Goal: Task Accomplishment & Management: Complete application form

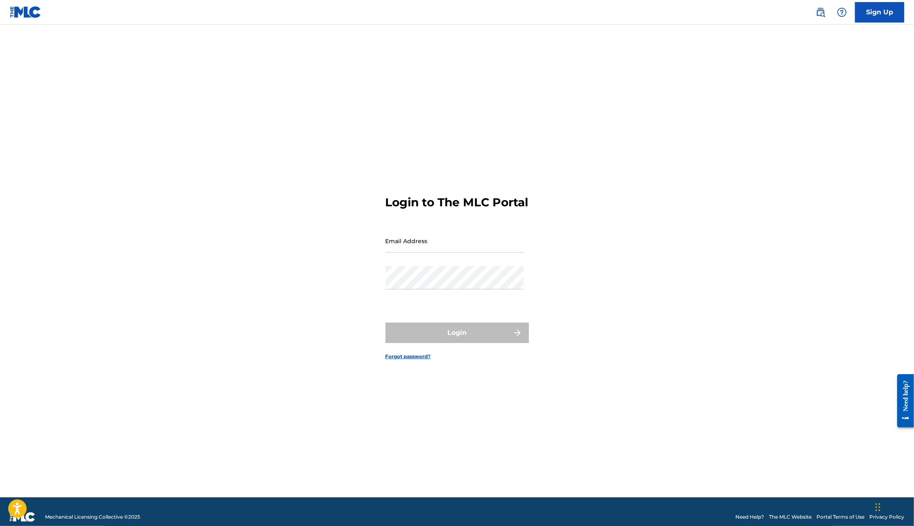
click at [406, 252] on input "Email Address" at bounding box center [455, 240] width 138 height 23
type input "[PERSON_NAME][EMAIL_ADDRESS][DOMAIN_NAME]"
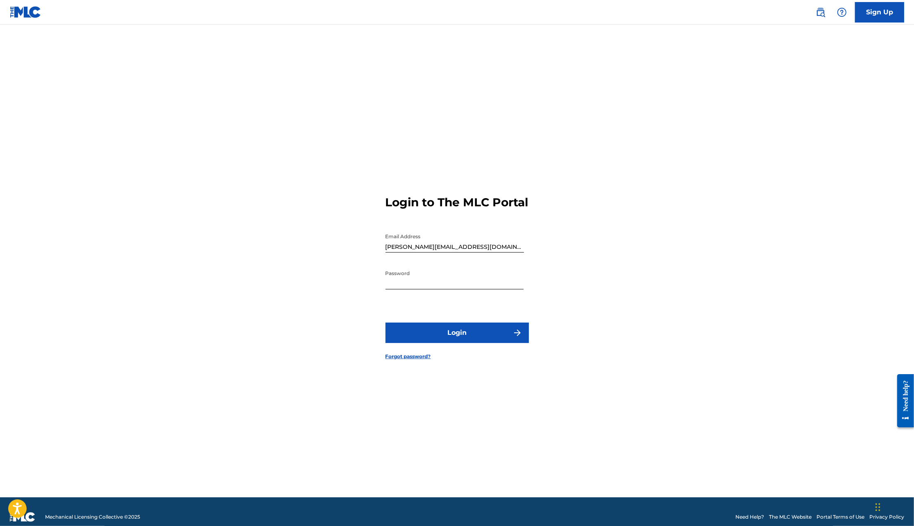
click at [451, 338] on button "Login" at bounding box center [457, 333] width 143 height 20
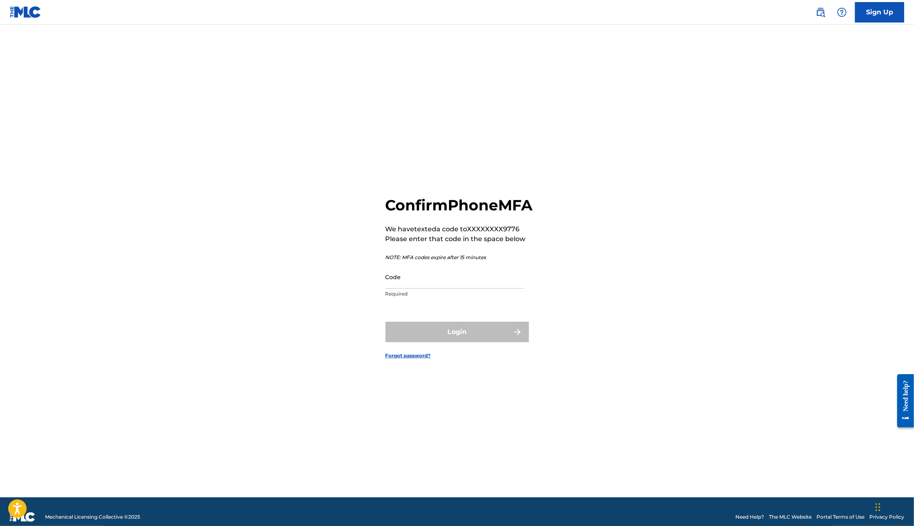
click at [404, 288] on input "Code" at bounding box center [455, 276] width 138 height 23
type input "797789"
click at [386, 322] on button "Login" at bounding box center [457, 332] width 143 height 20
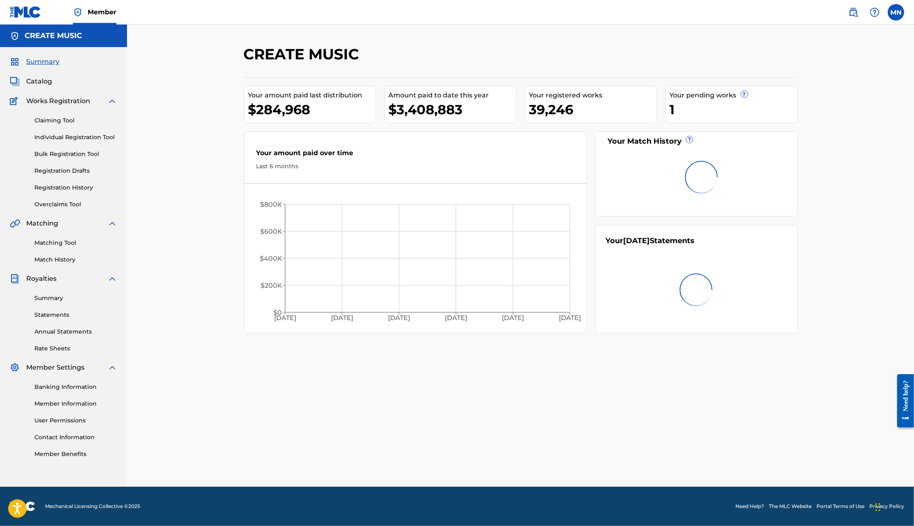
click at [852, 15] on img at bounding box center [853, 12] width 10 height 10
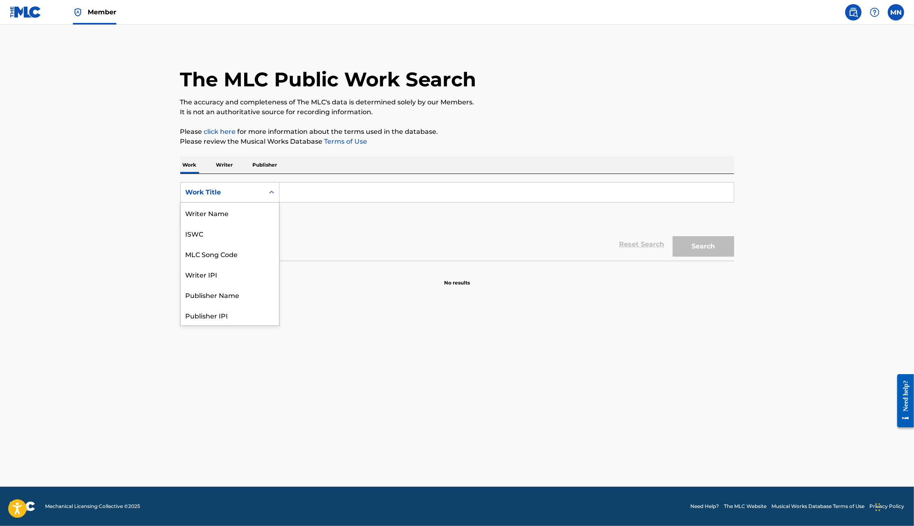
click at [266, 197] on div "Search Form" at bounding box center [271, 192] width 15 height 15
click at [260, 211] on div "MLC Song Code" at bounding box center [230, 213] width 98 height 20
click at [297, 191] on input "Search Form" at bounding box center [506, 193] width 454 height 20
paste input "GENERATION CLOUD"
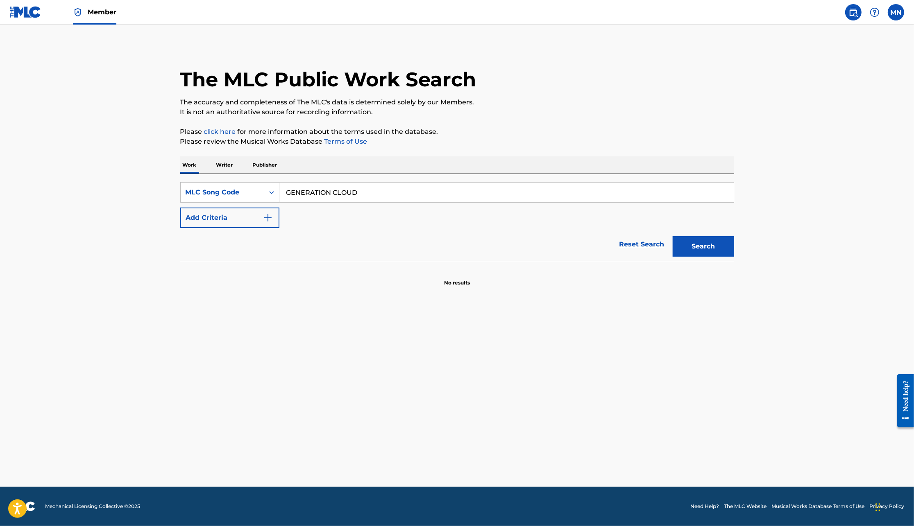
type input "GENERATION CLOUD"
click at [673, 236] on button "Search" at bounding box center [703, 246] width 61 height 20
click at [272, 193] on icon "Search Form" at bounding box center [272, 192] width 8 height 8
click at [252, 212] on div "Work Title" at bounding box center [230, 213] width 98 height 20
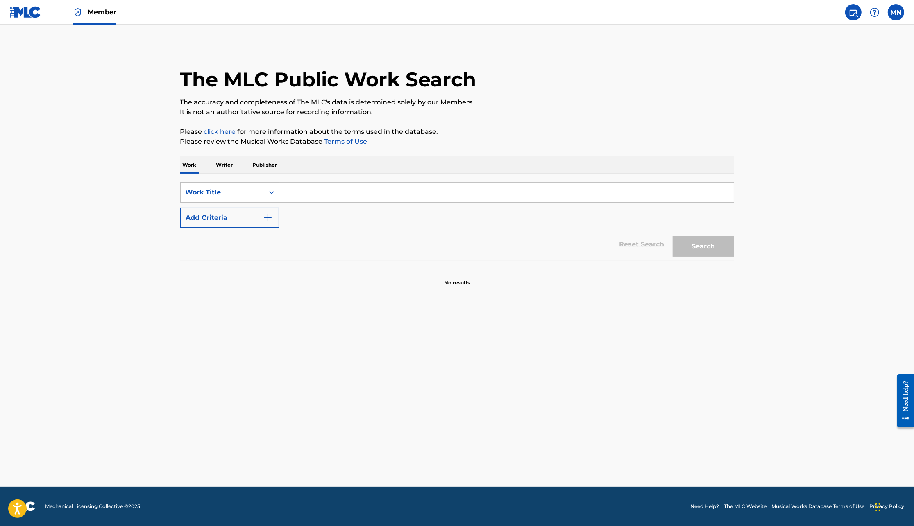
click at [323, 196] on input "Search Form" at bounding box center [506, 193] width 454 height 20
paste input "GENERATION CLOUD"
type input "GENERATION CLOUD"
click at [258, 217] on button "Add Criteria" at bounding box center [229, 218] width 99 height 20
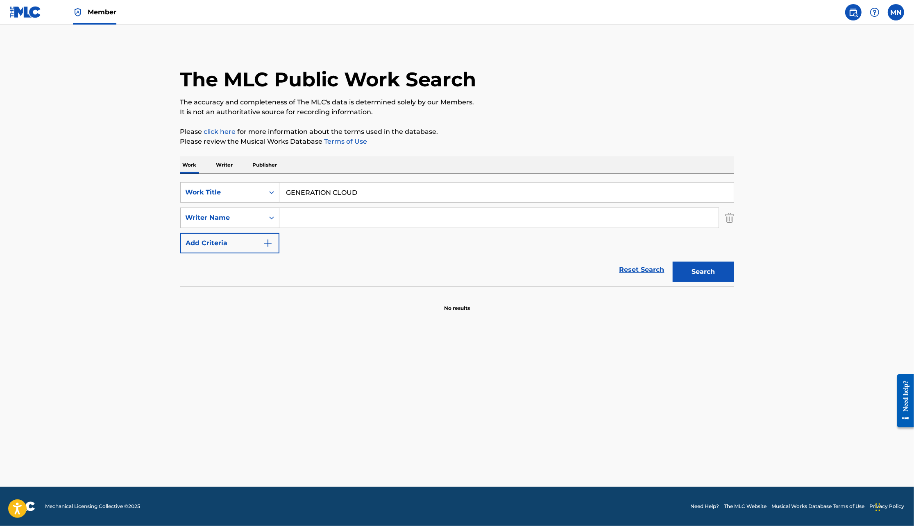
click at [300, 217] on input "Search Form" at bounding box center [498, 218] width 439 height 20
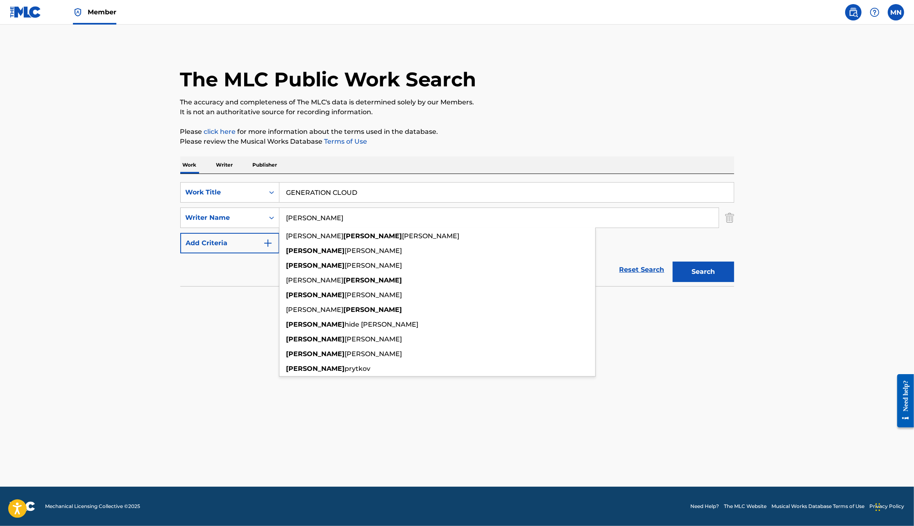
click at [673, 262] on button "Search" at bounding box center [703, 272] width 61 height 20
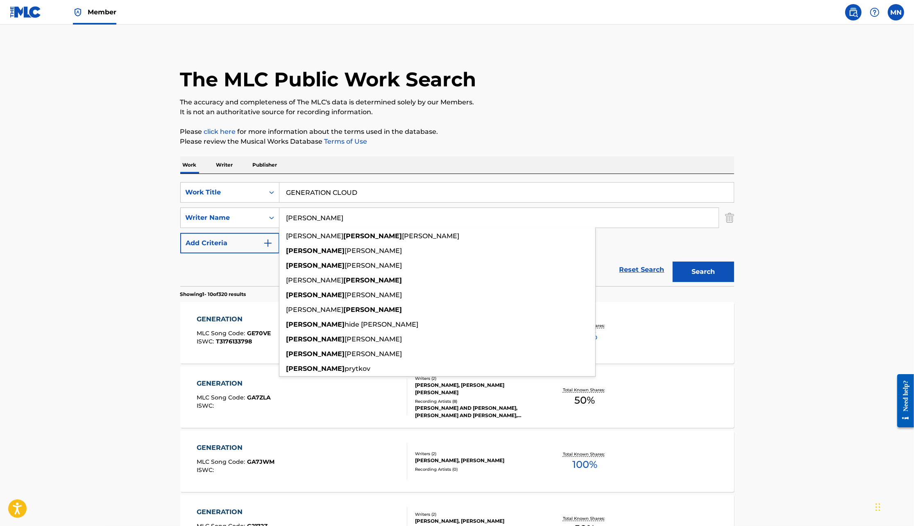
click at [855, 270] on main "The MLC Public Work Search The accuracy and completeness of The MLC's data is d…" at bounding box center [457, 507] width 914 height 964
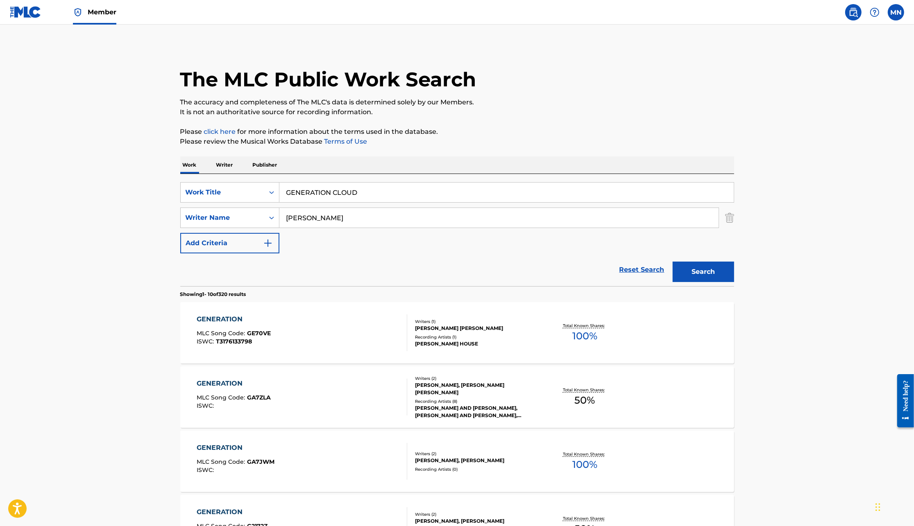
click at [285, 216] on input "[PERSON_NAME]" at bounding box center [498, 218] width 439 height 20
type input "[PERSON_NAME]"
click at [673, 262] on button "Search" at bounding box center [703, 272] width 61 height 20
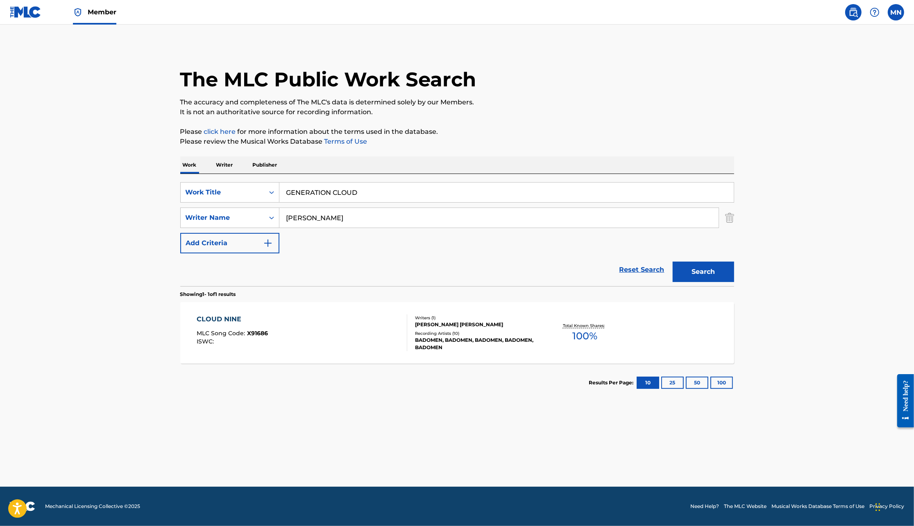
click at [311, 224] on input "[PERSON_NAME]" at bounding box center [498, 218] width 439 height 20
click at [673, 262] on button "Search" at bounding box center [703, 272] width 61 height 20
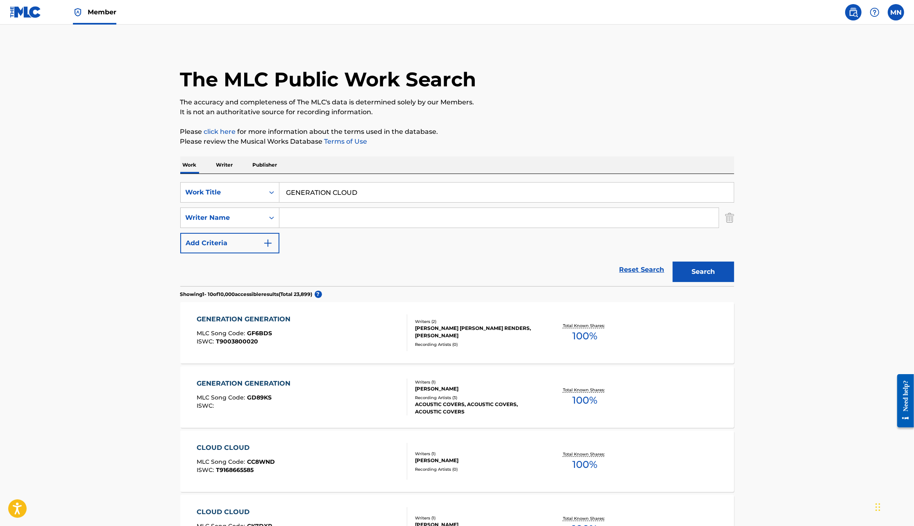
click at [40, 10] on img at bounding box center [26, 12] width 32 height 12
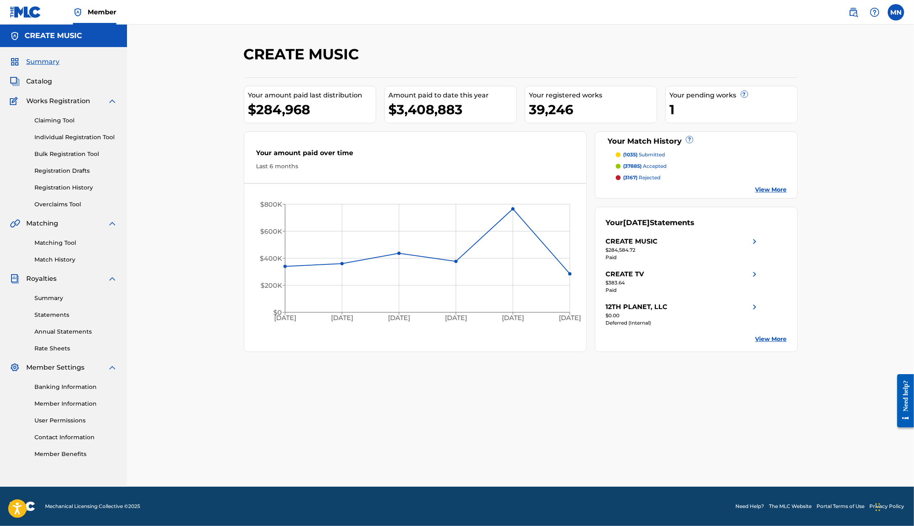
click at [48, 140] on link "Individual Registration Tool" at bounding box center [75, 137] width 83 height 9
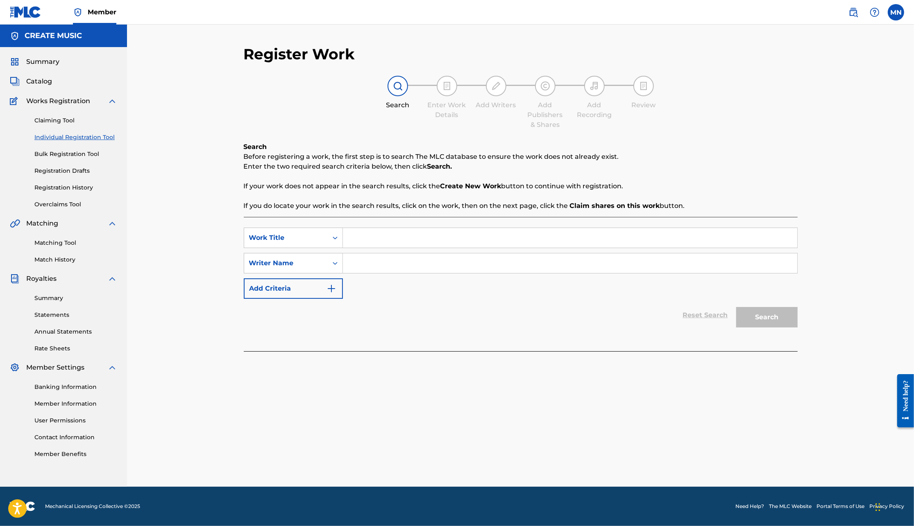
click at [362, 243] on input "Search Form" at bounding box center [570, 238] width 454 height 20
paste input "GENERATION CLOUD"
type input "GENERATION CLOUD"
click at [492, 257] on input "Search Form" at bounding box center [570, 264] width 454 height 20
type input "[PERSON_NAME]"
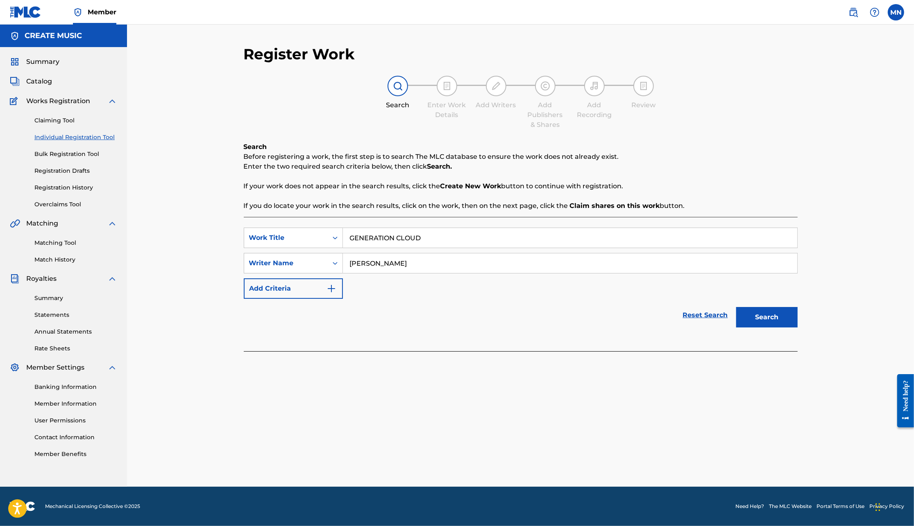
click at [736, 307] on button "Search" at bounding box center [766, 317] width 61 height 20
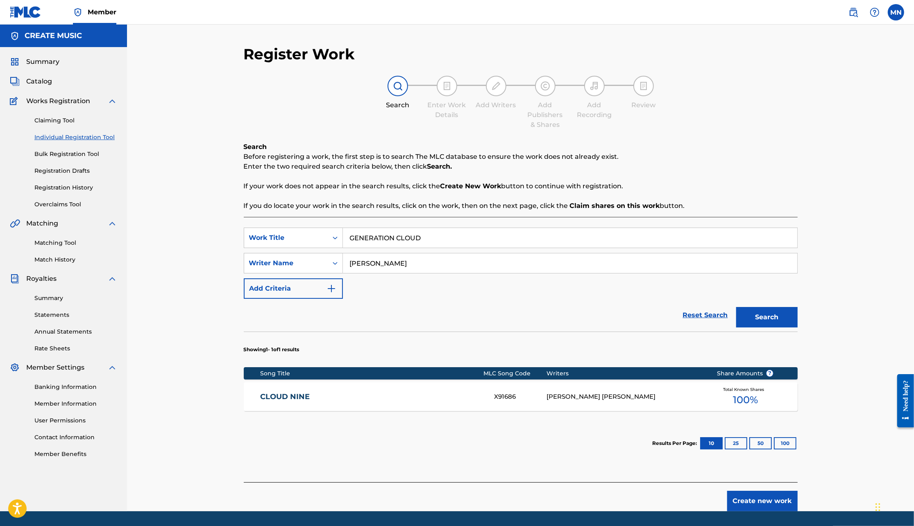
scroll to position [24, 0]
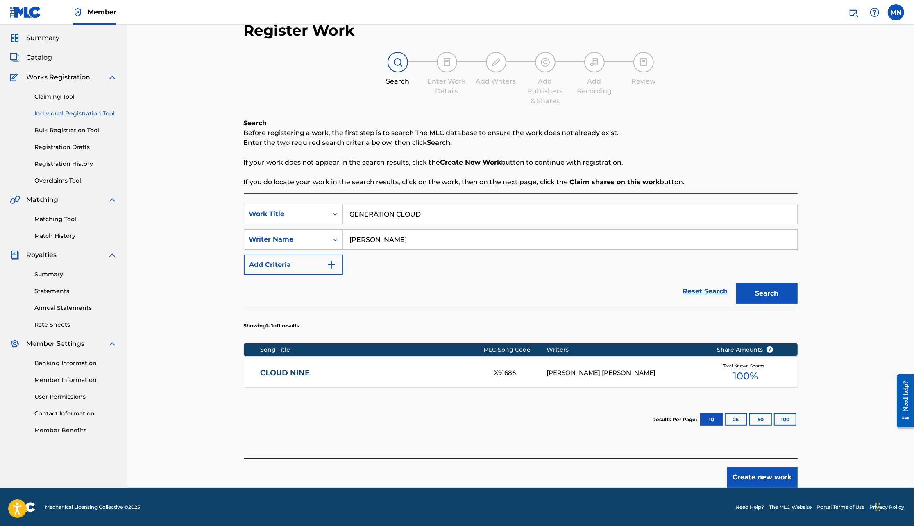
click at [762, 476] on button "Create new work" at bounding box center [762, 477] width 70 height 20
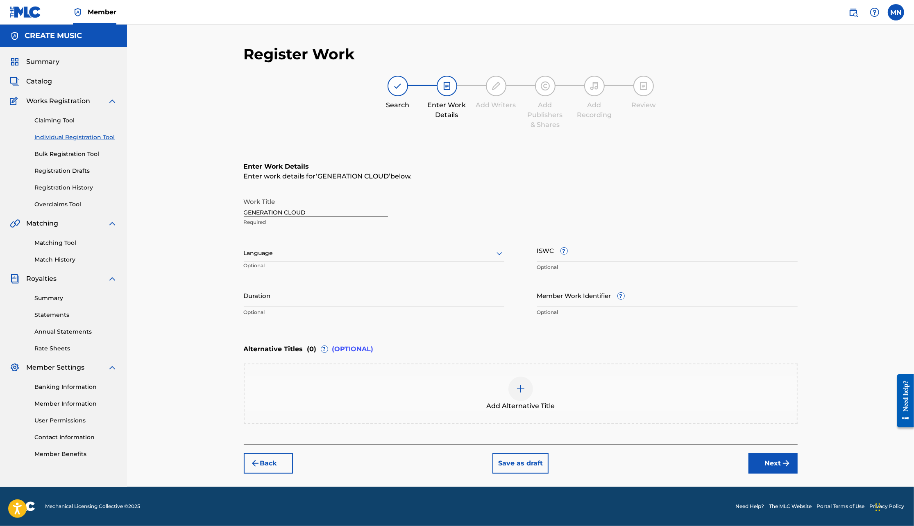
scroll to position [0, 0]
click at [354, 255] on div at bounding box center [374, 253] width 261 height 10
click at [353, 268] on div "English" at bounding box center [374, 271] width 260 height 18
click at [421, 254] on div at bounding box center [374, 253] width 261 height 10
click at [655, 92] on div "Review" at bounding box center [643, 93] width 41 height 34
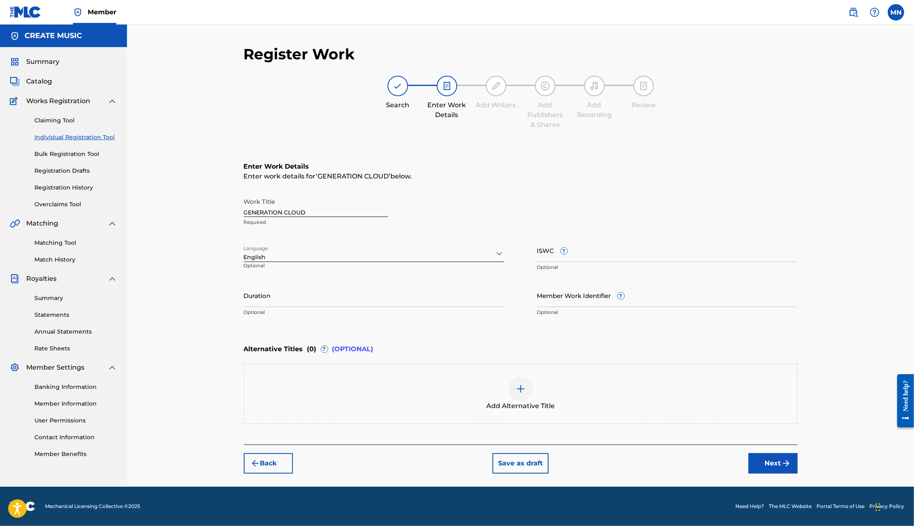
click at [646, 146] on div "Enter Work Details Enter work details for ‘ GENERATION CLOUD ’ below. Work Titl…" at bounding box center [521, 241] width 554 height 198
click at [305, 304] on input "Duration" at bounding box center [374, 295] width 261 height 23
type input "02:36"
paste input "CMG109199"
type input "CMG109199"
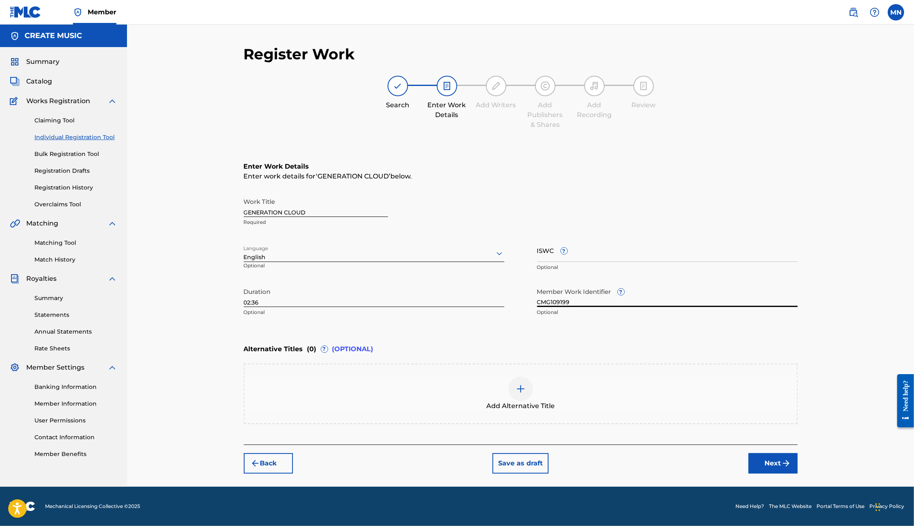
click at [765, 460] on button "Next" at bounding box center [772, 464] width 49 height 20
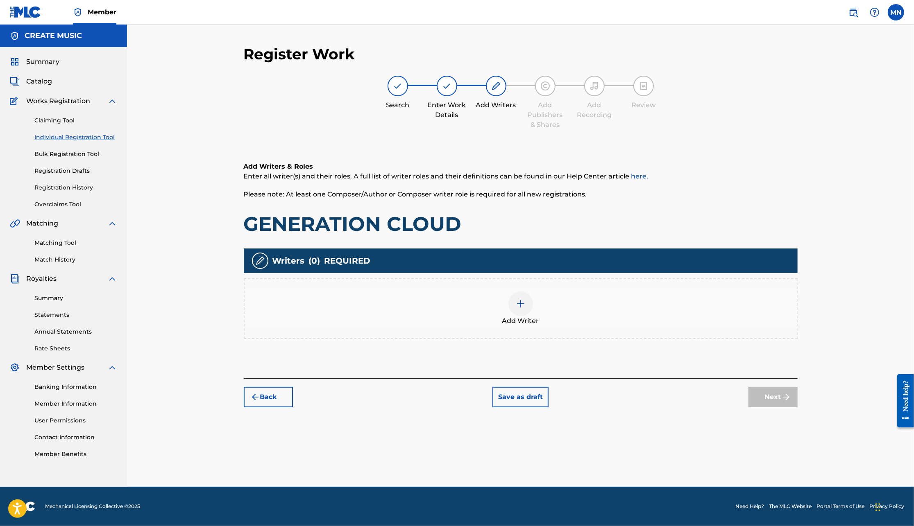
click at [521, 315] on div at bounding box center [520, 304] width 25 height 25
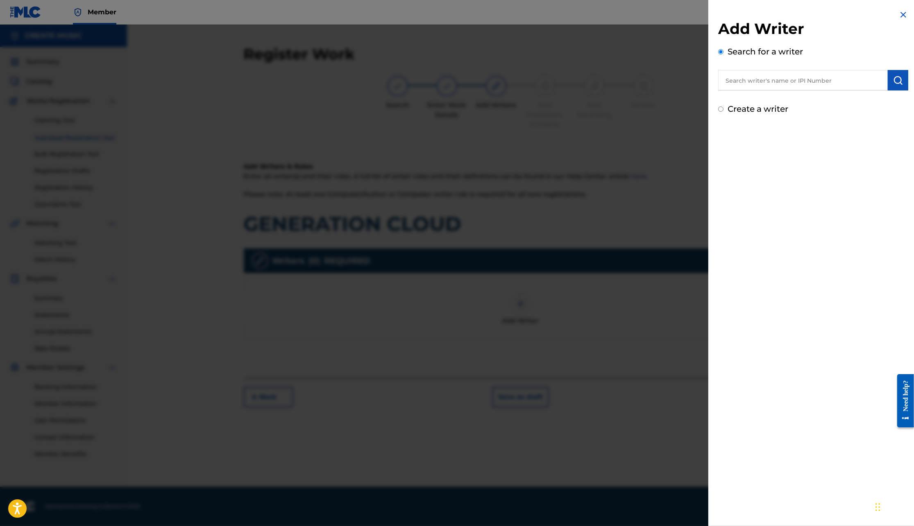
click at [810, 82] on input "text" at bounding box center [803, 80] width 170 height 20
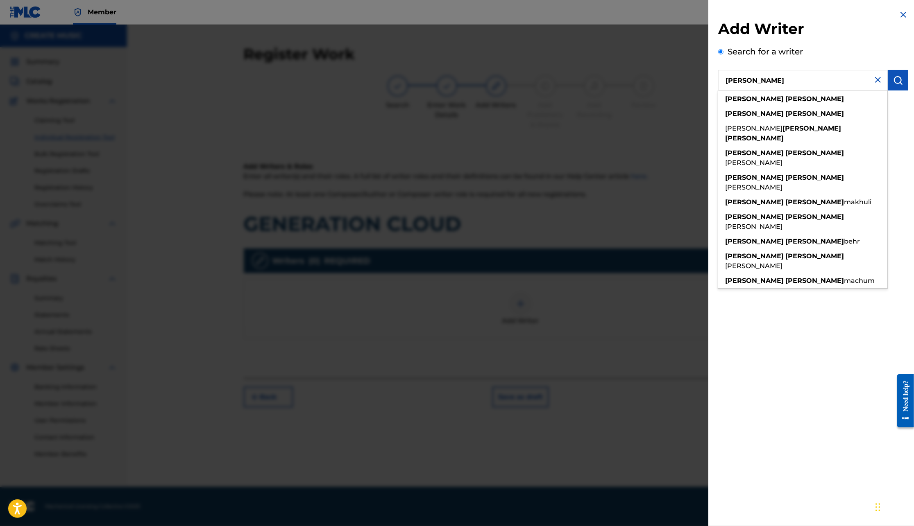
type input "[PERSON_NAME]"
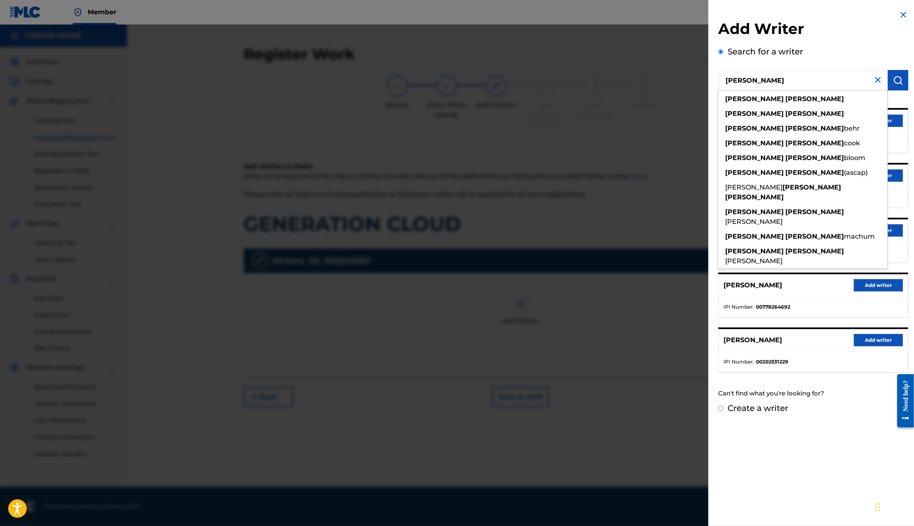
click at [788, 456] on div "Add Writer Search for a writer [PERSON_NAME] [PERSON_NAME] [PERSON_NAME] [PERSO…" at bounding box center [813, 263] width 210 height 526
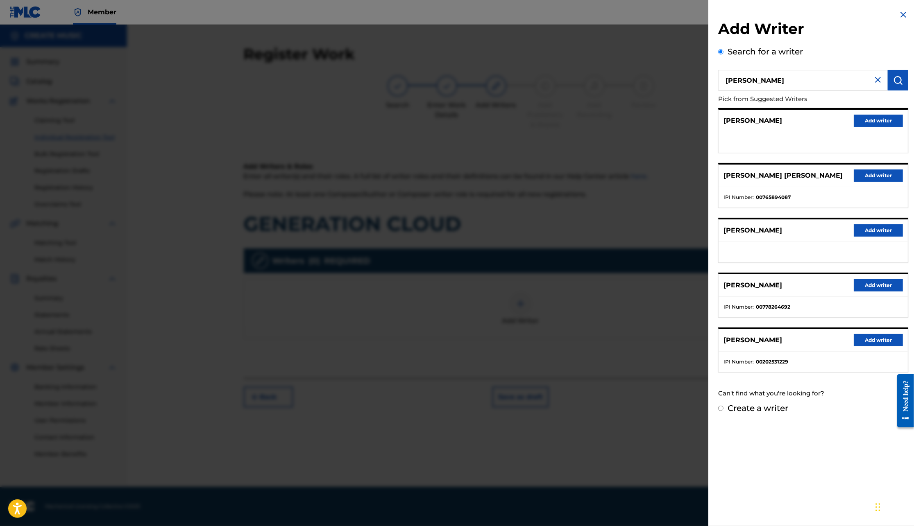
click at [867, 123] on button "Add writer" at bounding box center [878, 121] width 49 height 12
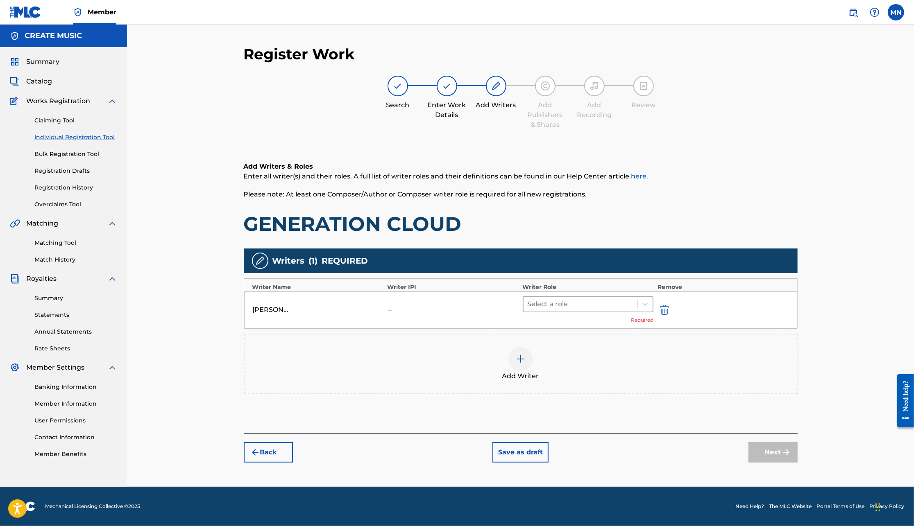
click at [608, 302] on div at bounding box center [581, 304] width 106 height 11
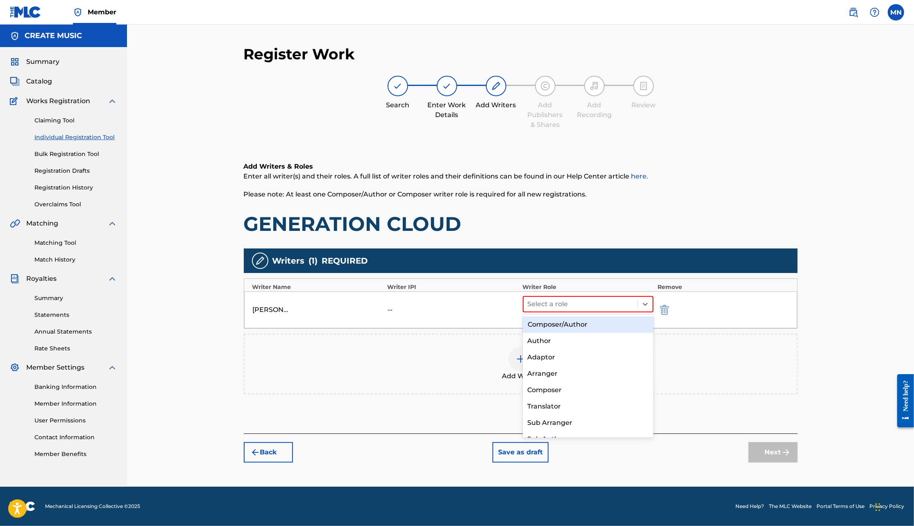
click at [606, 320] on div "Composer/Author" at bounding box center [588, 325] width 131 height 16
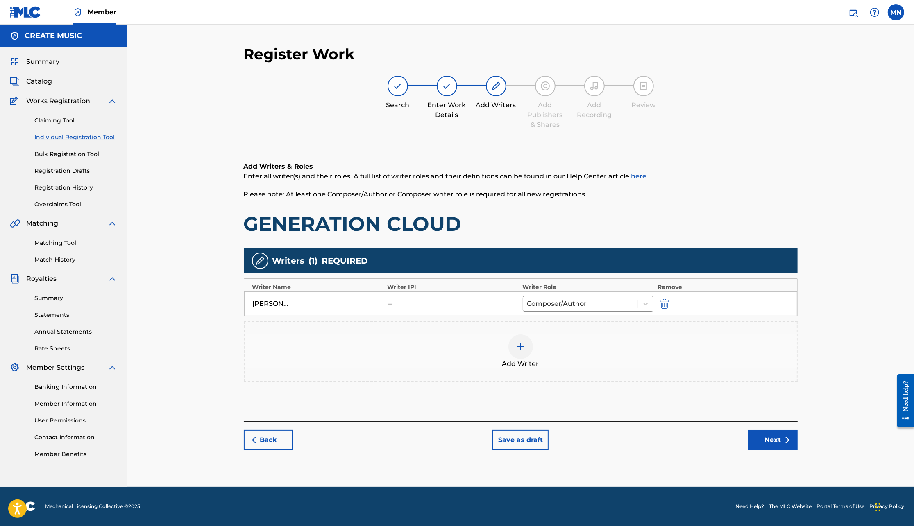
click at [528, 338] on div at bounding box center [520, 347] width 25 height 25
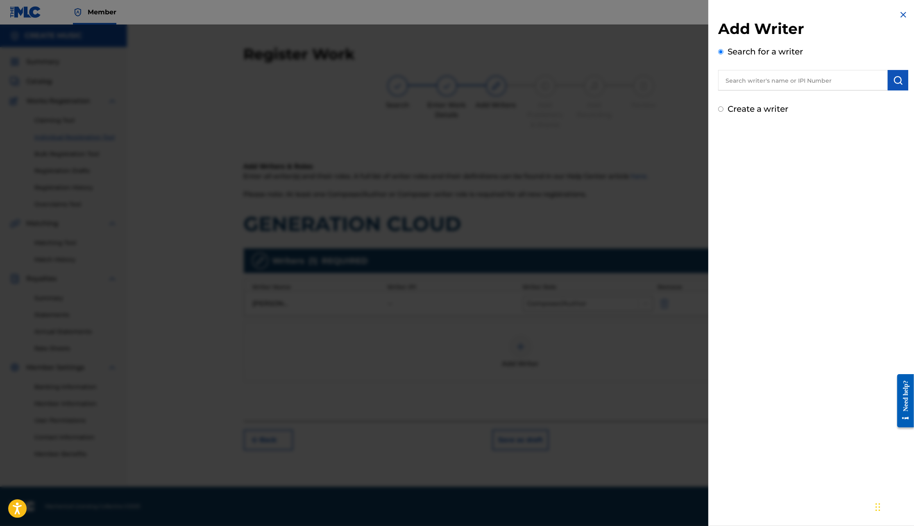
click at [795, 79] on input "text" at bounding box center [803, 80] width 170 height 20
type input "[PERSON_NAME]"
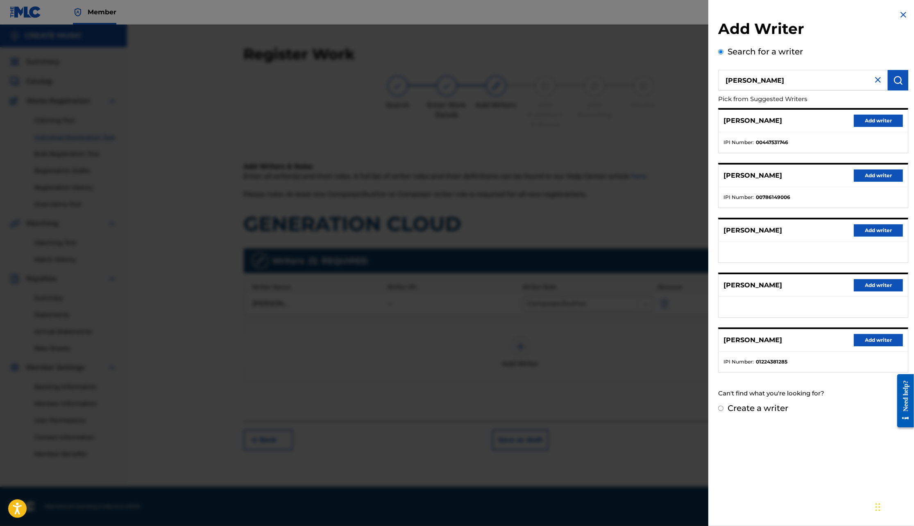
click at [868, 172] on button "Add writer" at bounding box center [878, 176] width 49 height 12
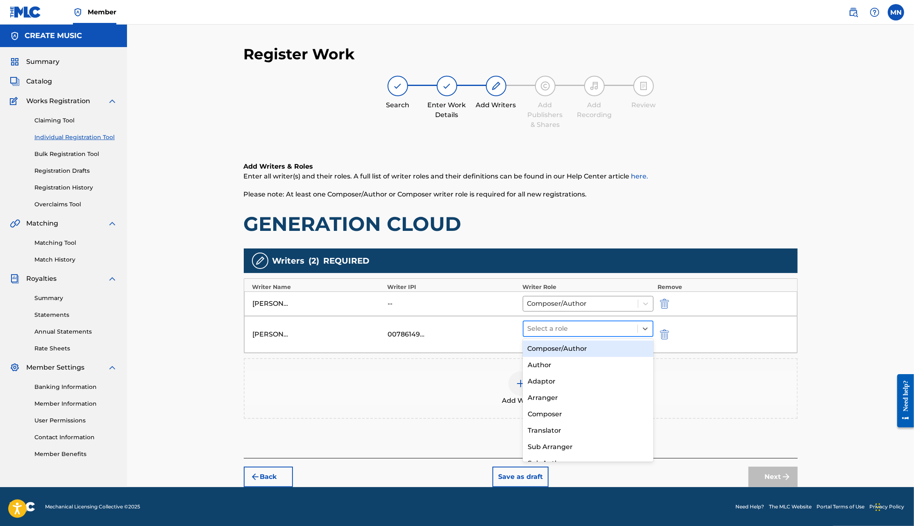
click at [608, 325] on div at bounding box center [581, 328] width 106 height 11
click at [606, 349] on div "Composer/Author" at bounding box center [588, 349] width 131 height 16
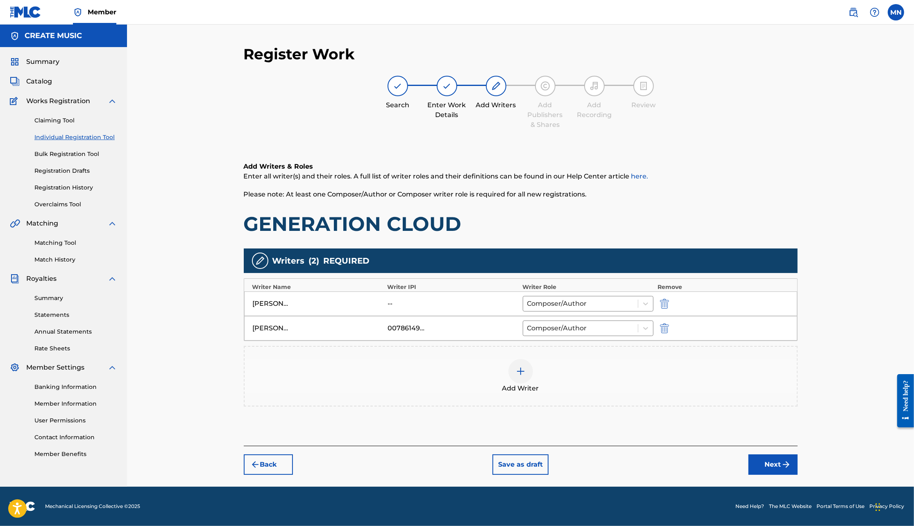
click at [525, 371] on div at bounding box center [520, 371] width 25 height 25
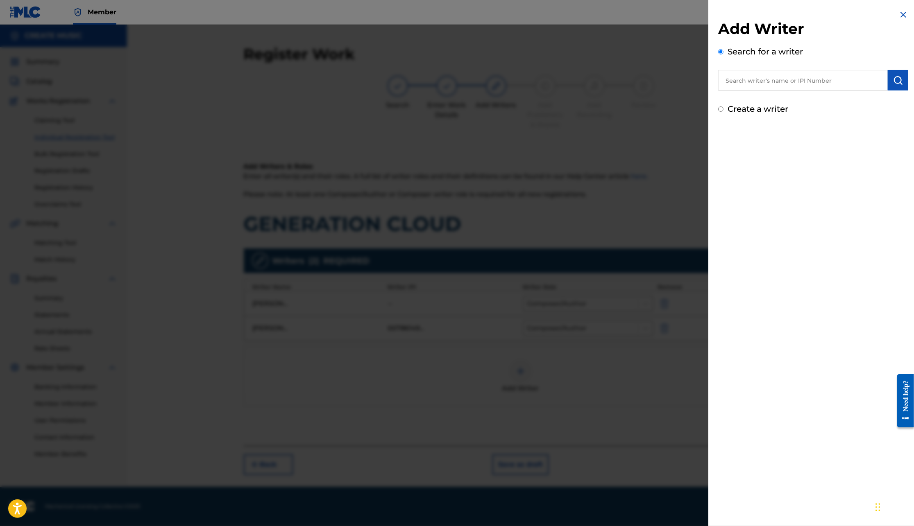
click at [778, 85] on input "text" at bounding box center [803, 80] width 170 height 20
type input "T"
type input "[PERSON_NAME]"
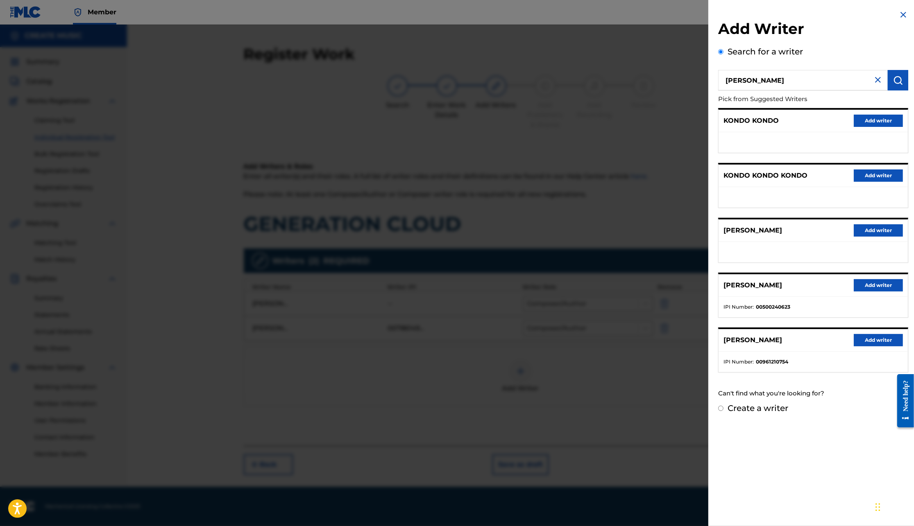
click at [862, 335] on button "Add writer" at bounding box center [878, 340] width 49 height 12
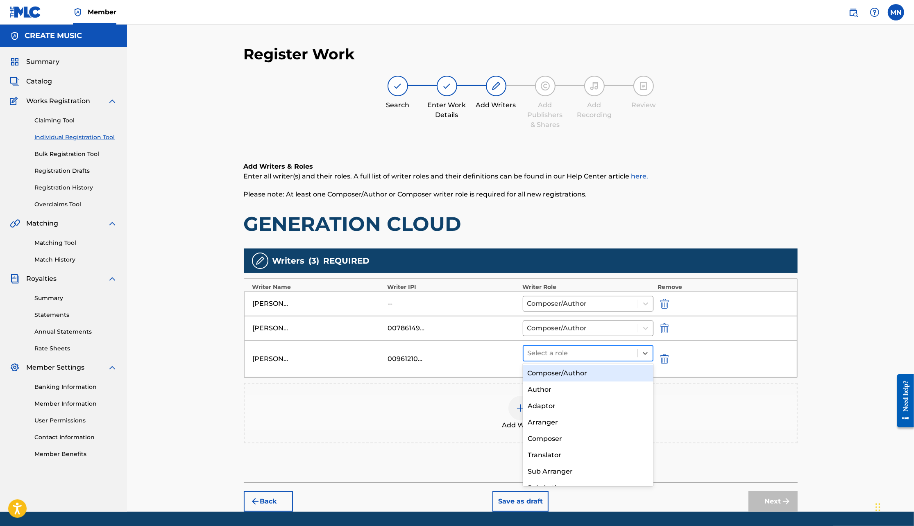
click at [624, 357] on div at bounding box center [581, 353] width 106 height 11
click at [613, 370] on div "Composer/Author" at bounding box center [588, 373] width 131 height 16
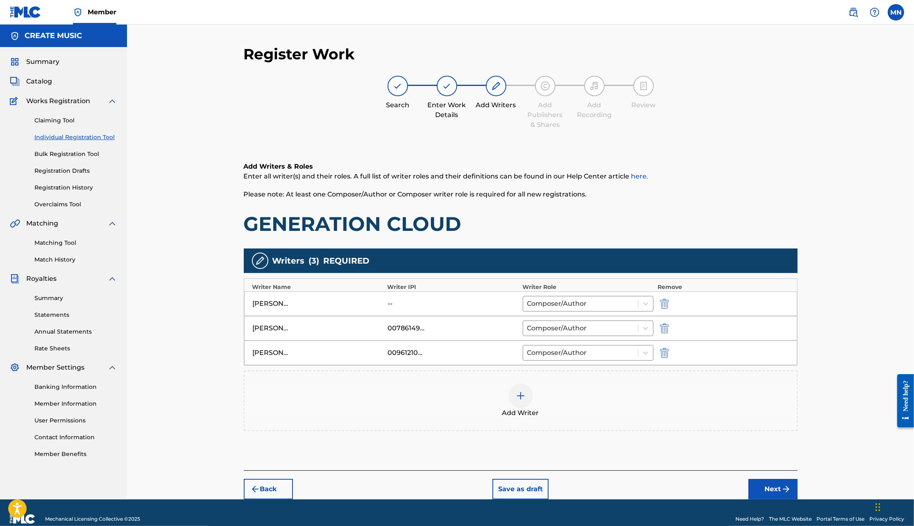
click at [769, 485] on button "Next" at bounding box center [772, 489] width 49 height 20
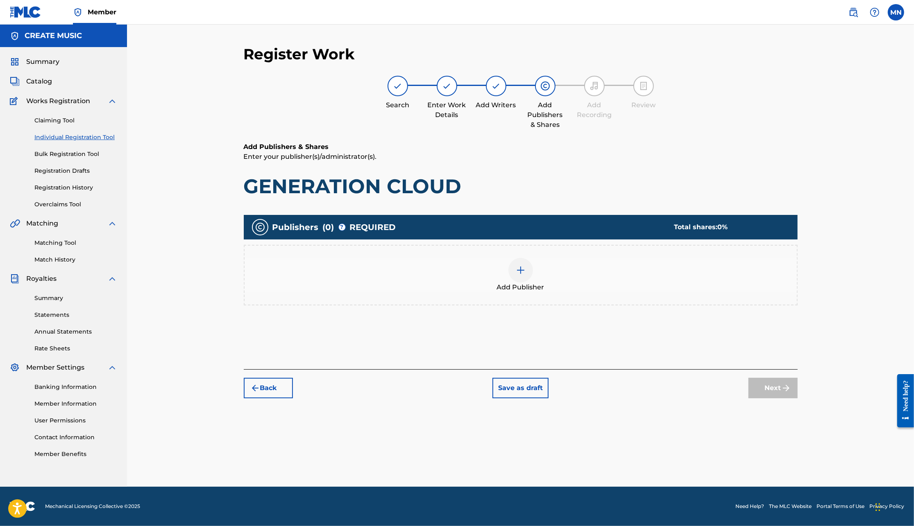
click at [513, 286] on span "Add Publisher" at bounding box center [521, 288] width 48 height 10
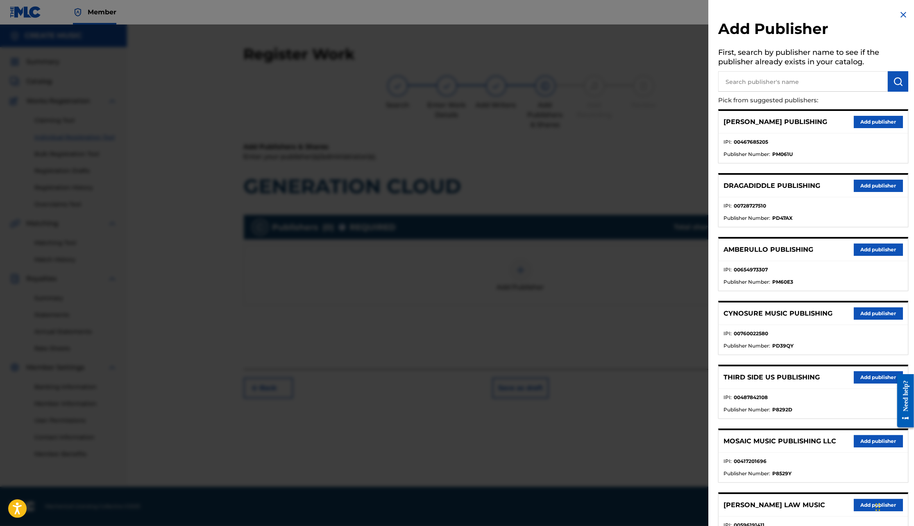
click at [802, 81] on input "text" at bounding box center [803, 81] width 170 height 20
type input "[PERSON_NAME]"
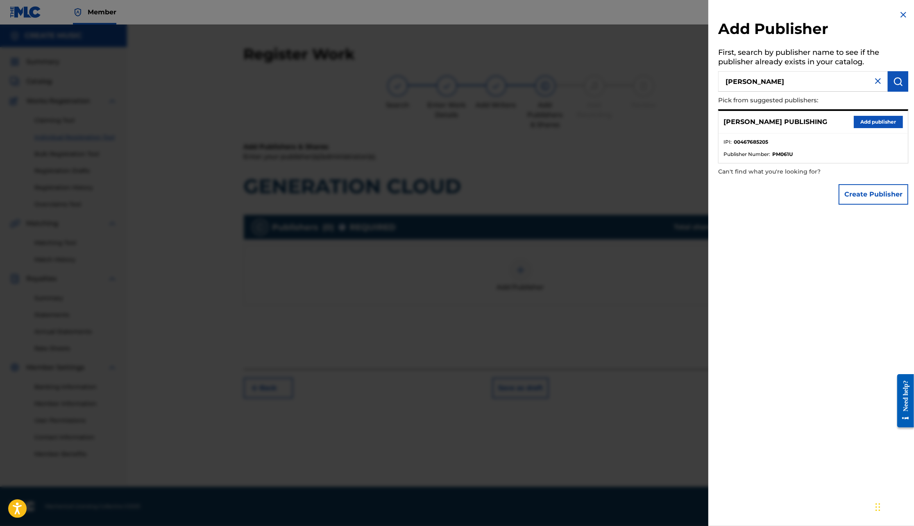
click at [858, 125] on button "Add publisher" at bounding box center [878, 122] width 49 height 12
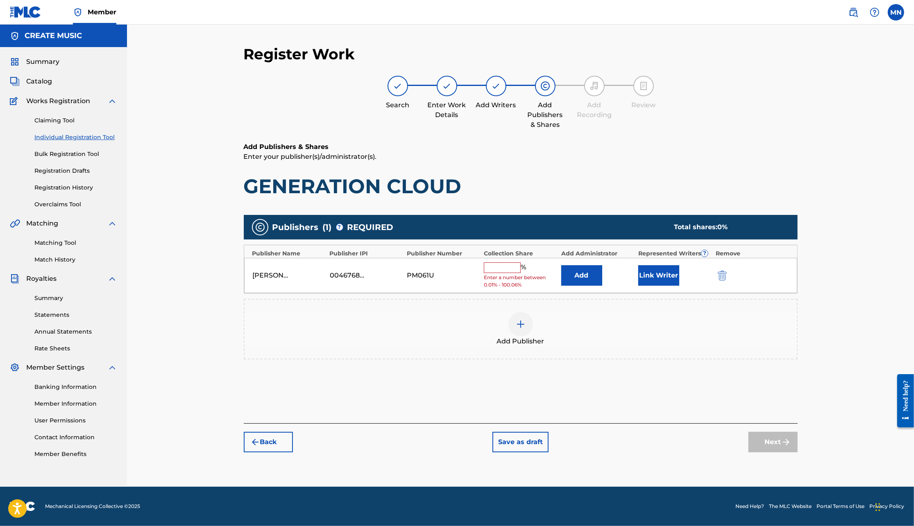
click at [588, 269] on button "Add" at bounding box center [581, 275] width 41 height 20
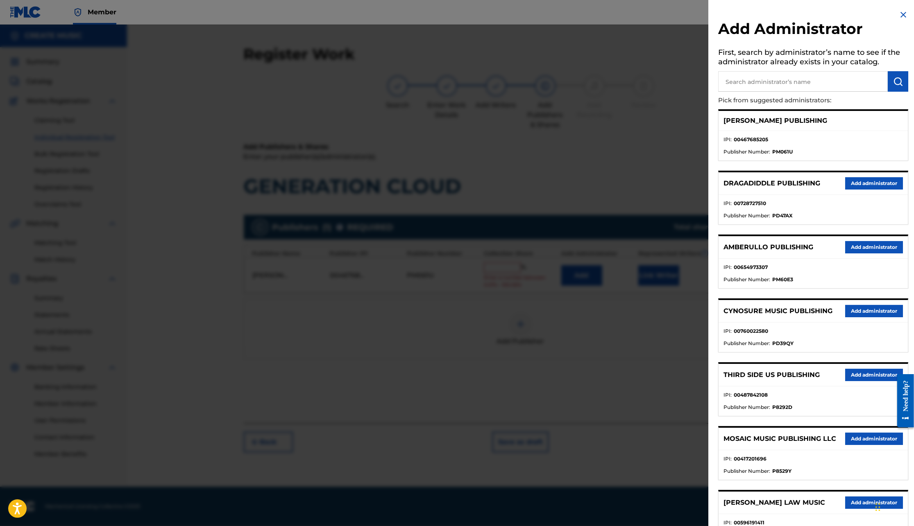
click at [821, 80] on input "text" at bounding box center [803, 81] width 170 height 20
type input "create s"
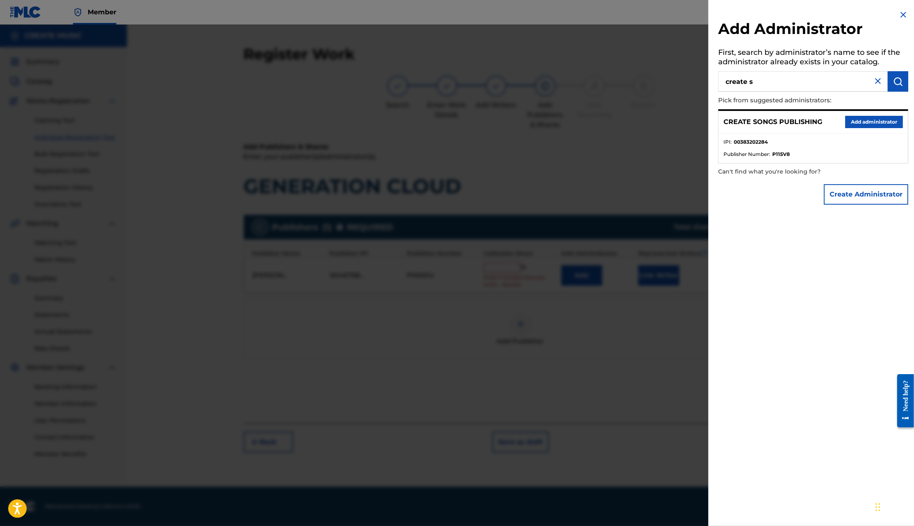
click at [865, 124] on button "Add administrator" at bounding box center [874, 122] width 58 height 12
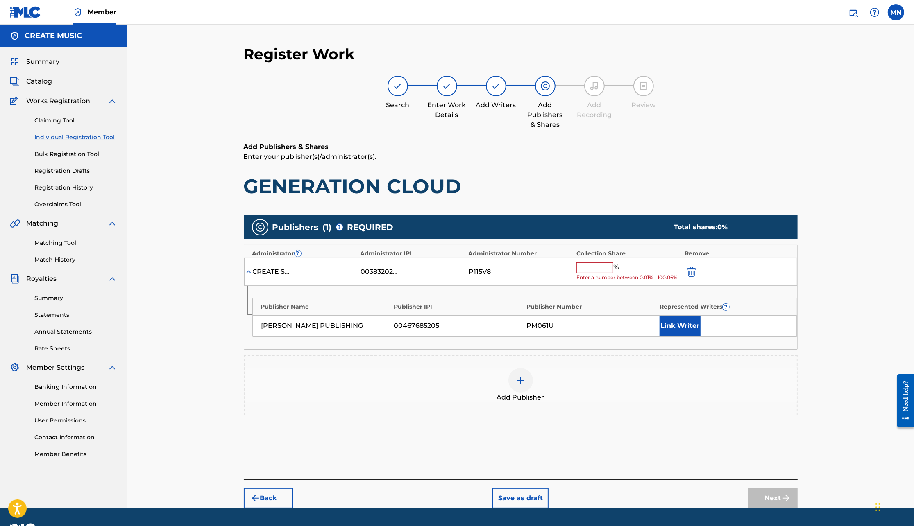
click at [689, 272] on img "submit" at bounding box center [691, 272] width 9 height 10
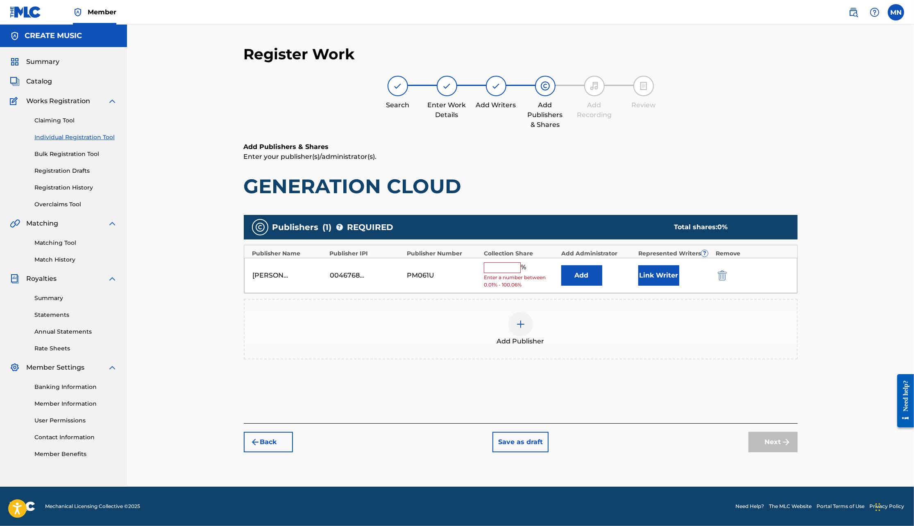
click at [717, 278] on button "submit" at bounding box center [721, 275] width 12 height 9
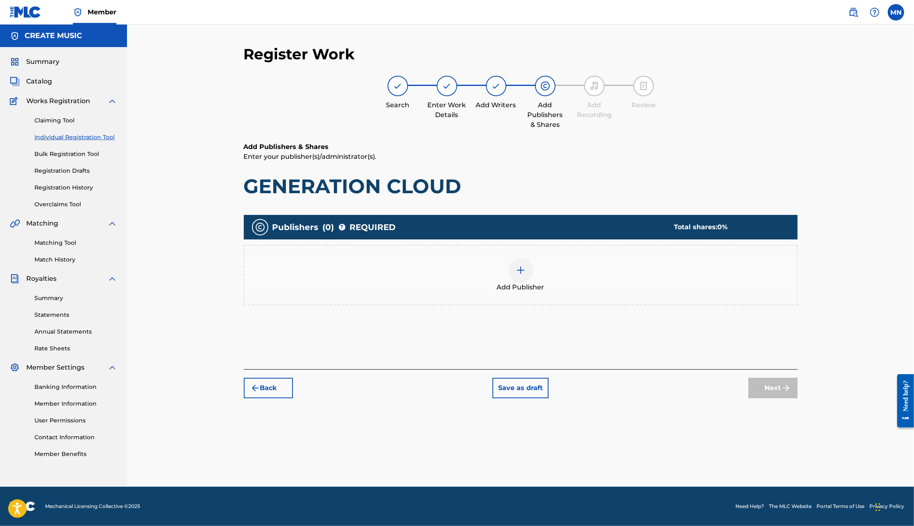
click at [537, 268] on div "Add Publisher" at bounding box center [521, 275] width 552 height 34
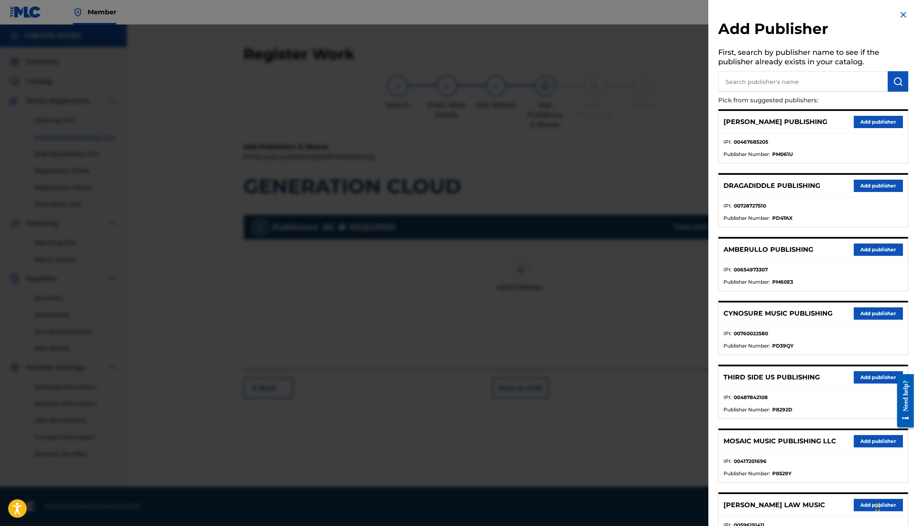
click at [820, 83] on input "text" at bounding box center [803, 81] width 170 height 20
type input "number k"
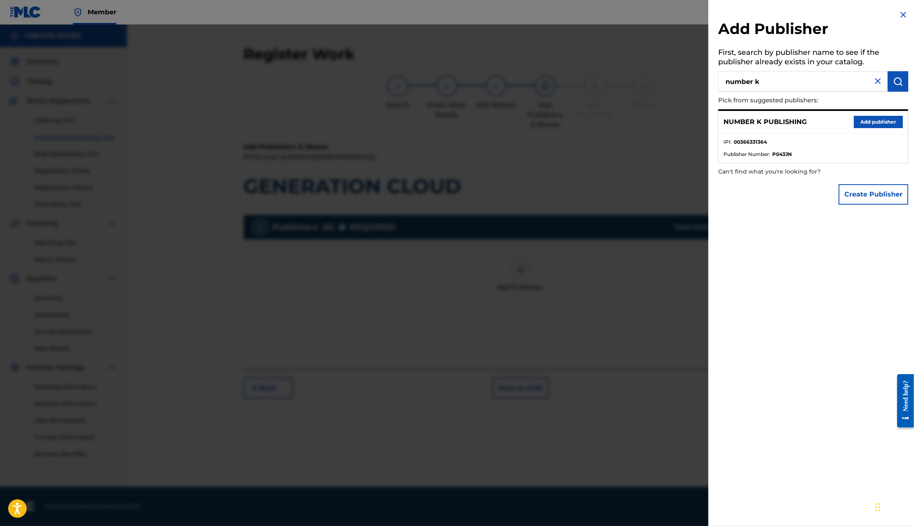
click at [873, 120] on button "Add publisher" at bounding box center [878, 122] width 49 height 12
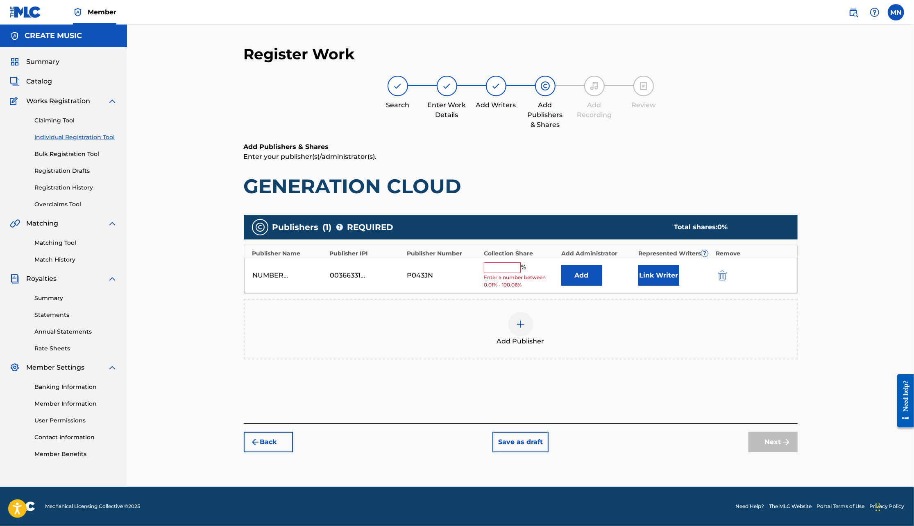
click at [730, 274] on div at bounding box center [733, 275] width 37 height 9
click at [719, 276] on img "submit" at bounding box center [722, 276] width 9 height 10
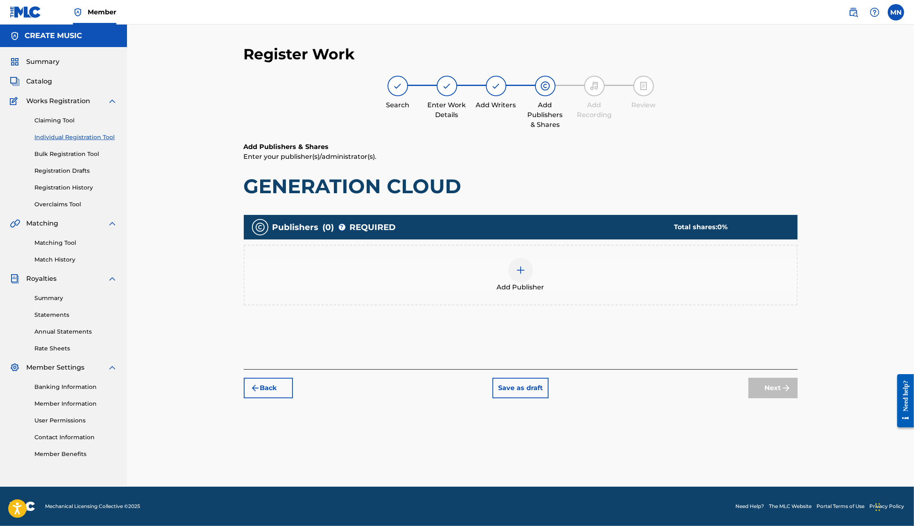
click at [526, 277] on div at bounding box center [520, 270] width 25 height 25
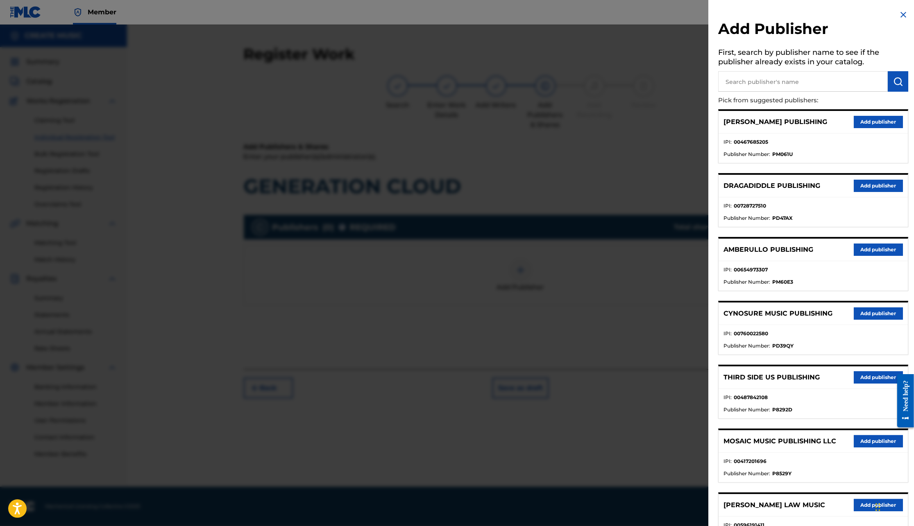
click at [781, 86] on input "text" at bounding box center [803, 81] width 170 height 20
type input "number k company"
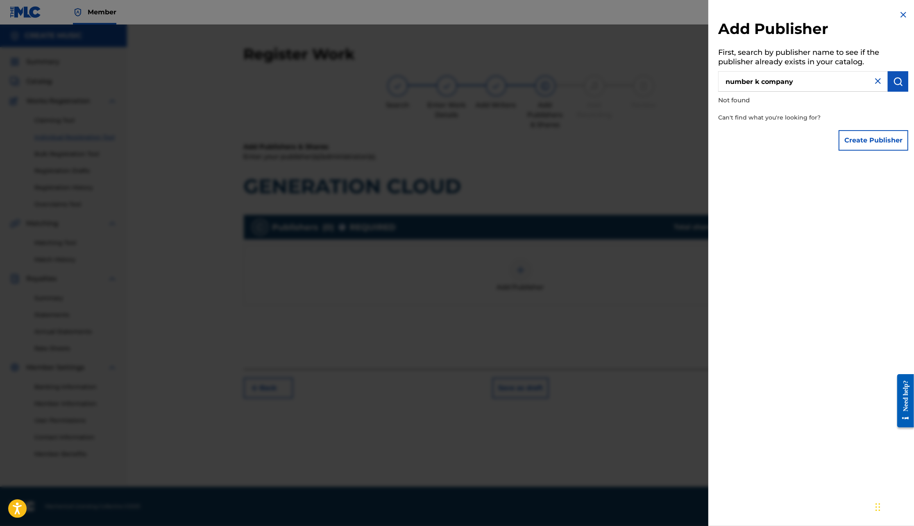
click at [650, 119] on div at bounding box center [457, 288] width 914 height 526
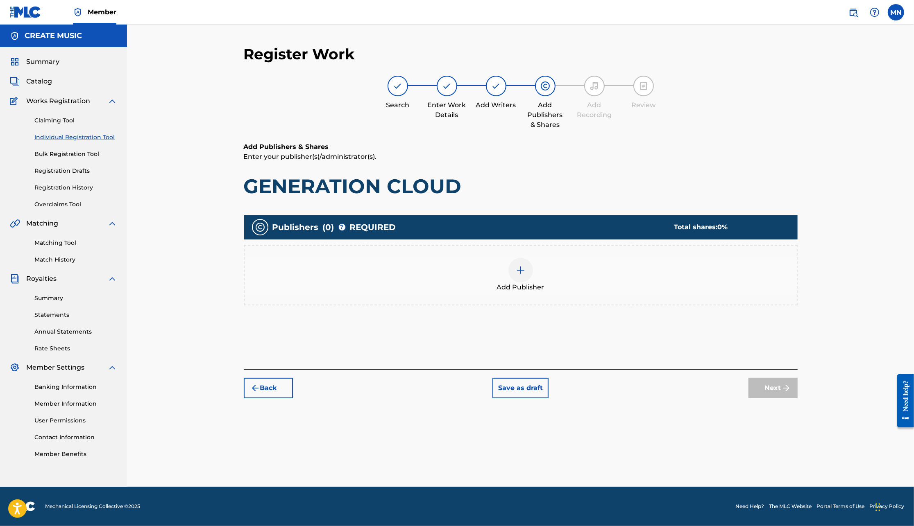
click at [524, 268] on img at bounding box center [521, 270] width 10 height 10
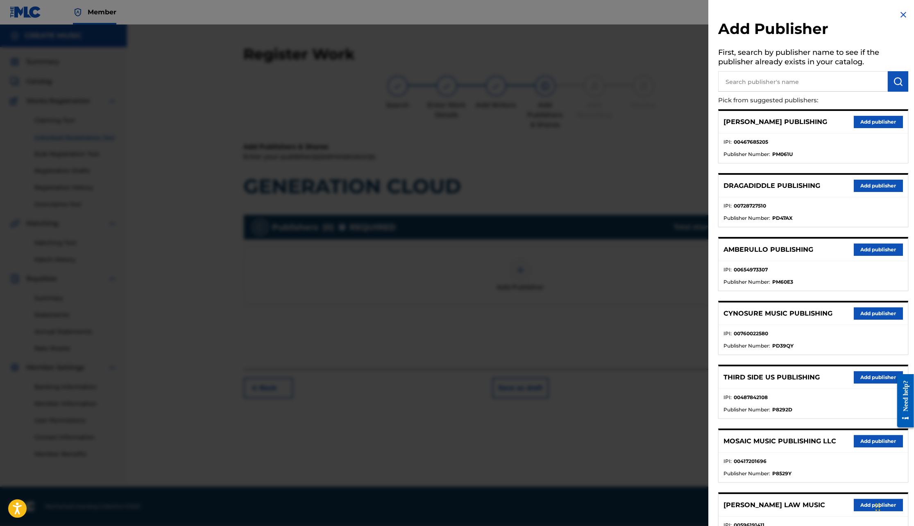
click at [751, 84] on input "text" at bounding box center [803, 81] width 170 height 20
type input "create s"
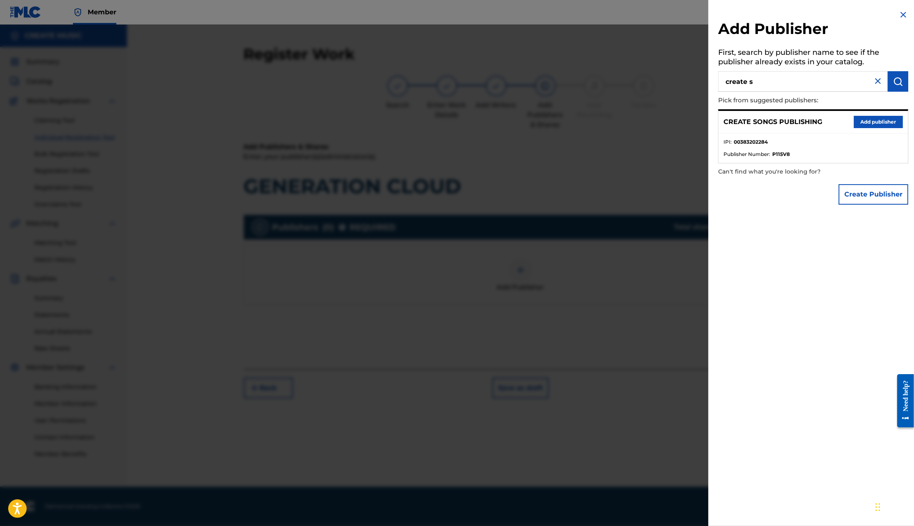
click at [861, 122] on button "Add publisher" at bounding box center [878, 122] width 49 height 12
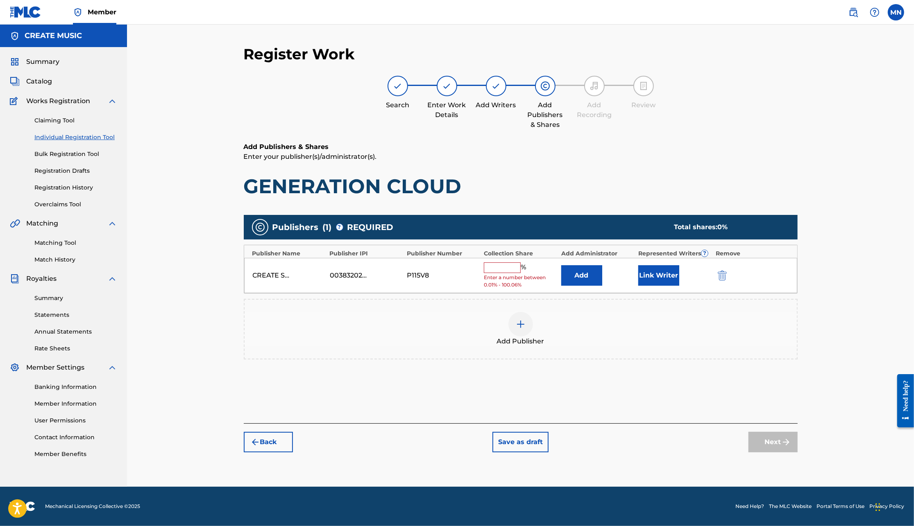
click at [517, 267] on input "text" at bounding box center [502, 268] width 37 height 11
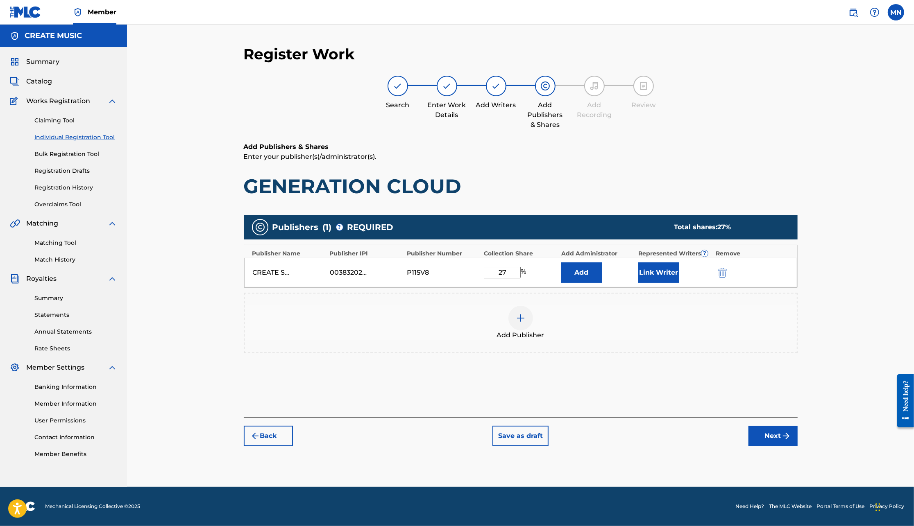
type input "27"
click at [662, 274] on button "Link Writer" at bounding box center [658, 273] width 41 height 20
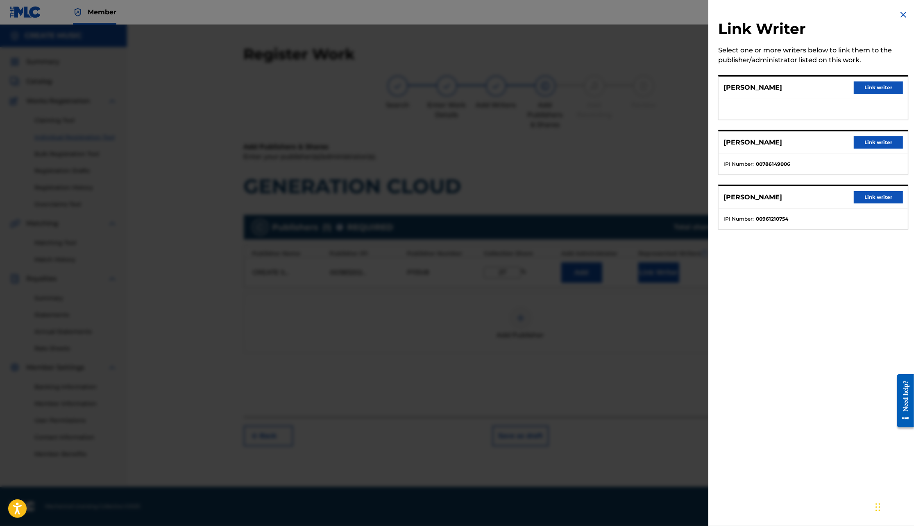
click at [875, 83] on button "Link writer" at bounding box center [878, 88] width 49 height 12
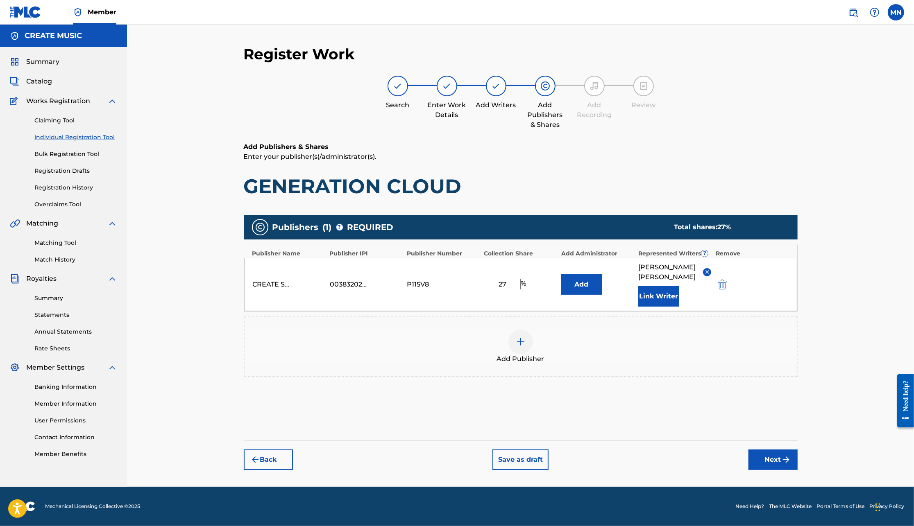
click at [768, 459] on button "Next" at bounding box center [772, 460] width 49 height 20
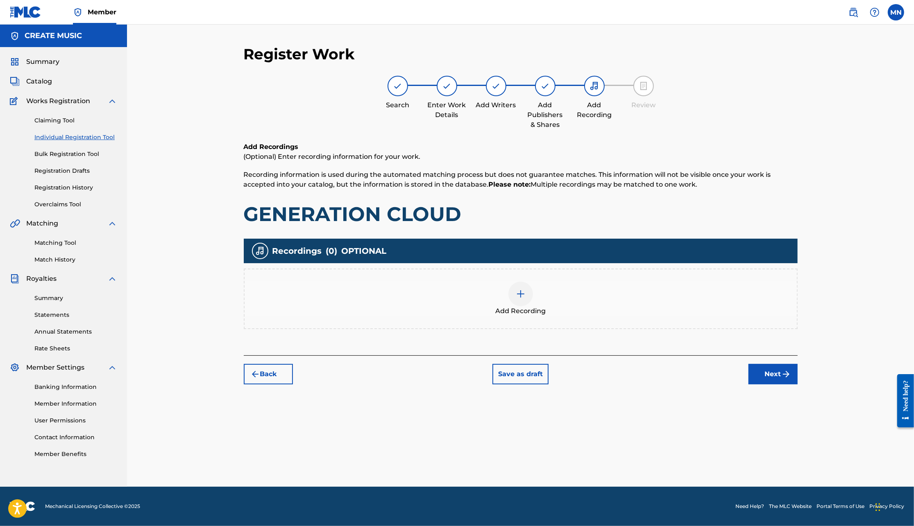
click at [526, 299] on div at bounding box center [520, 294] width 25 height 25
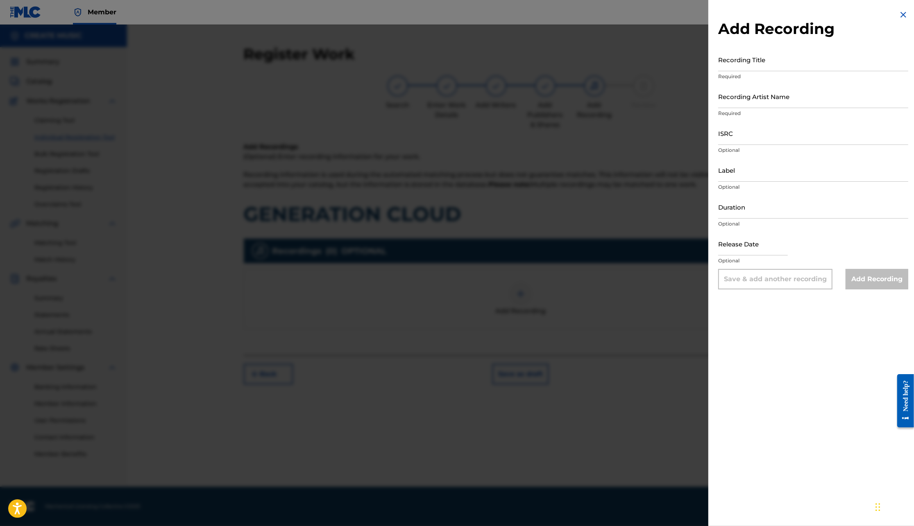
click at [785, 62] on input "Recording Title" at bounding box center [813, 59] width 190 height 23
type input "GENERATION_CLOUD"
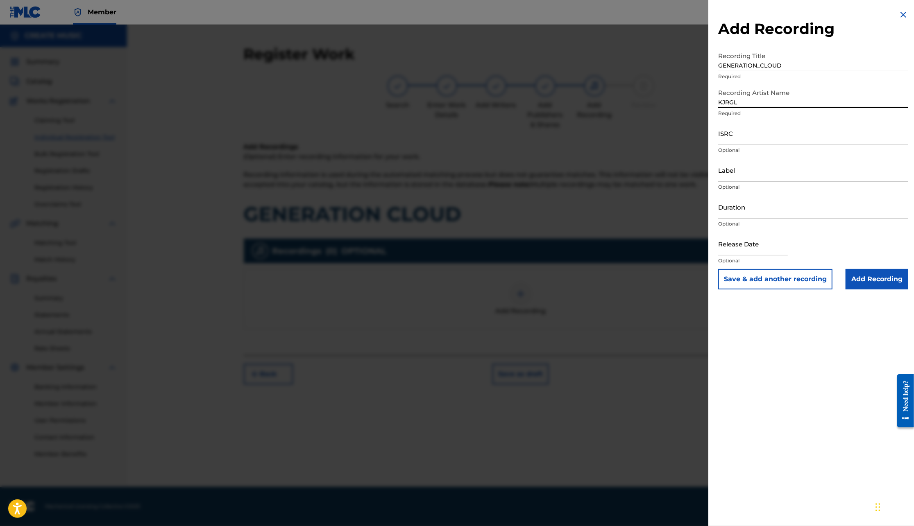
type input "KJRGL"
paste input "JPU902404701"
type input "JPU902404701"
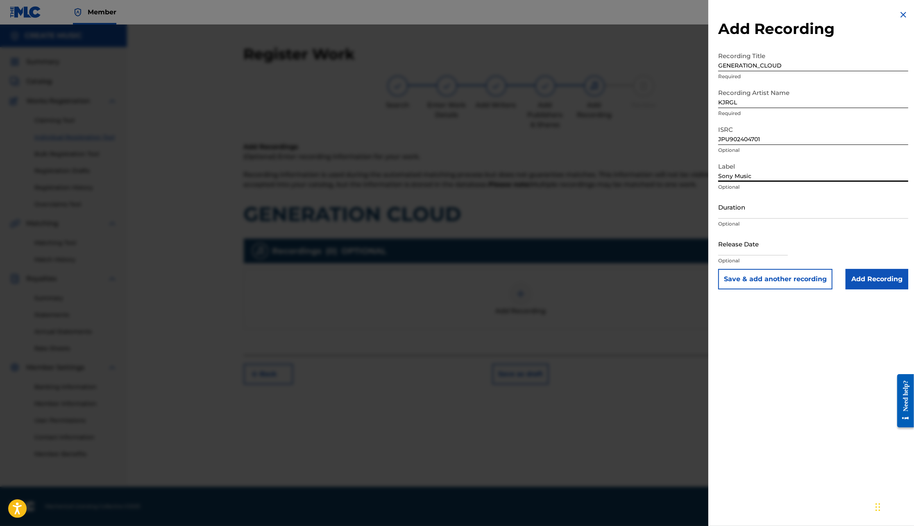
type input "Sony Music"
type input "02:36"
click at [742, 246] on input "text" at bounding box center [753, 243] width 70 height 23
select select "7"
select select "2025"
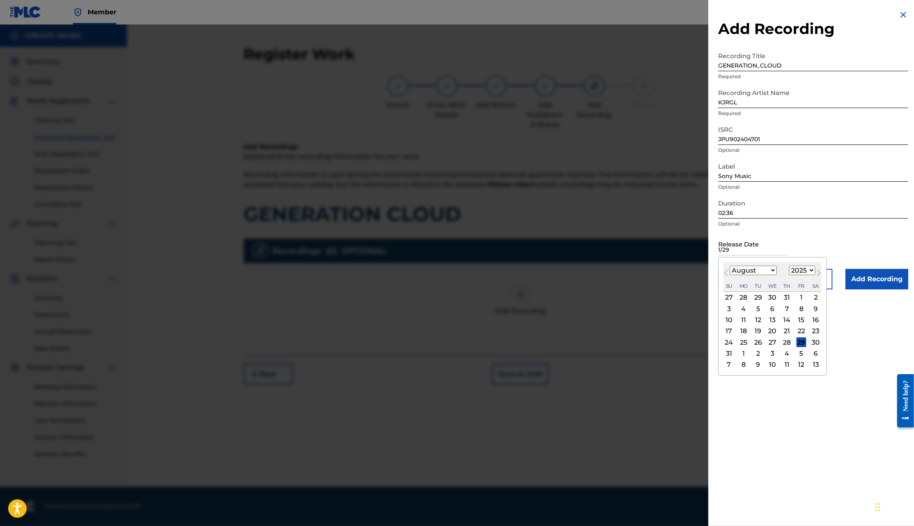
type input "1/29"
click at [757, 268] on select "January February March April May June July August September October November De…" at bounding box center [753, 270] width 47 height 9
select select "0"
click at [776, 342] on div "29" at bounding box center [773, 343] width 10 height 10
type input "[DATE]"
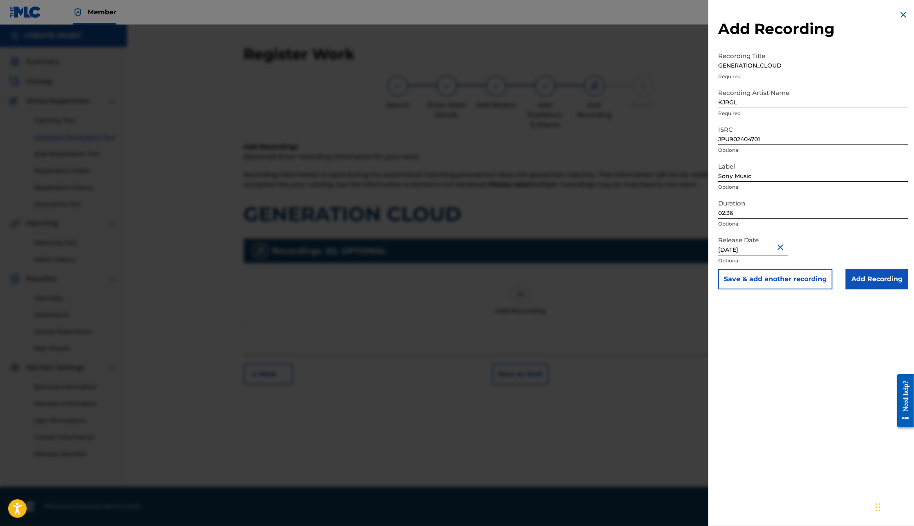
click at [873, 280] on input "Add Recording" at bounding box center [877, 279] width 63 height 20
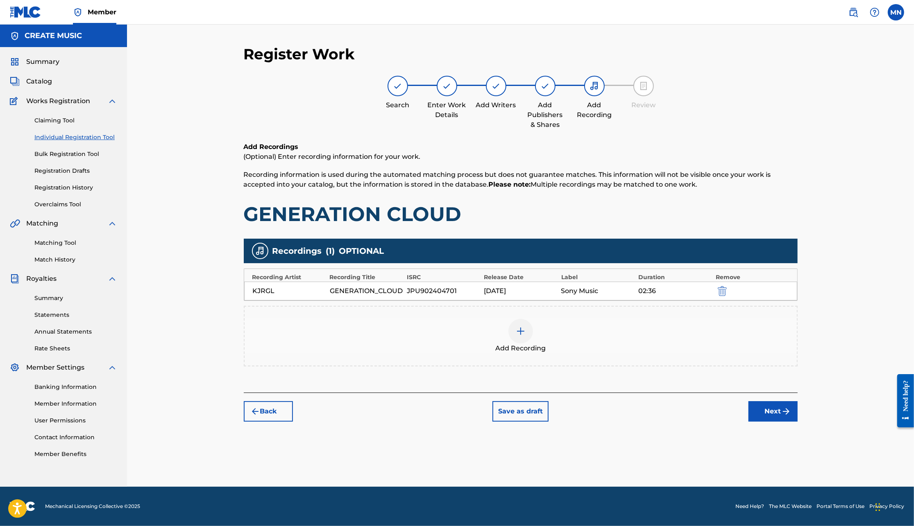
click at [773, 409] on button "Next" at bounding box center [772, 411] width 49 height 20
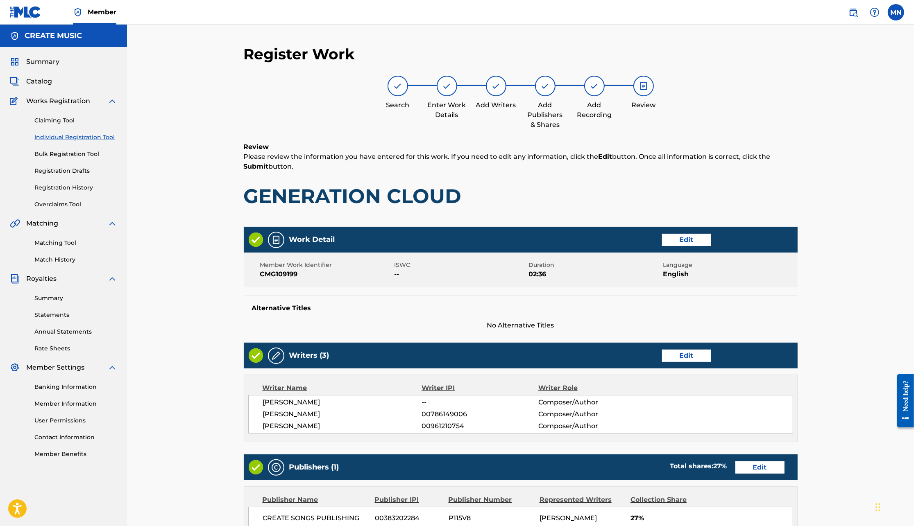
scroll to position [182, 0]
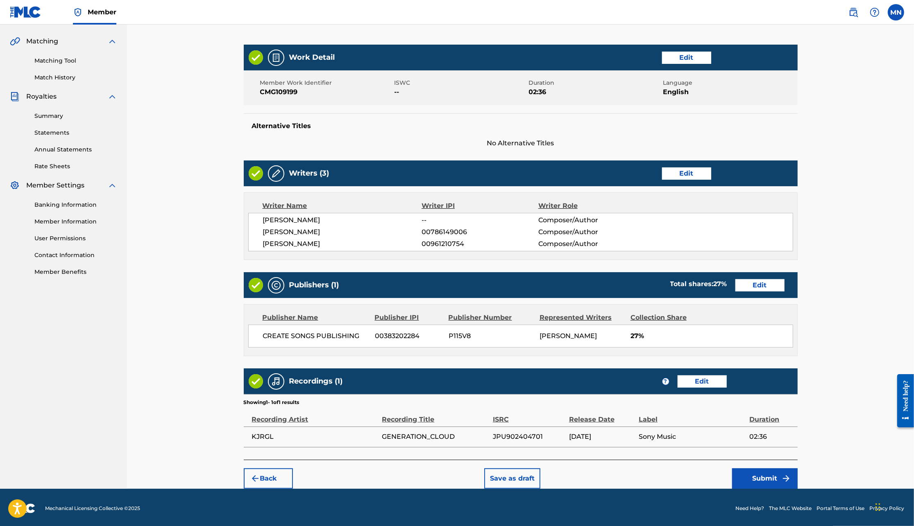
click at [762, 478] on button "Submit" at bounding box center [765, 479] width 66 height 20
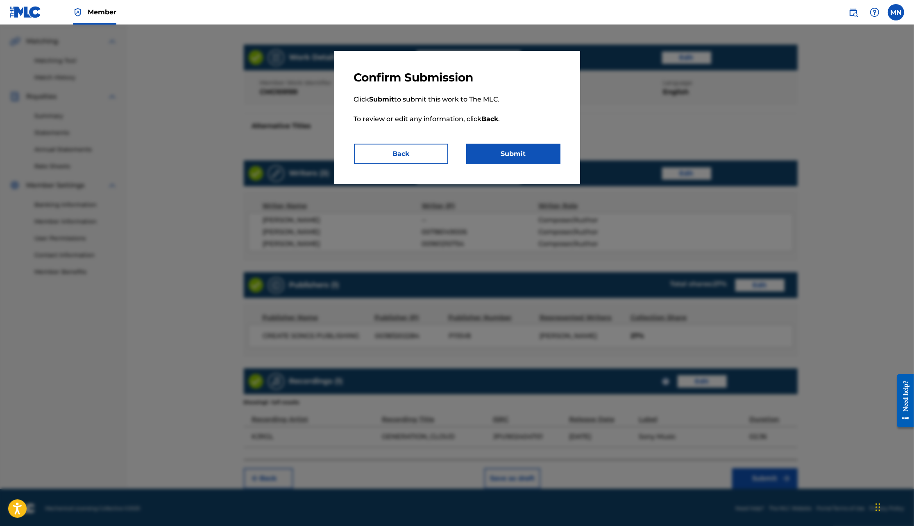
click at [529, 157] on button "Submit" at bounding box center [513, 154] width 94 height 20
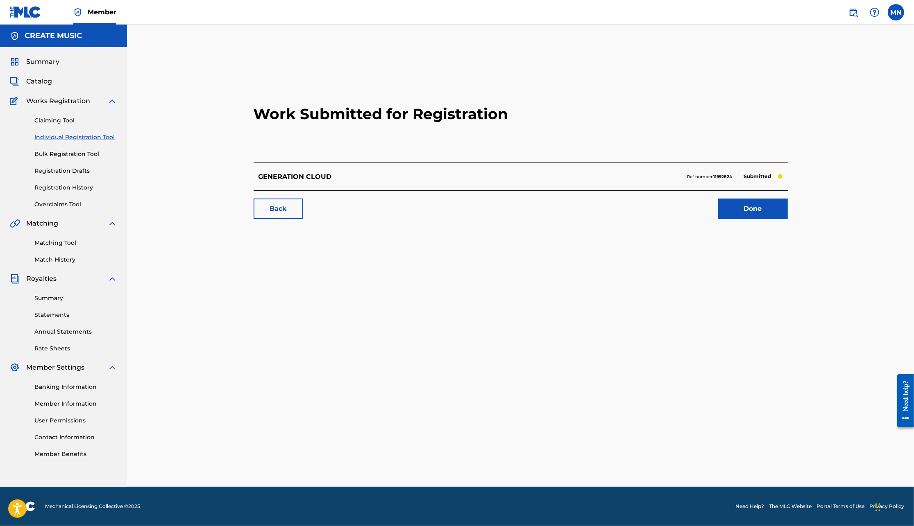
click at [850, 11] on img at bounding box center [853, 12] width 10 height 10
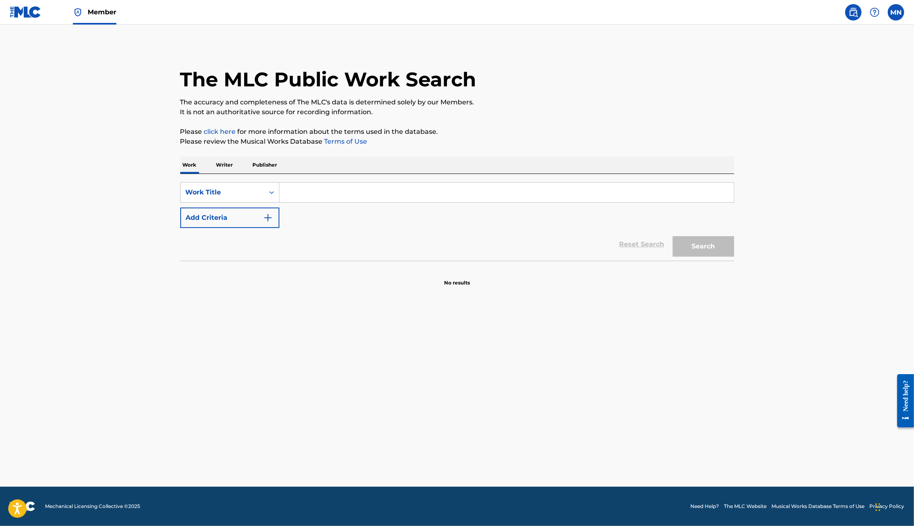
click at [406, 196] on input "Search Form" at bounding box center [506, 193] width 454 height 20
paste input "FIREWORK"
type input "FIREWORK"
click at [264, 220] on img "Search Form" at bounding box center [268, 218] width 10 height 10
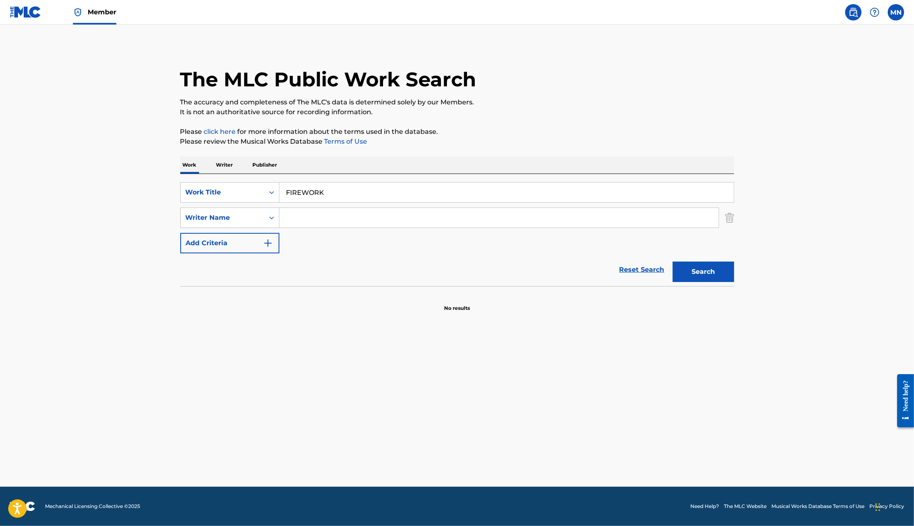
click at [308, 222] on input "Search Form" at bounding box center [498, 218] width 439 height 20
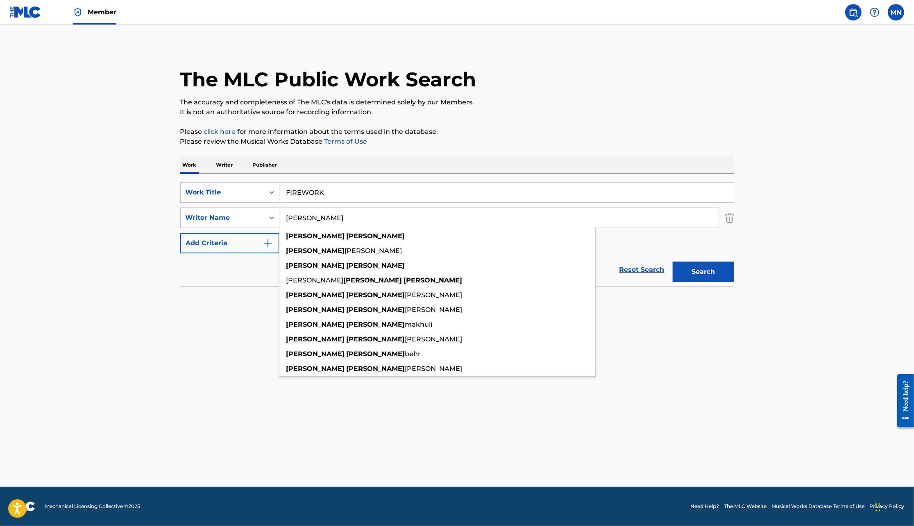
type input "[PERSON_NAME]"
click at [673, 262] on button "Search" at bounding box center [703, 272] width 61 height 20
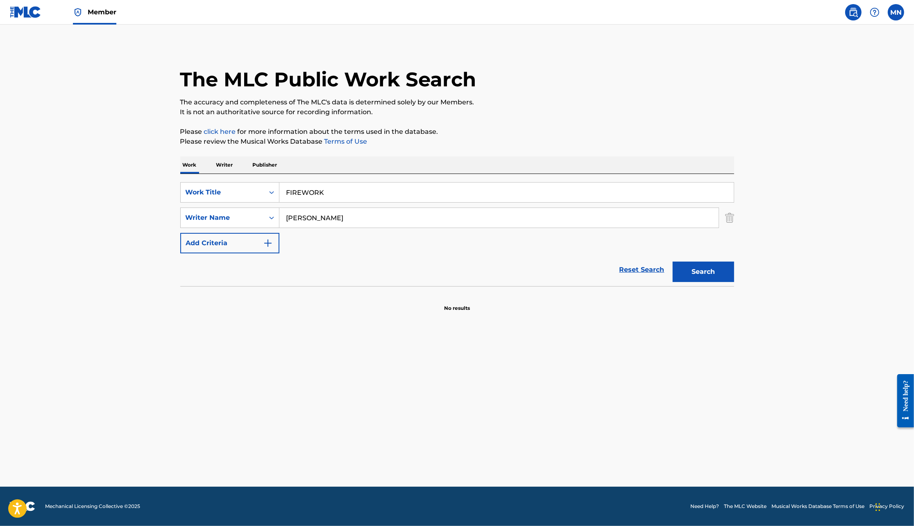
click at [567, 140] on p "Please review the Musical Works Database Terms of Use" at bounding box center [457, 142] width 554 height 10
click at [37, 8] on img at bounding box center [26, 12] width 32 height 12
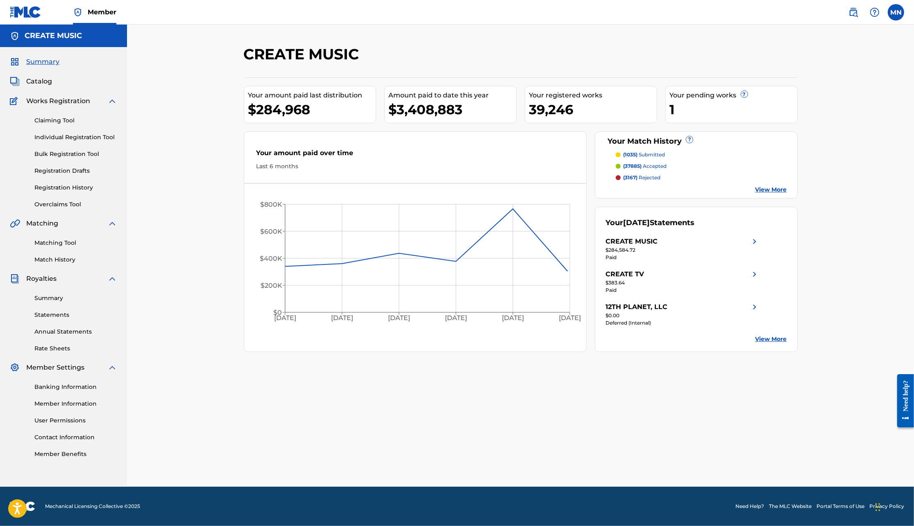
click at [54, 140] on link "Individual Registration Tool" at bounding box center [75, 137] width 83 height 9
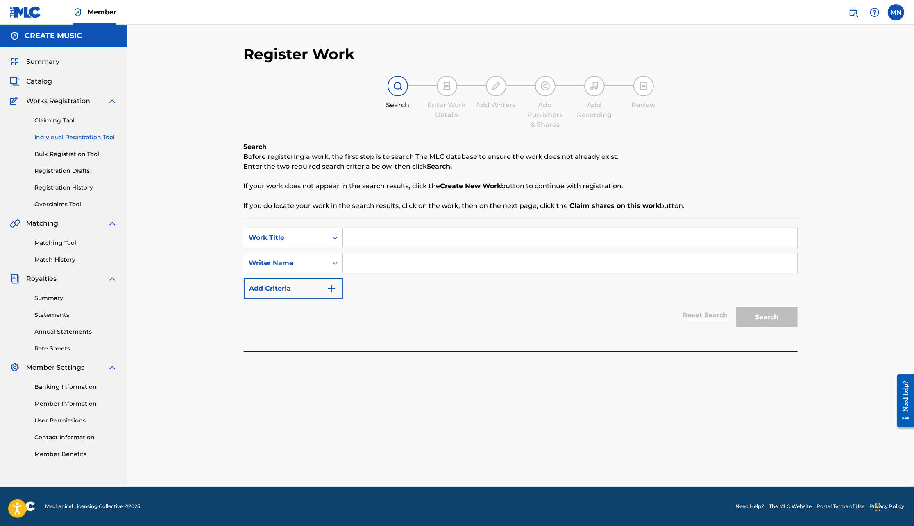
click at [371, 236] on input "Search Form" at bounding box center [570, 238] width 454 height 20
click at [851, 15] on img at bounding box center [853, 12] width 10 height 10
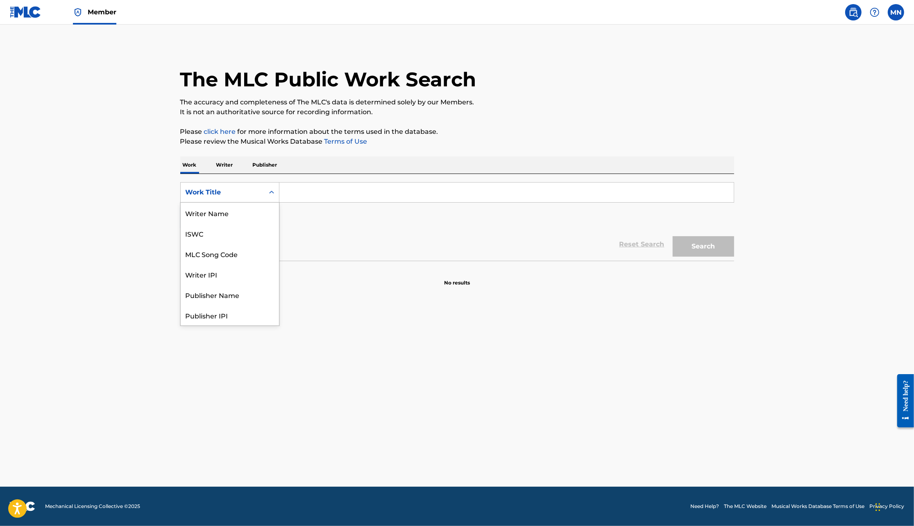
click at [257, 190] on div "Work Title" at bounding box center [223, 193] width 74 height 10
click at [254, 210] on div "MLC Song Code" at bounding box center [230, 213] width 98 height 20
click at [302, 191] on input "Search Form" at bounding box center [506, 193] width 454 height 20
paste input "FC3CBT"
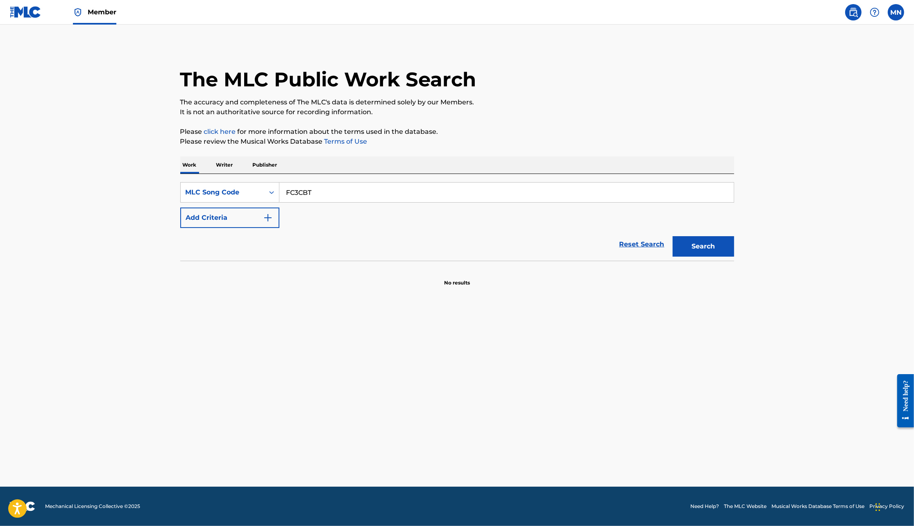
type input "FC3CBT"
click at [673, 236] on button "Search" at bounding box center [703, 246] width 61 height 20
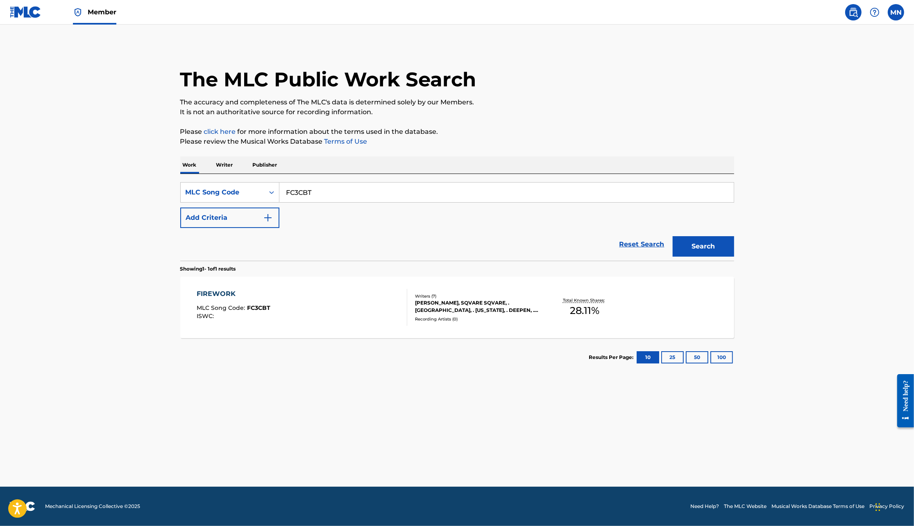
click at [307, 315] on div "FIREWORK MLC Song Code : FC3CBT ISWC :" at bounding box center [302, 307] width 211 height 37
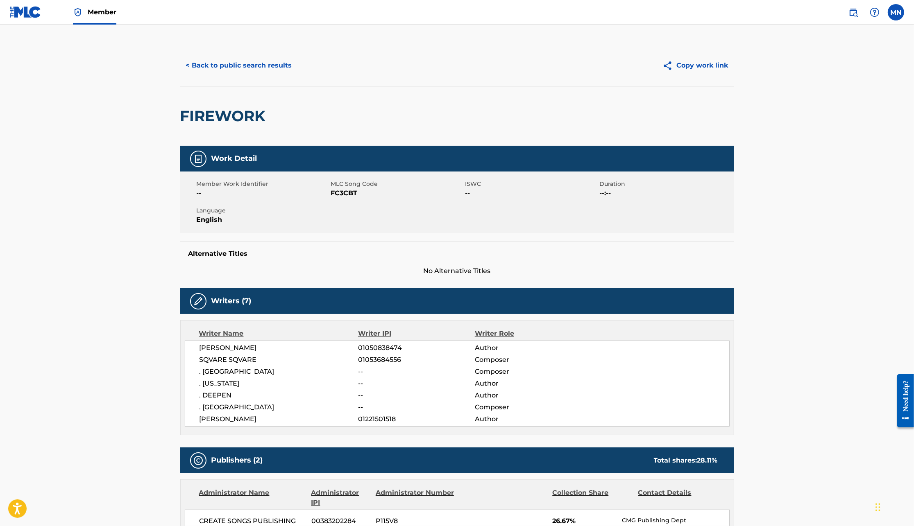
click at [340, 196] on span "FC3CBT" at bounding box center [397, 193] width 132 height 10
copy span "FC3CBT"
click at [27, 18] on img at bounding box center [26, 12] width 32 height 12
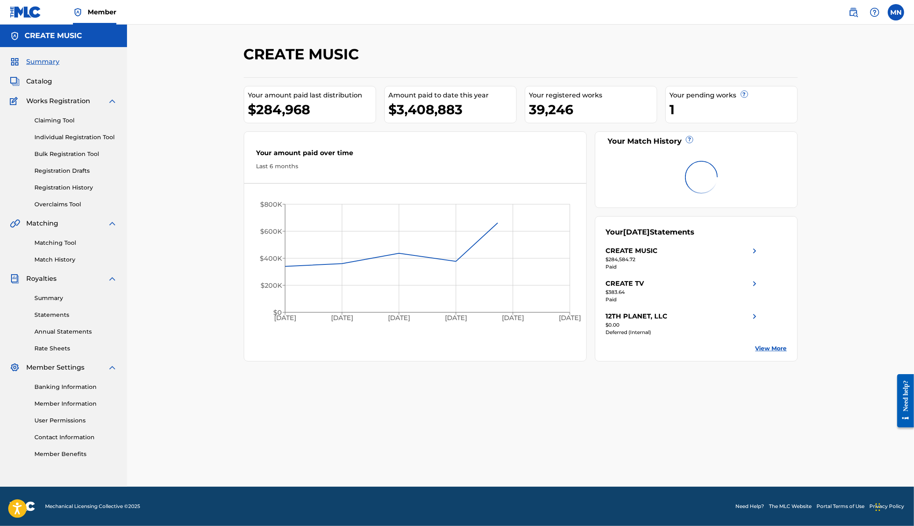
click at [57, 241] on link "Matching Tool" at bounding box center [75, 243] width 83 height 9
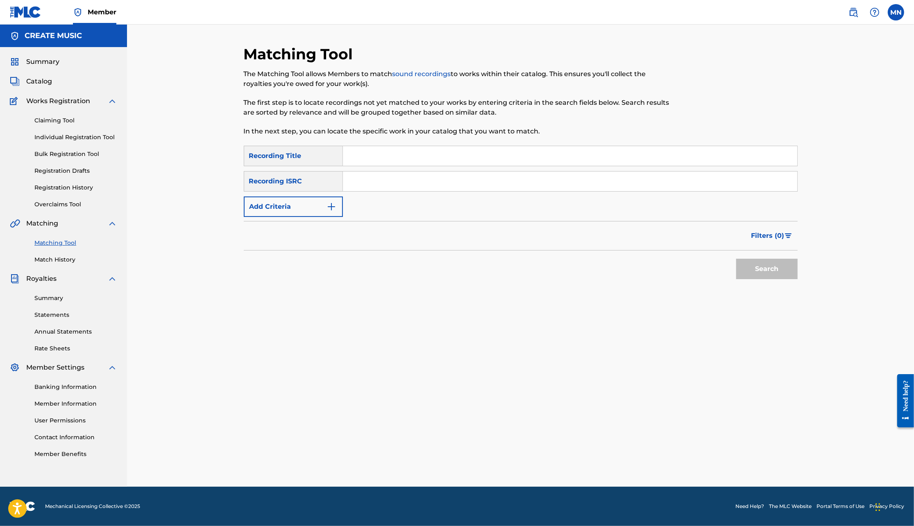
click at [358, 192] on div "SearchWithCriteriae09f14ea-8626-4ce5-a944-bf8f4d606bf1 Recording Title SearchWi…" at bounding box center [521, 181] width 554 height 71
click at [358, 184] on input "Search Form" at bounding box center [570, 182] width 454 height 20
paste input "JPU902404188"
type input "JPU902404188"
click at [736, 259] on button "Search" at bounding box center [766, 269] width 61 height 20
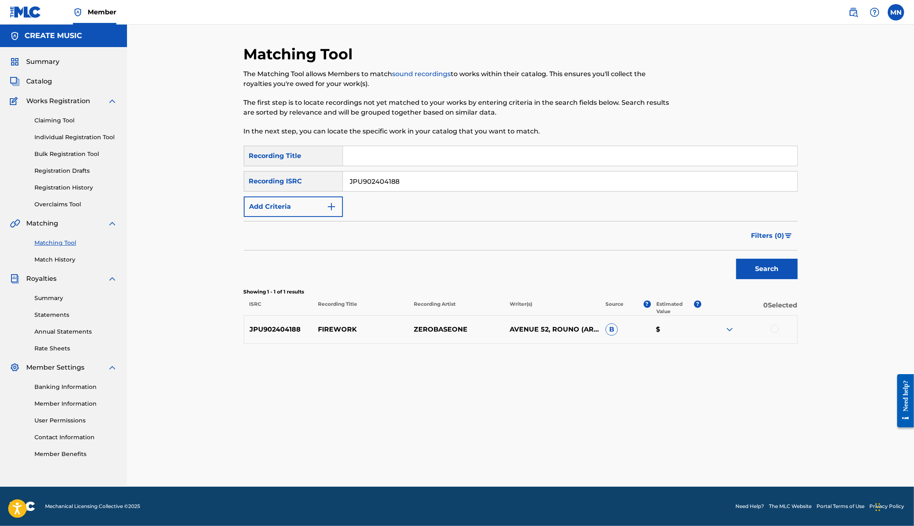
click at [774, 331] on div at bounding box center [775, 329] width 8 height 8
click at [563, 451] on button "Match 1 Group" at bounding box center [576, 459] width 91 height 20
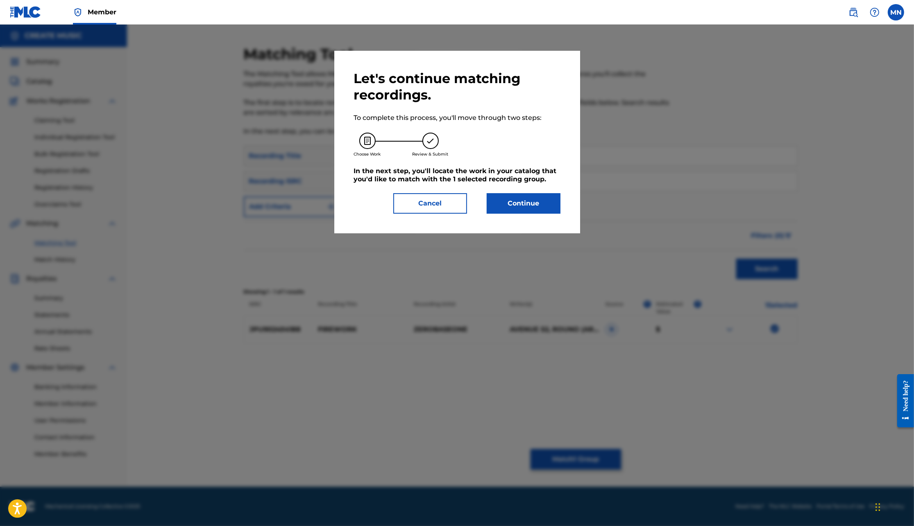
click at [533, 209] on button "Continue" at bounding box center [524, 203] width 74 height 20
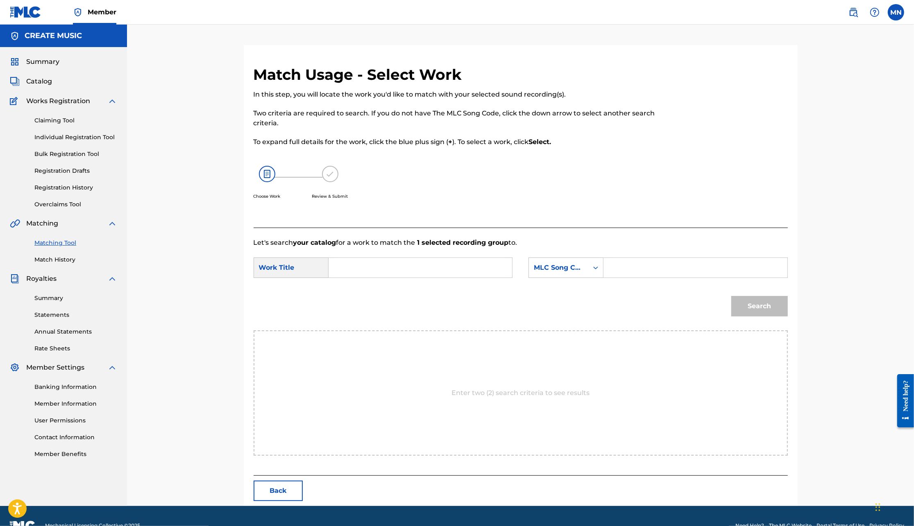
click at [415, 267] on input "Search Form" at bounding box center [421, 268] width 170 height 20
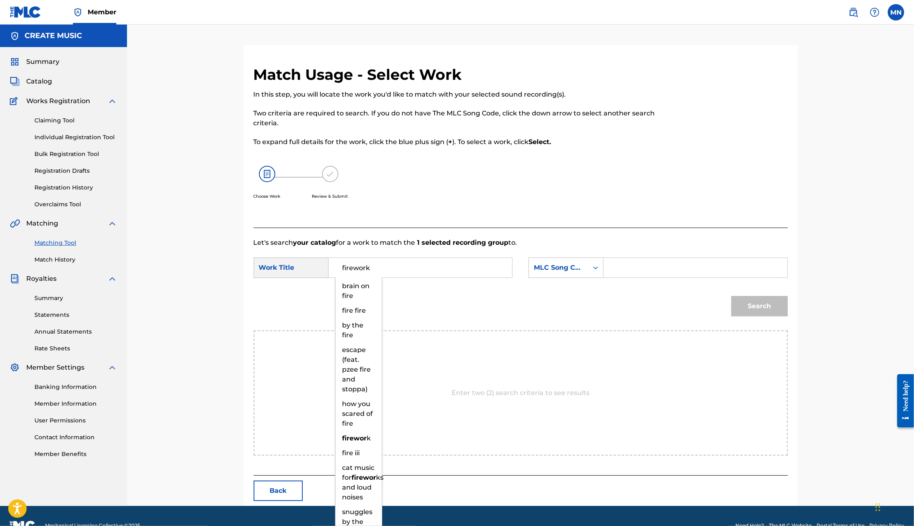
type input "firework"
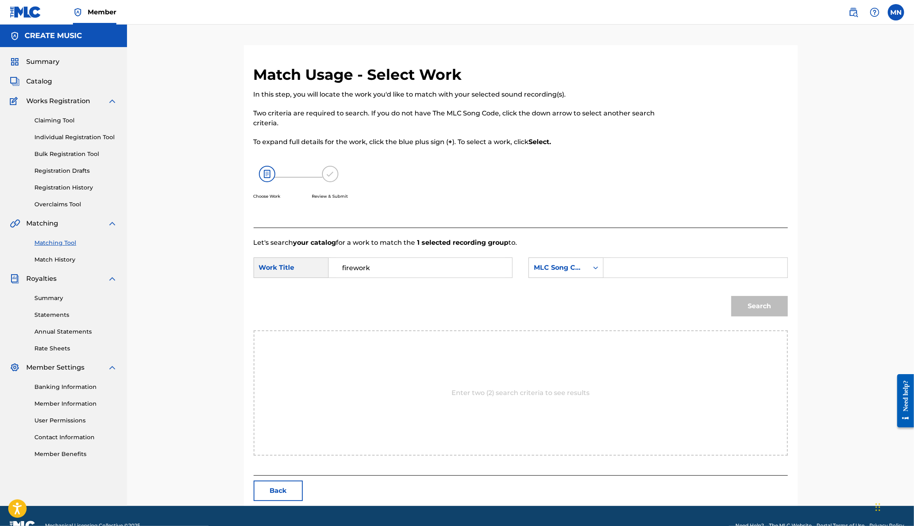
paste input "FC3CBT"
type input "FC3CBT"
click at [731, 296] on button "Search" at bounding box center [759, 306] width 57 height 20
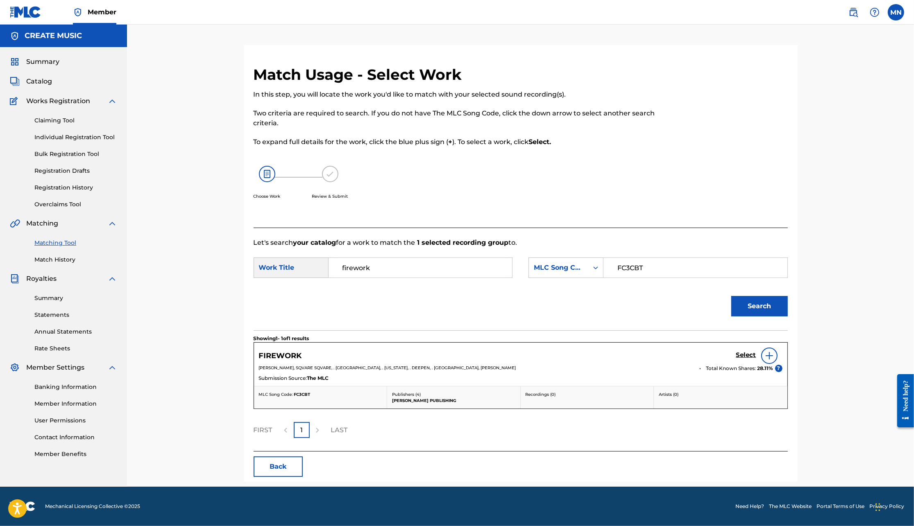
click at [744, 358] on h5 "Select" at bounding box center [746, 356] width 20 height 8
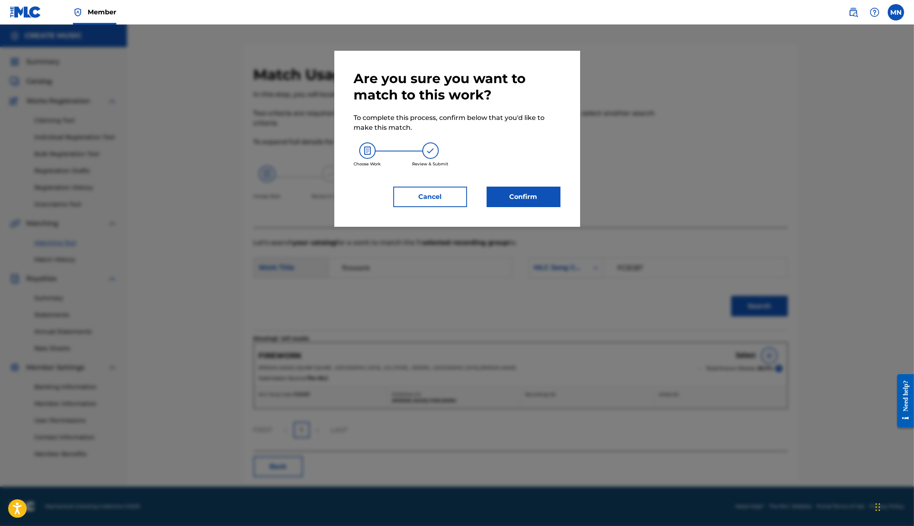
click at [535, 198] on button "Confirm" at bounding box center [524, 197] width 74 height 20
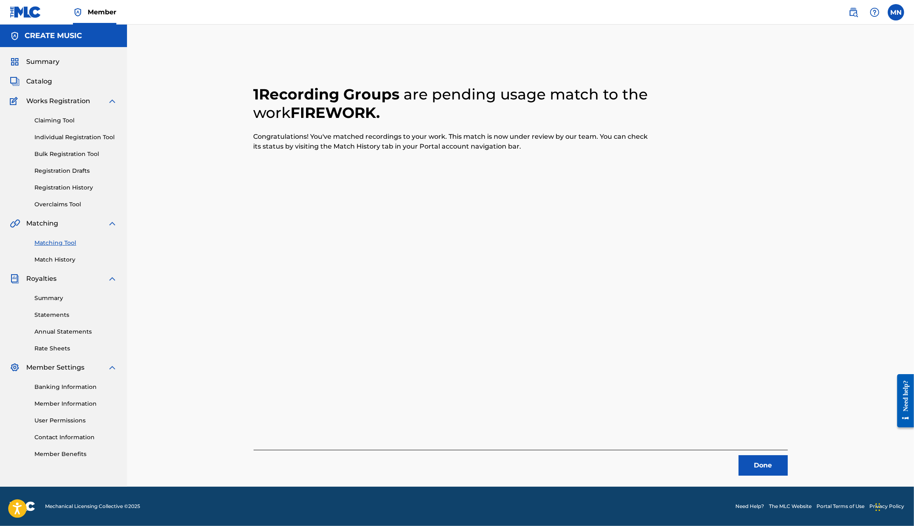
click at [853, 13] on img at bounding box center [853, 12] width 10 height 10
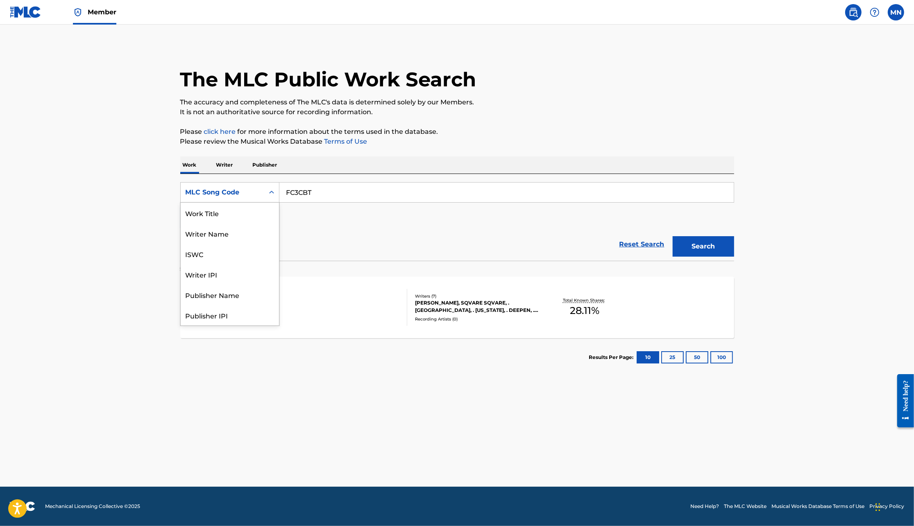
click at [229, 196] on div "MLC Song Code" at bounding box center [223, 193] width 74 height 10
click at [229, 213] on div "Work Title" at bounding box center [230, 213] width 98 height 20
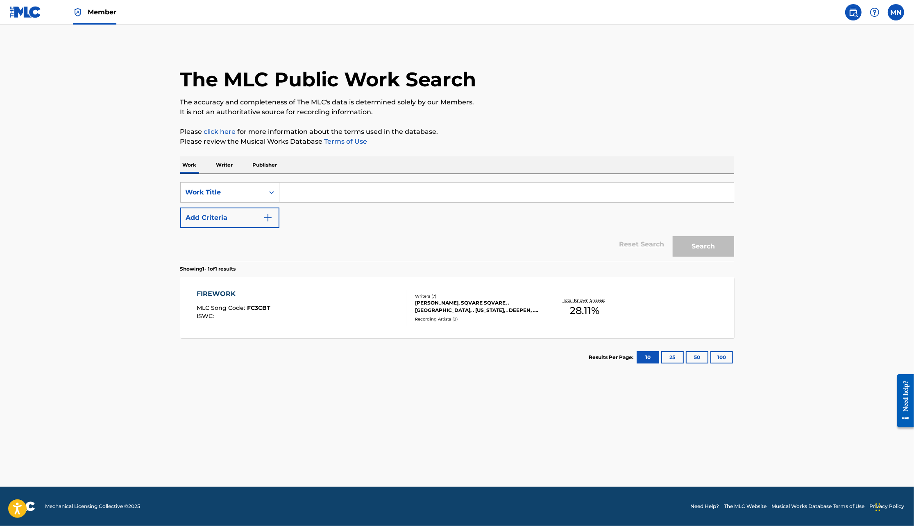
click at [315, 195] on input "Search Form" at bounding box center [506, 193] width 454 height 20
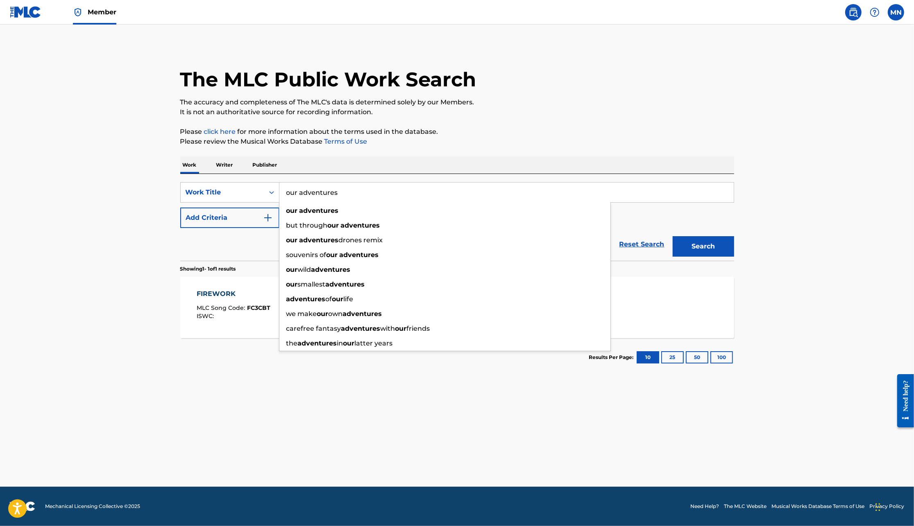
type input "our adventures"
click at [245, 213] on button "Add Criteria" at bounding box center [229, 218] width 99 height 20
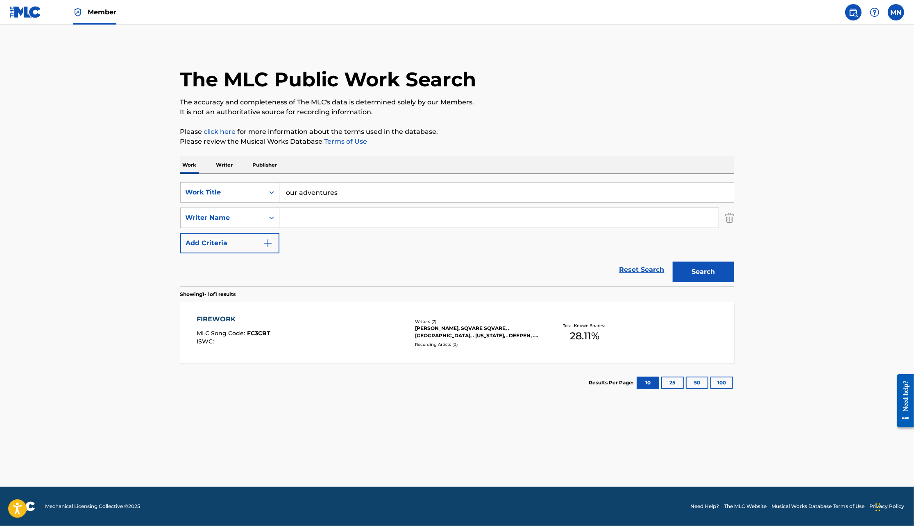
click at [299, 213] on input "Search Form" at bounding box center [498, 218] width 439 height 20
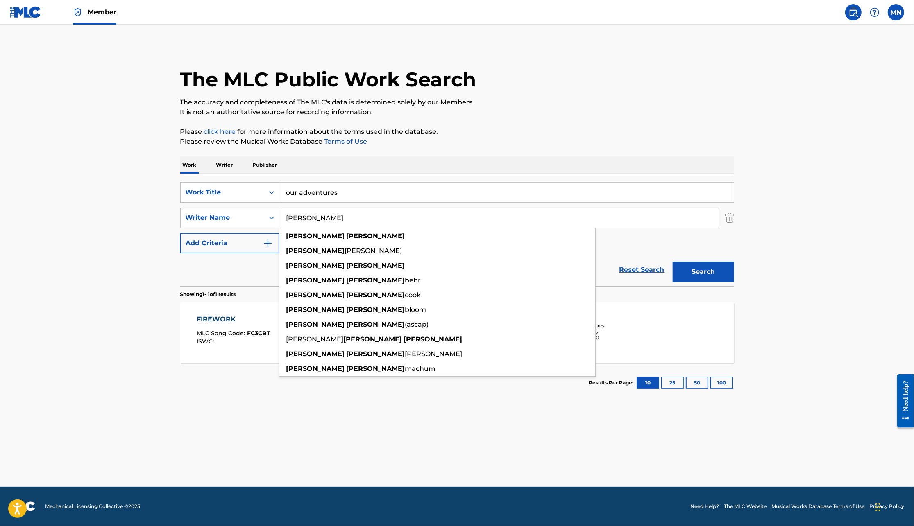
click at [673, 262] on button "Search" at bounding box center [703, 272] width 61 height 20
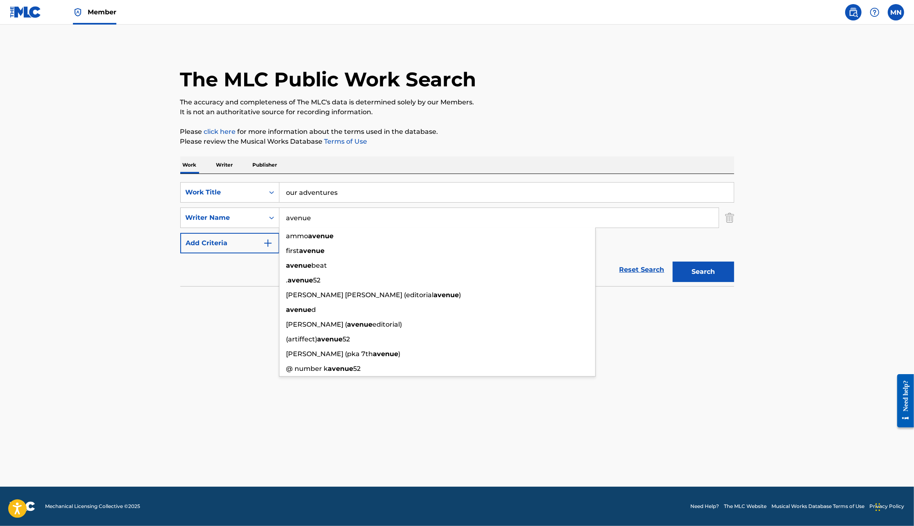
type input "avenue"
click at [673, 262] on button "Search" at bounding box center [703, 272] width 61 height 20
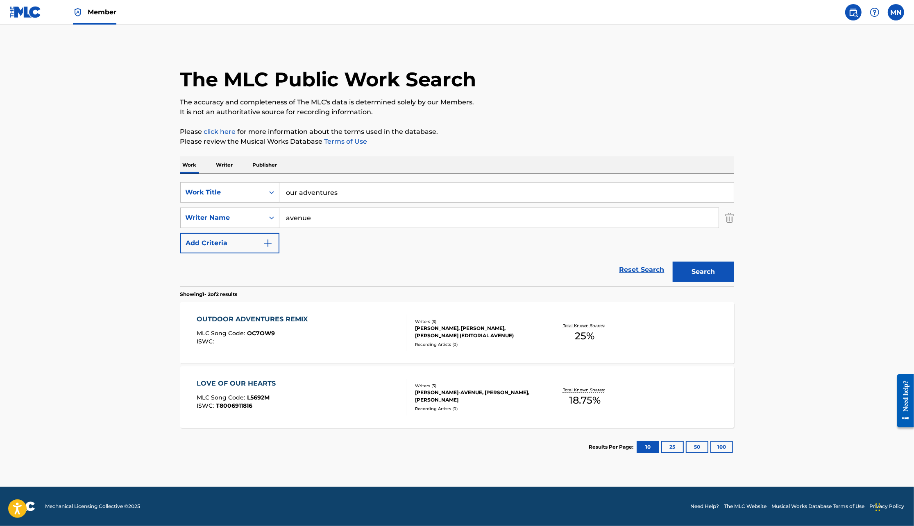
click at [136, 261] on main "The MLC Public Work Search The accuracy and completeness of The MLC's data is d…" at bounding box center [457, 256] width 914 height 463
click at [29, 11] on img at bounding box center [26, 12] width 32 height 12
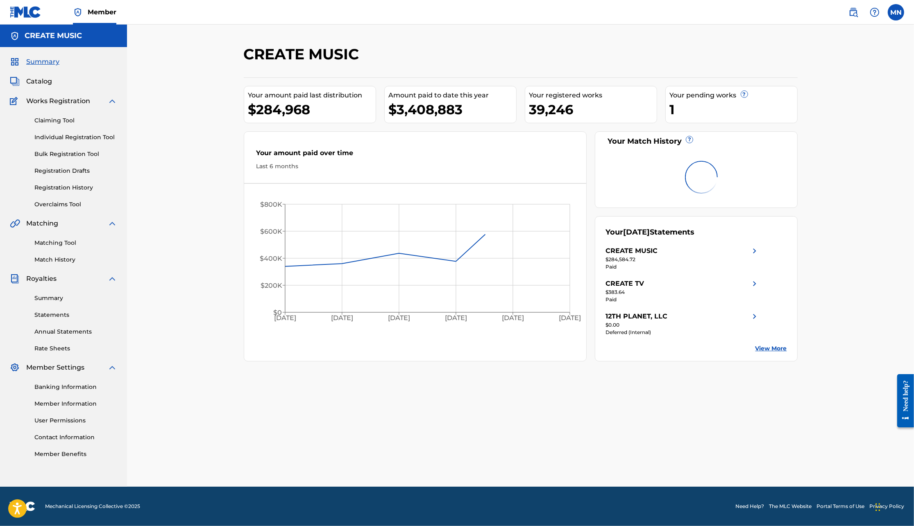
click at [63, 137] on link "Individual Registration Tool" at bounding box center [75, 137] width 83 height 9
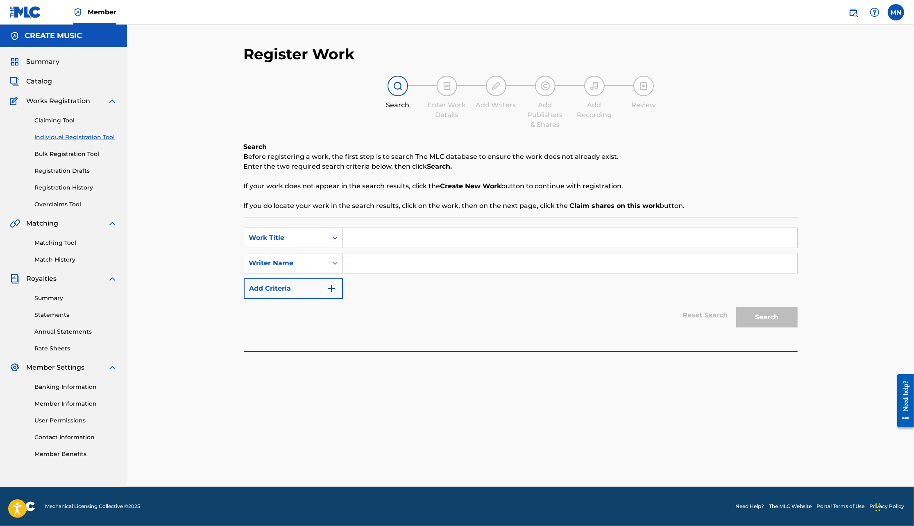
click at [368, 238] on input "Search Form" at bounding box center [570, 238] width 454 height 20
type input "OUR ADVENTURES"
click at [394, 253] on div "Search Form" at bounding box center [570, 263] width 455 height 20
click at [385, 265] on input "Search Form" at bounding box center [570, 264] width 454 height 20
type input "[PERSON_NAME]"
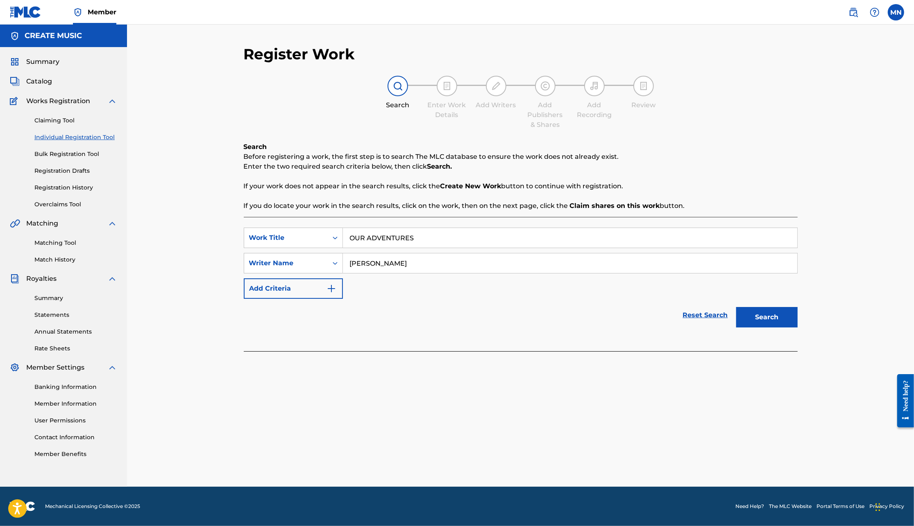
click at [736, 307] on button "Search" at bounding box center [766, 317] width 61 height 20
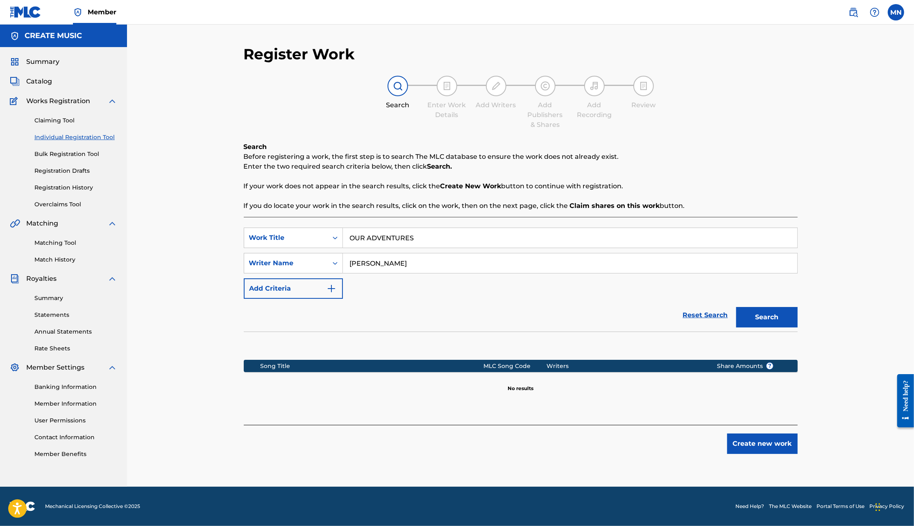
click at [752, 446] on button "Create new work" at bounding box center [762, 444] width 70 height 20
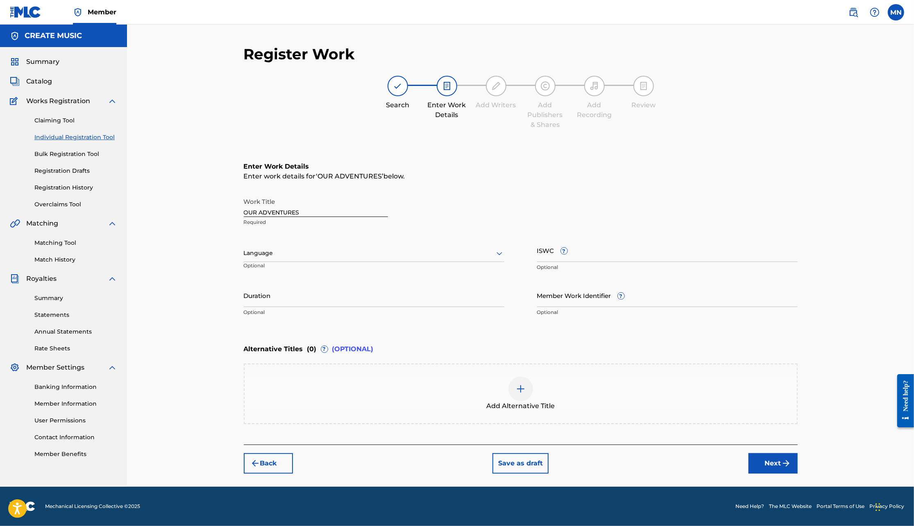
click at [382, 296] on input "Duration" at bounding box center [374, 295] width 261 height 23
type input "02:52"
type input "v"
paste input "CMG109352"
type input "CMG109352"
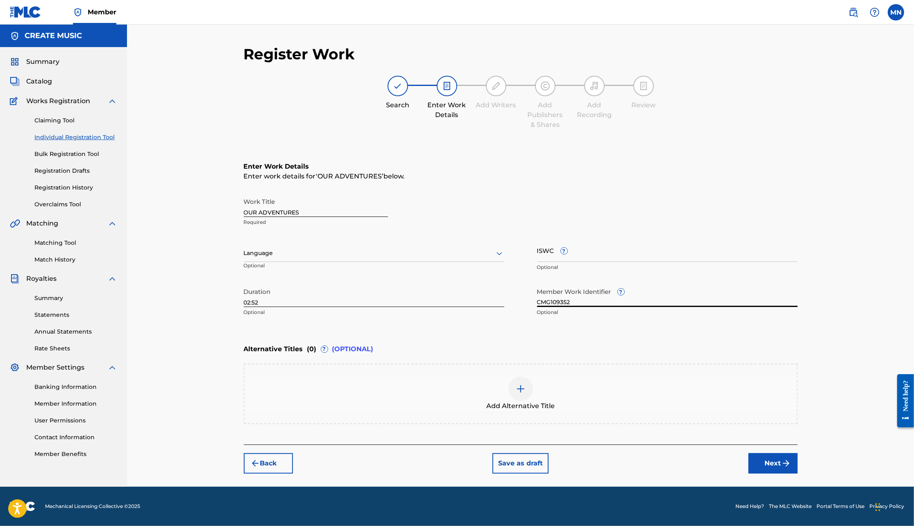
click at [774, 463] on button "Next" at bounding box center [772, 464] width 49 height 20
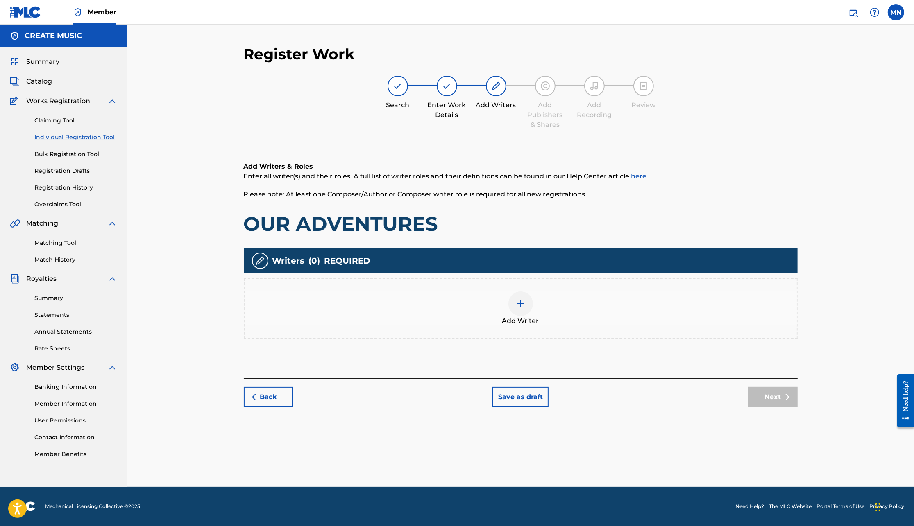
click at [532, 306] on div at bounding box center [520, 304] width 25 height 25
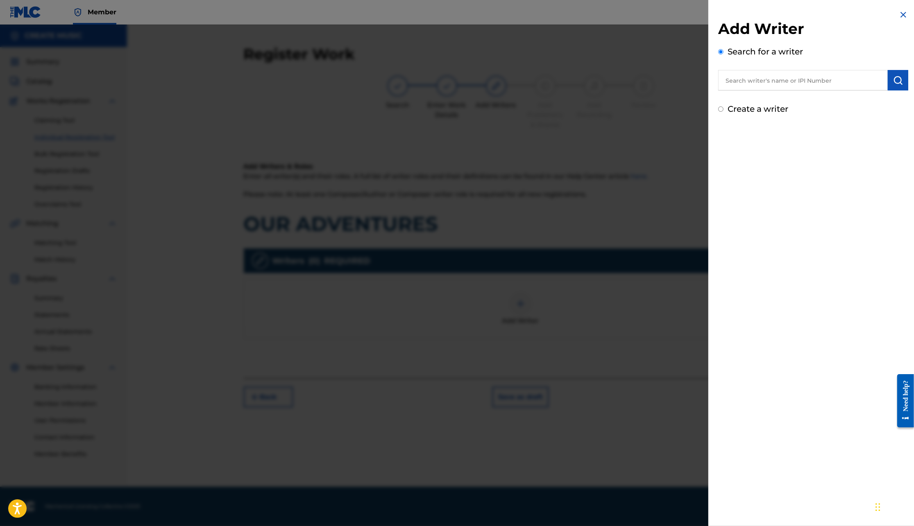
click at [749, 84] on input "text" at bounding box center [803, 80] width 170 height 20
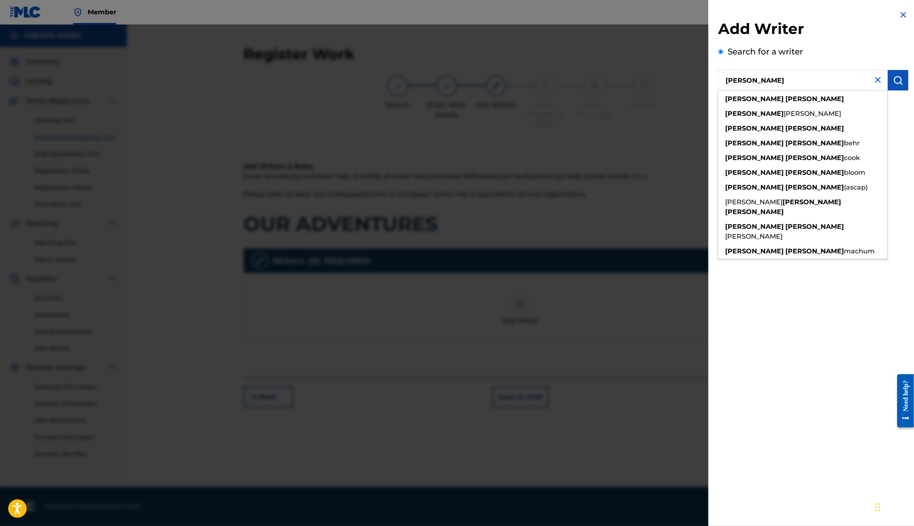
type input "[PERSON_NAME]"
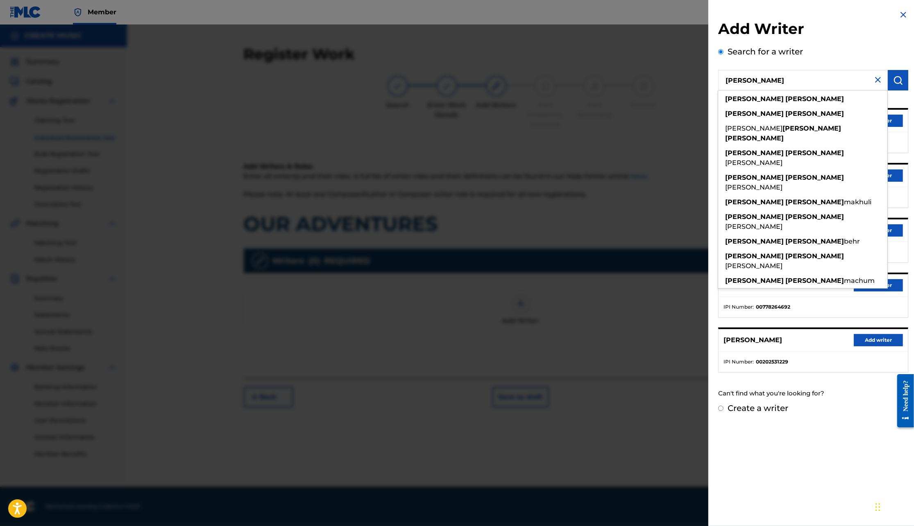
click at [850, 40] on h2 "Add Writer" at bounding box center [813, 30] width 190 height 21
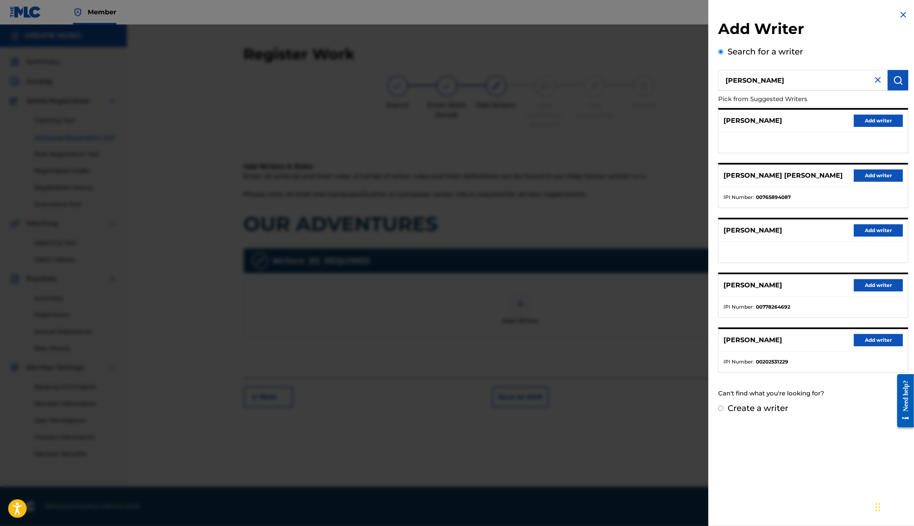
click at [873, 120] on button "Add writer" at bounding box center [878, 121] width 49 height 12
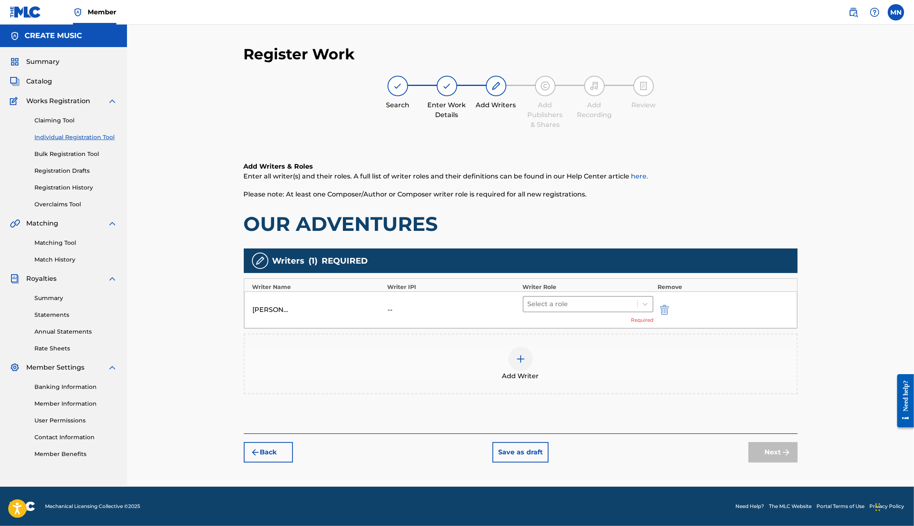
click at [609, 305] on div at bounding box center [581, 304] width 106 height 11
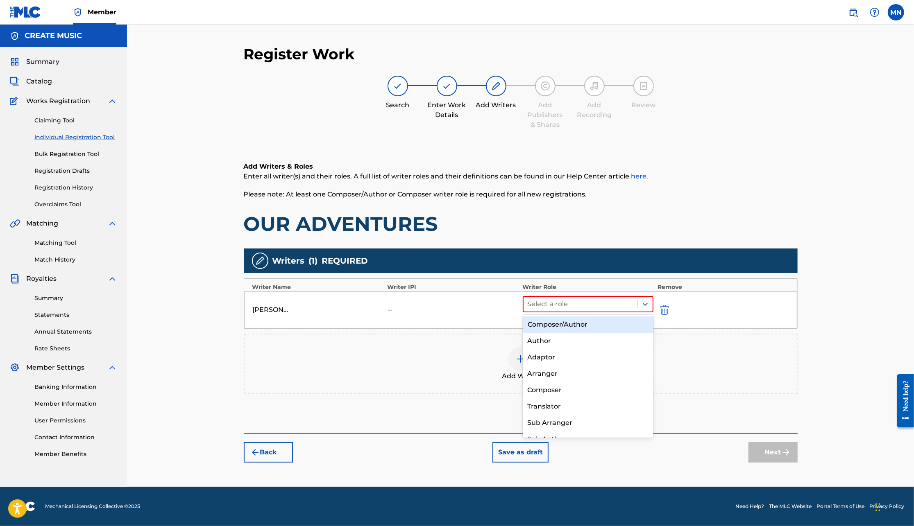
click at [606, 323] on div "Composer/Author" at bounding box center [588, 325] width 131 height 16
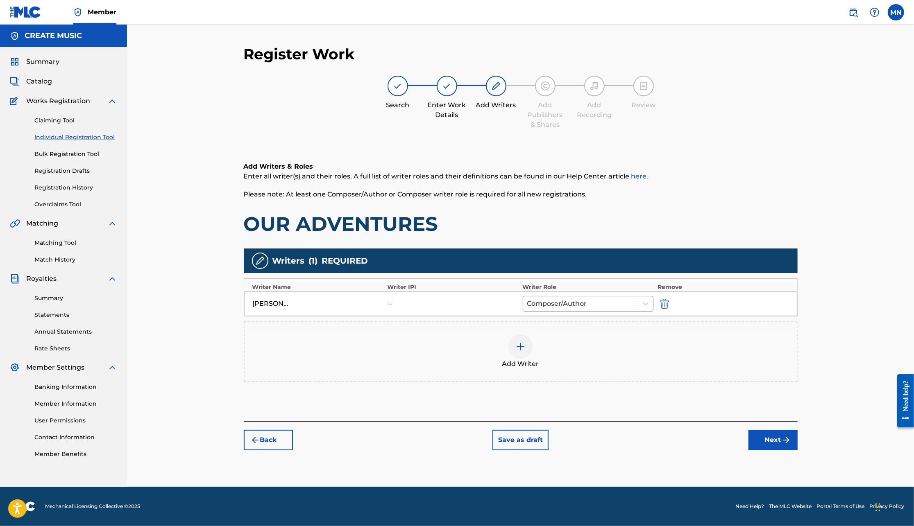
click at [851, 16] on img at bounding box center [853, 12] width 10 height 10
click at [529, 336] on div "Add Writer" at bounding box center [521, 352] width 552 height 34
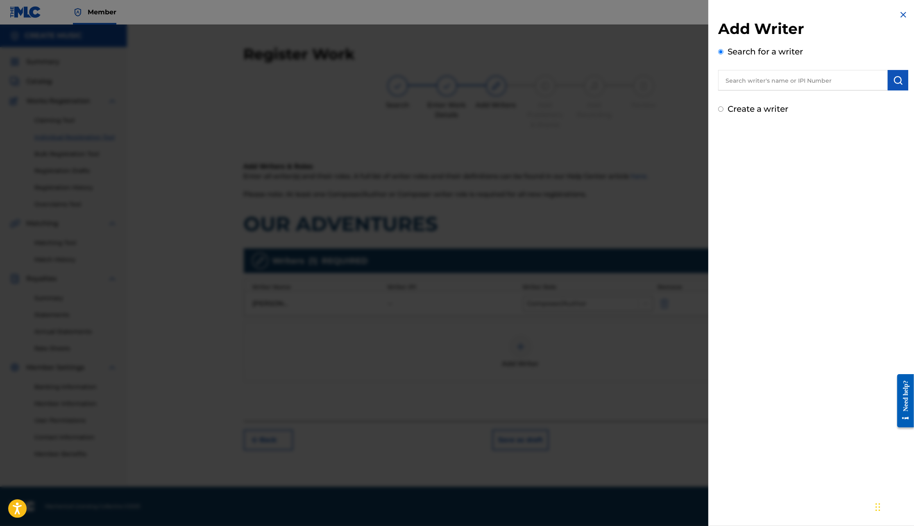
click at [740, 79] on input "text" at bounding box center [803, 80] width 170 height 20
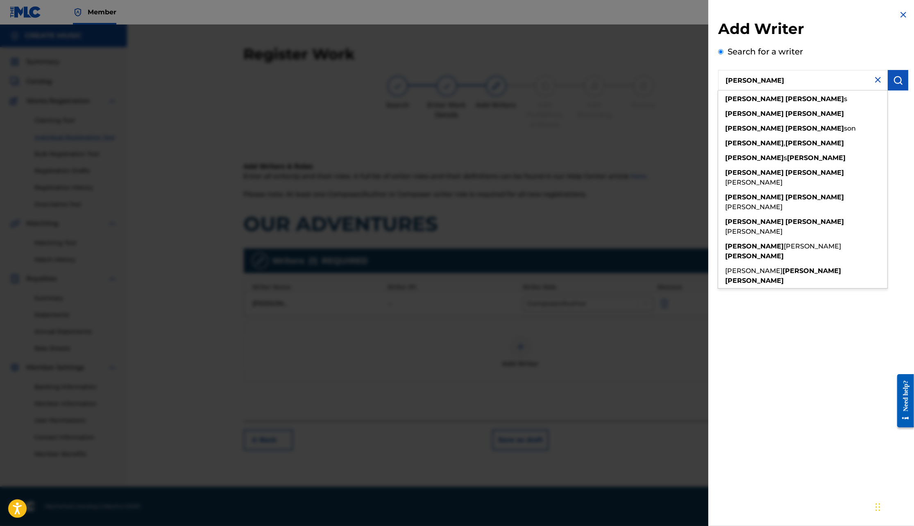
type input "[PERSON_NAME]"
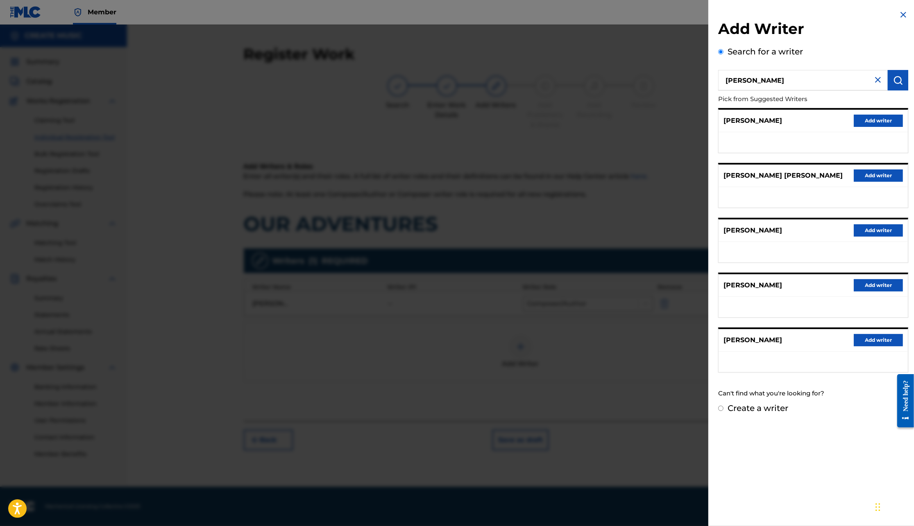
click at [873, 121] on button "Add writer" at bounding box center [878, 121] width 49 height 12
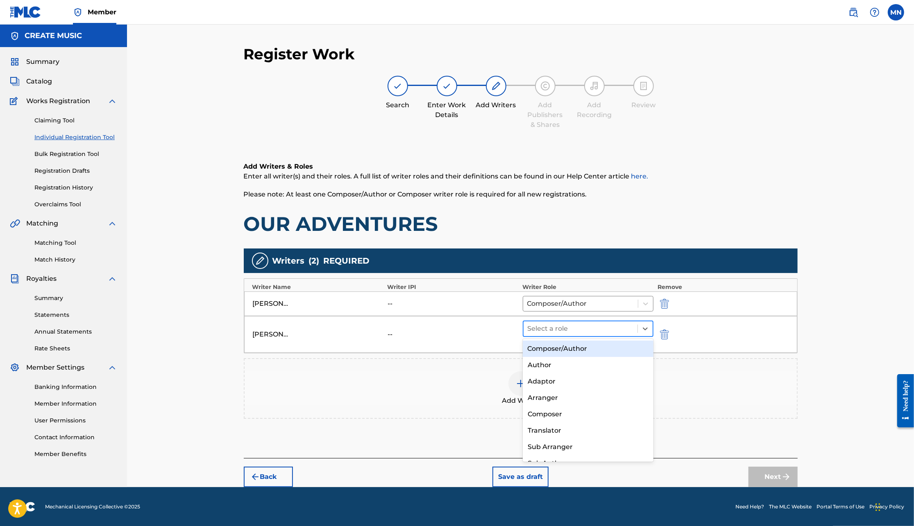
click at [601, 328] on div at bounding box center [581, 328] width 106 height 11
click at [602, 347] on div "Composer/Author" at bounding box center [588, 349] width 131 height 16
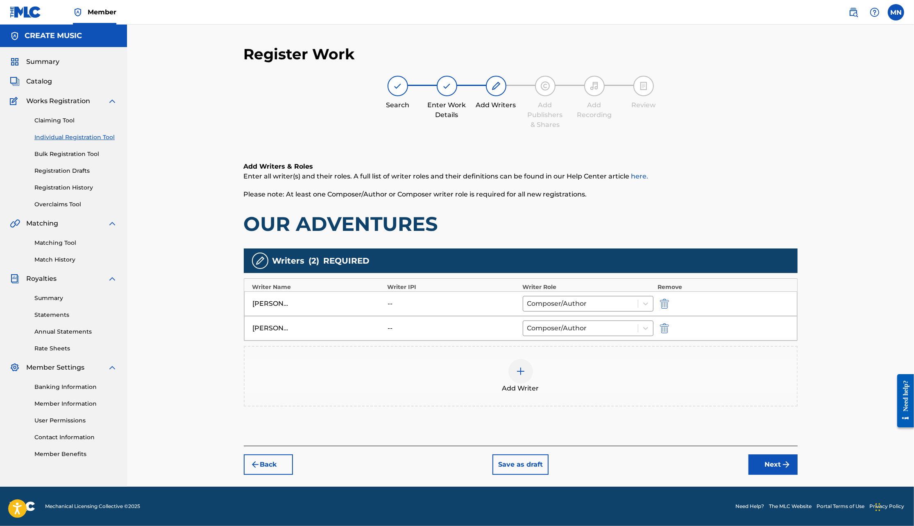
click at [527, 370] on div at bounding box center [520, 371] width 25 height 25
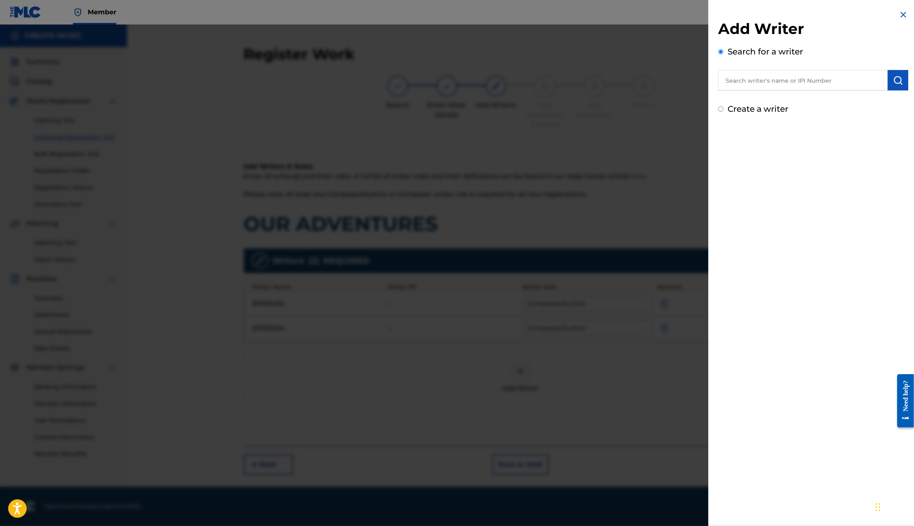
click at [777, 75] on input "text" at bounding box center [803, 80] width 170 height 20
paste input "PARK [PERSON_NAME]"
type input "PARK [PERSON_NAME]"
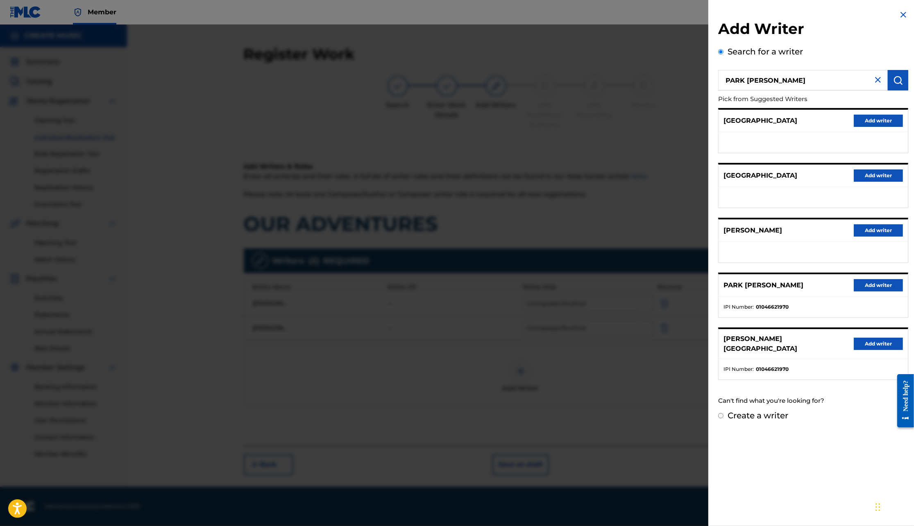
click at [866, 281] on button "Add writer" at bounding box center [878, 285] width 49 height 12
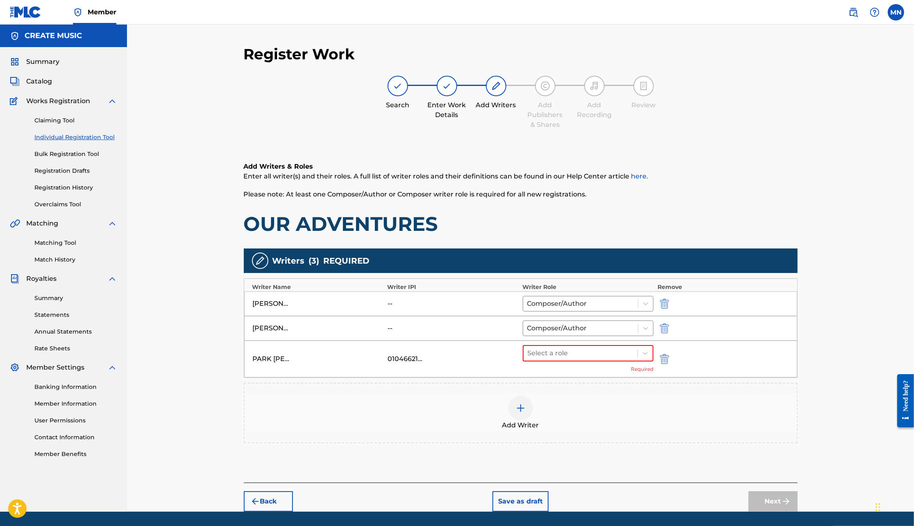
scroll to position [23, 0]
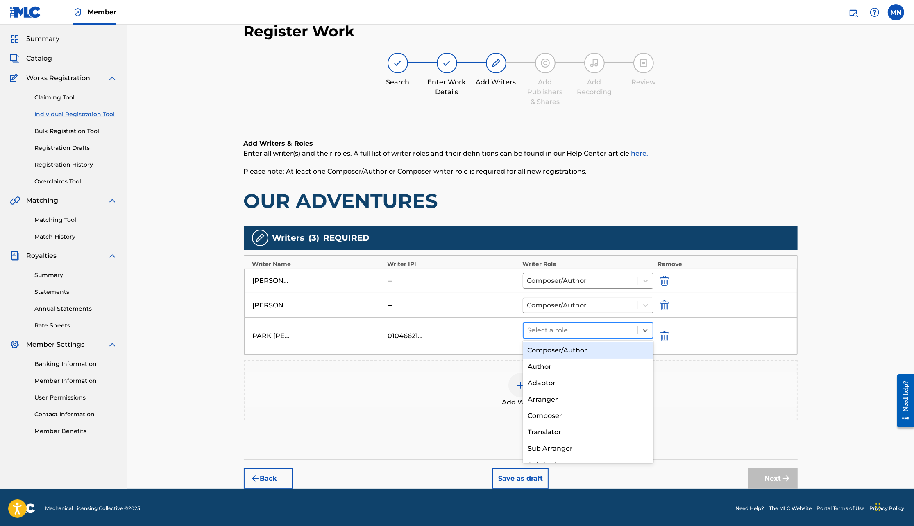
click at [616, 335] on div "Select a role" at bounding box center [581, 330] width 114 height 15
click at [614, 346] on div "Composer/Author" at bounding box center [588, 350] width 131 height 16
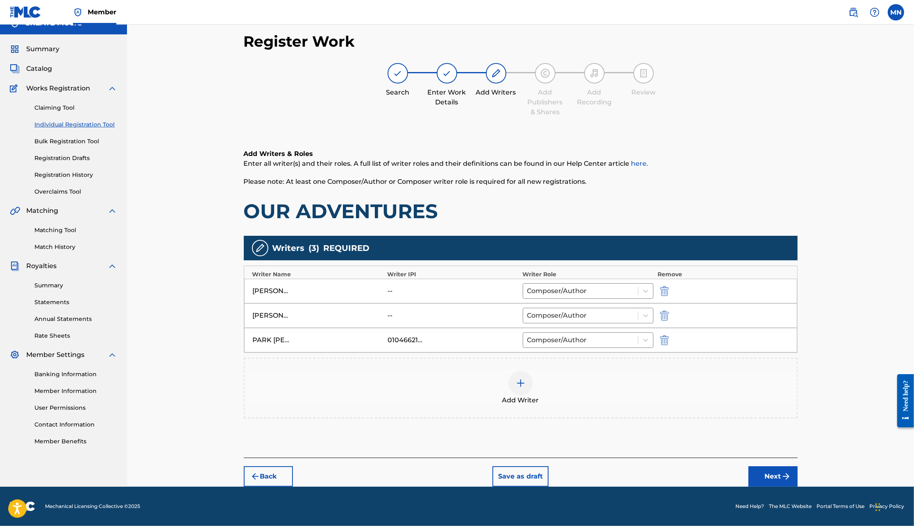
scroll to position [11, 0]
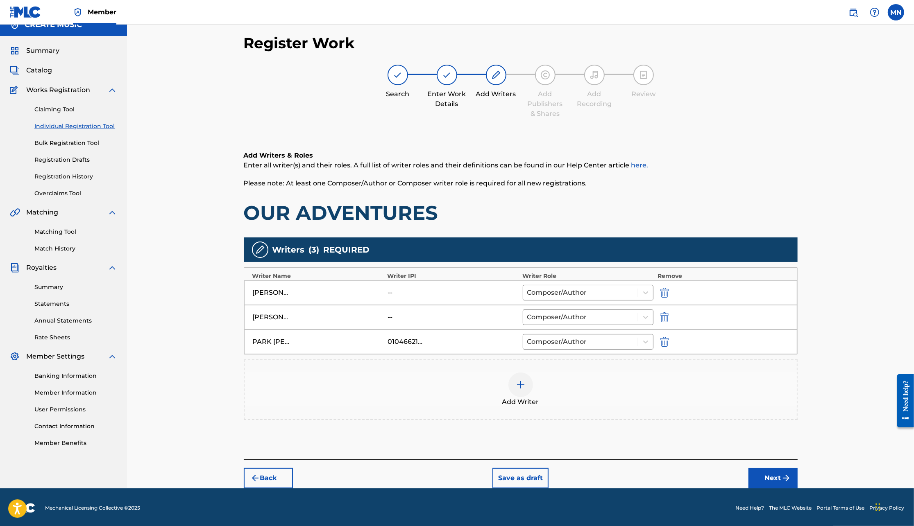
click at [773, 472] on button "Next" at bounding box center [772, 478] width 49 height 20
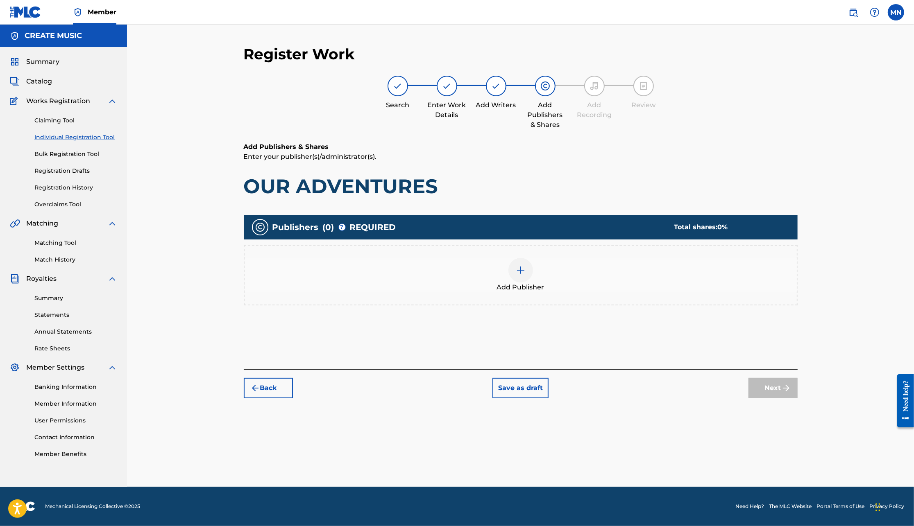
click at [526, 276] on div at bounding box center [520, 270] width 25 height 25
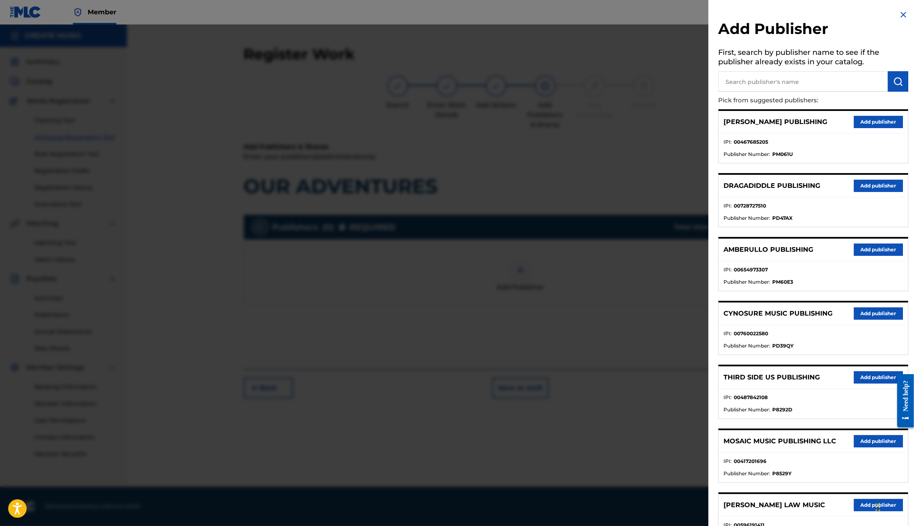
click at [792, 82] on input "text" at bounding box center [803, 81] width 170 height 20
type input "number k"
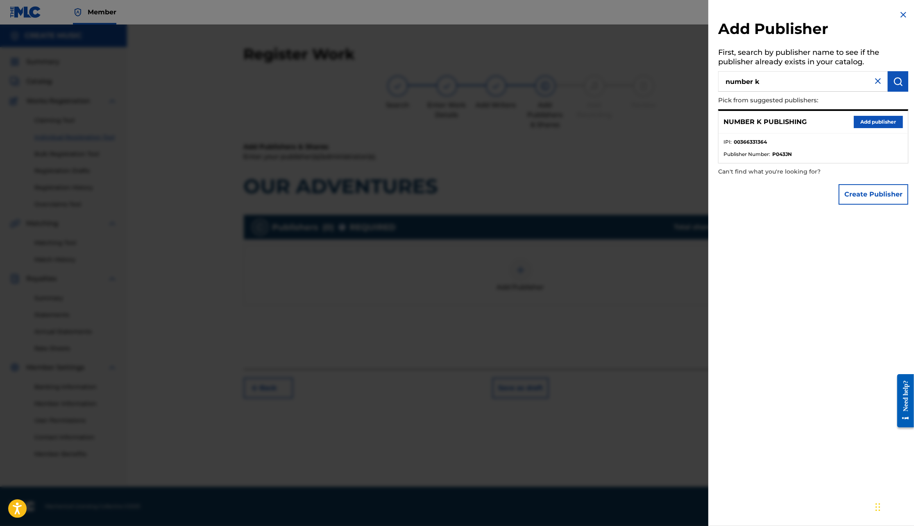
click at [871, 119] on button "Add publisher" at bounding box center [878, 122] width 49 height 12
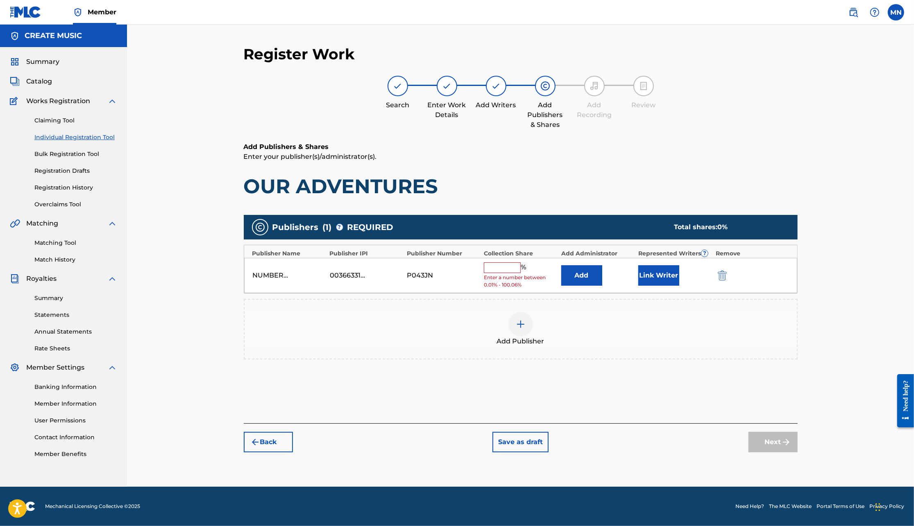
click at [582, 275] on button "Add" at bounding box center [581, 275] width 41 height 20
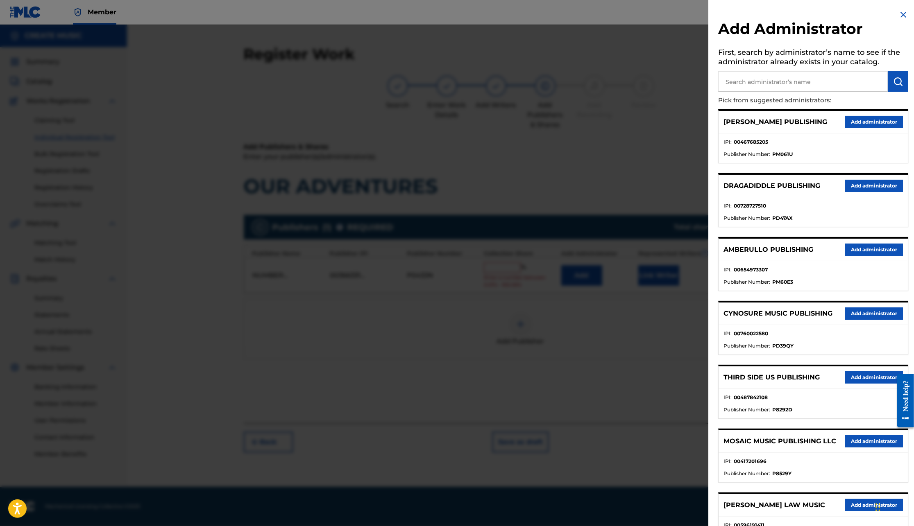
click at [786, 90] on input "text" at bounding box center [803, 81] width 170 height 20
type input "create s"
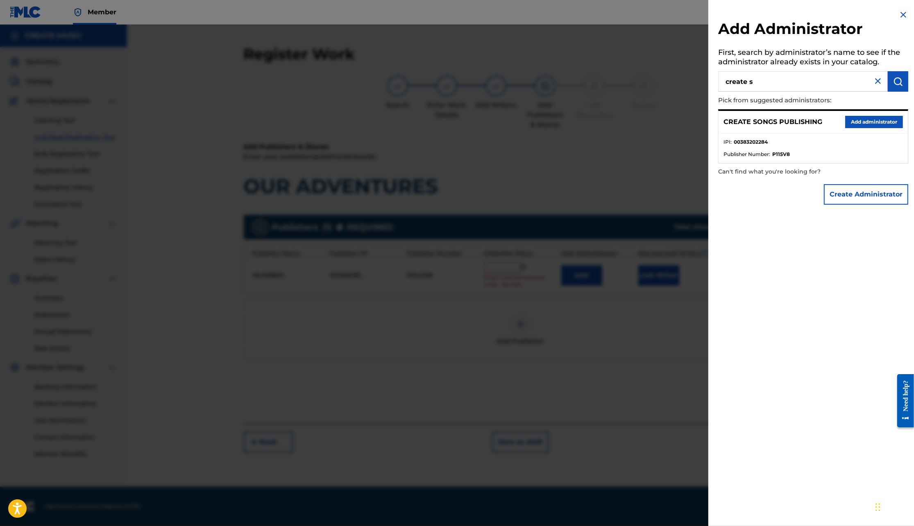
click at [865, 121] on button "Add administrator" at bounding box center [874, 122] width 58 height 12
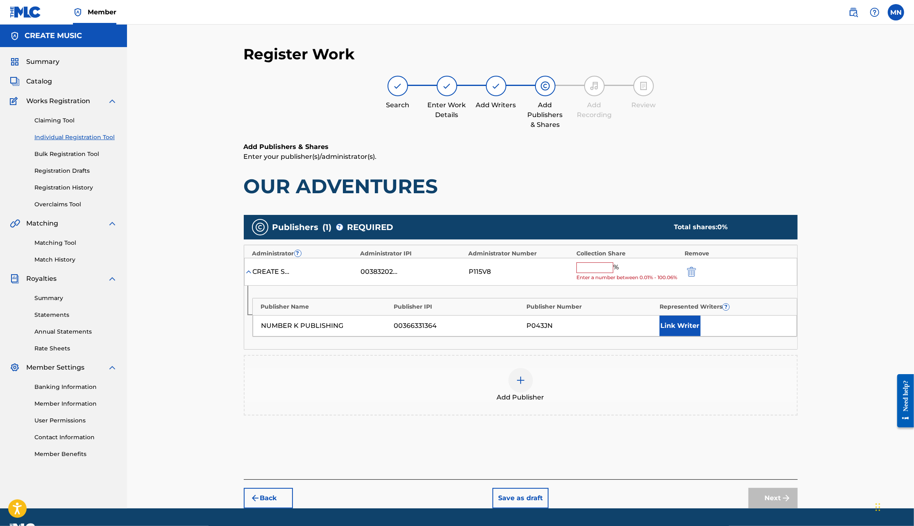
click at [594, 267] on input "text" at bounding box center [594, 268] width 37 height 11
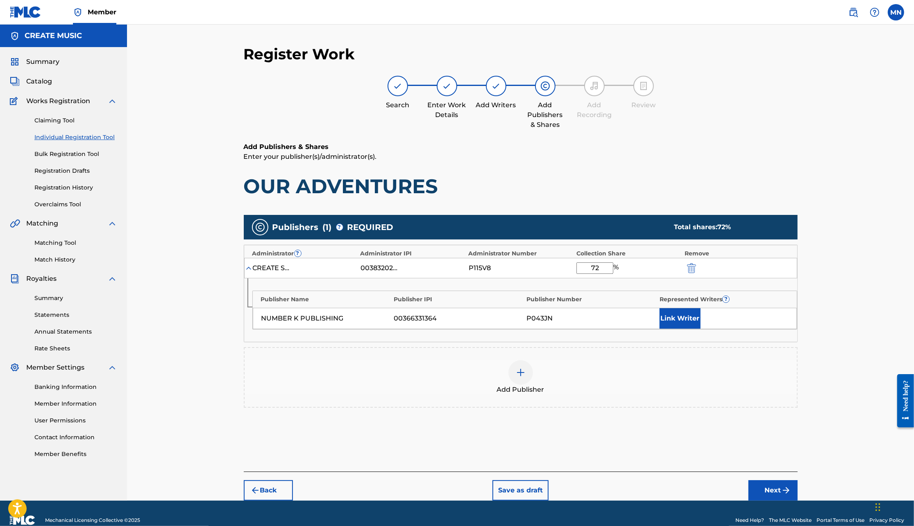
type input "72"
click at [778, 488] on button "Next" at bounding box center [772, 491] width 49 height 20
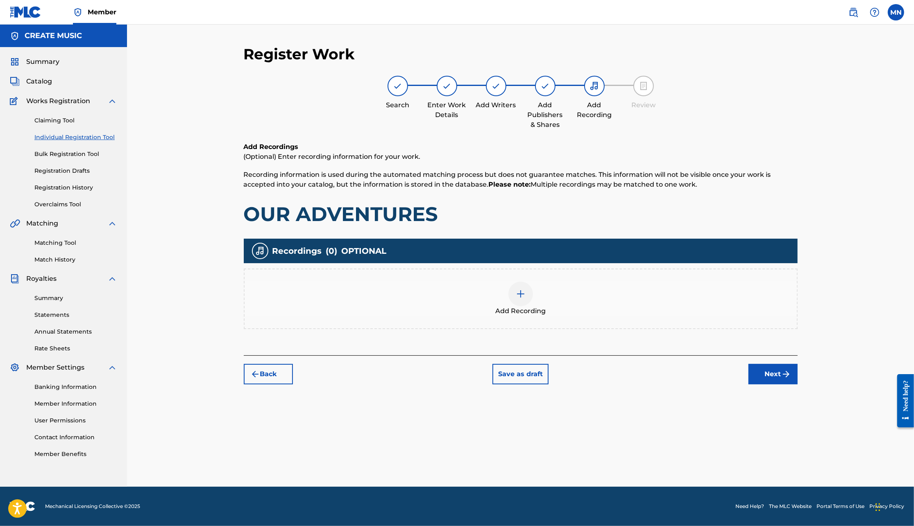
click at [538, 281] on div "Add Recording" at bounding box center [521, 299] width 554 height 61
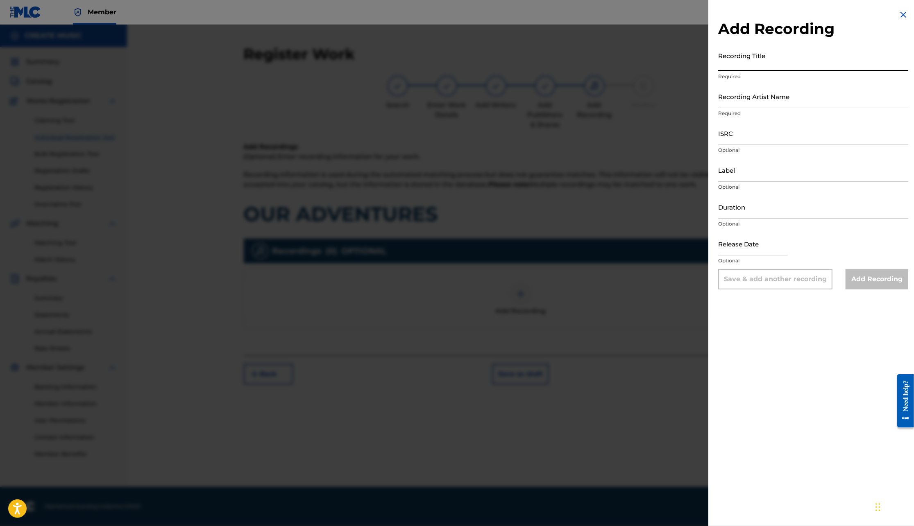
click at [786, 63] on input "Recording Title" at bounding box center [813, 59] width 190 height 23
type input "OUR ADVENTURES"
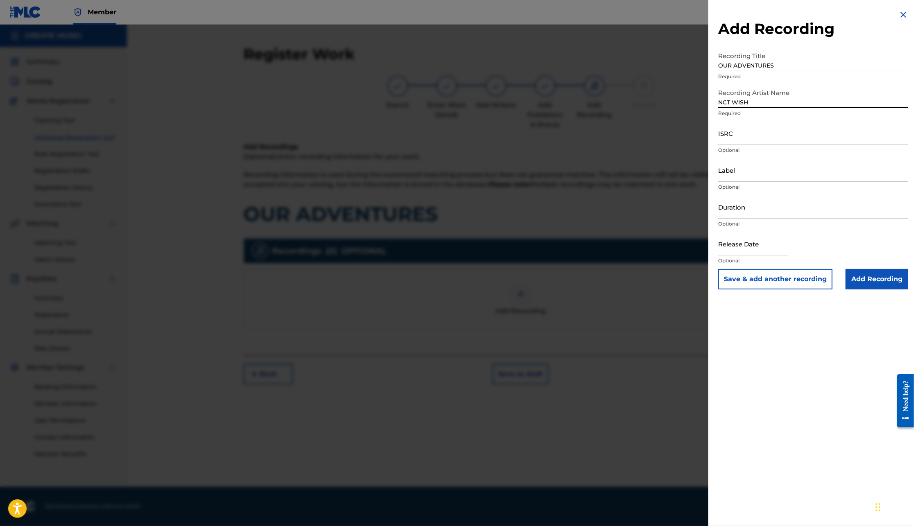
type input "NCT WISH"
click at [734, 138] on input "ISRC" at bounding box center [813, 133] width 190 height 23
paste input "JPB602403834"
type input "JPB602403834"
click at [737, 180] on input "Label" at bounding box center [813, 170] width 190 height 23
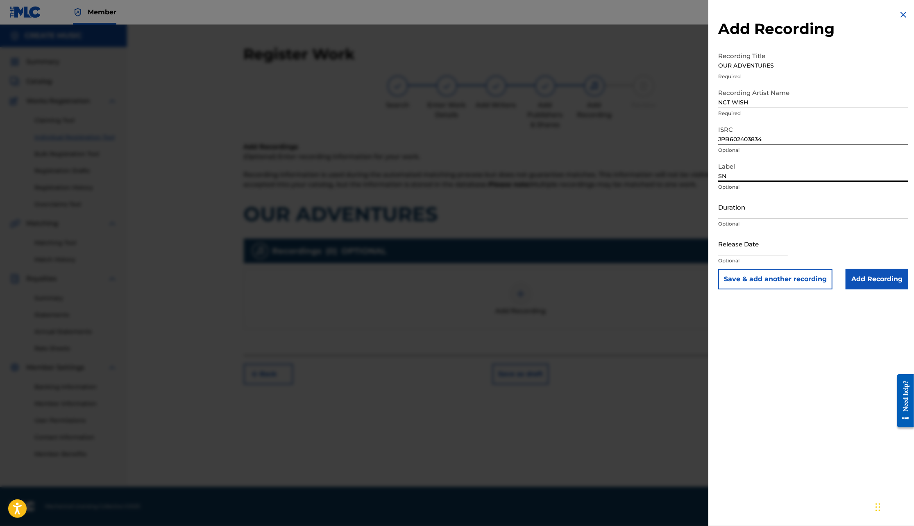
type input "S"
type input "A"
type input "S"
type input "AVEX MUSIC CREATIVE"
type input "02:52"
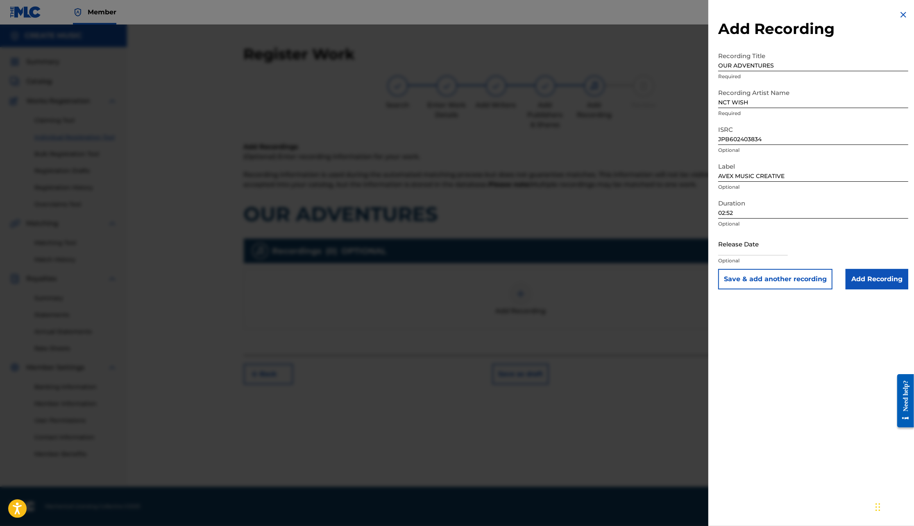
select select "7"
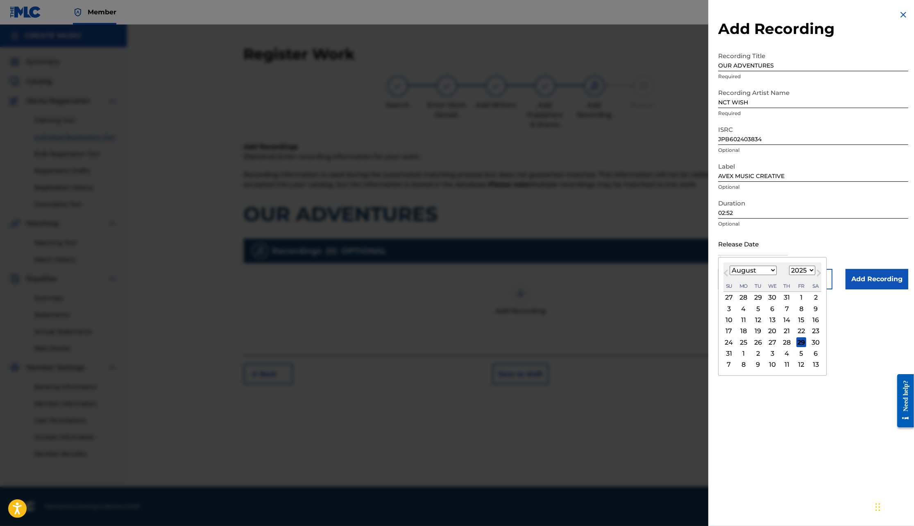
click at [807, 270] on select "1899 1900 1901 1902 1903 1904 1905 1906 1907 1908 1909 1910 1911 1912 1913 1914…" at bounding box center [802, 270] width 26 height 9
select select "2024"
click at [767, 268] on select "January February March April May June July August September October November De…" at bounding box center [753, 270] width 47 height 9
select select "10"
click at [775, 341] on div "27" at bounding box center [773, 343] width 10 height 10
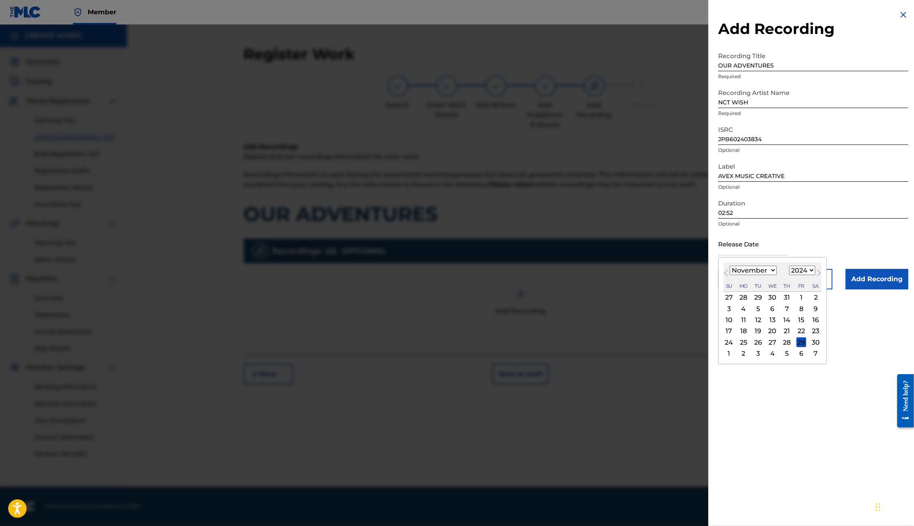
type input "[DATE]"
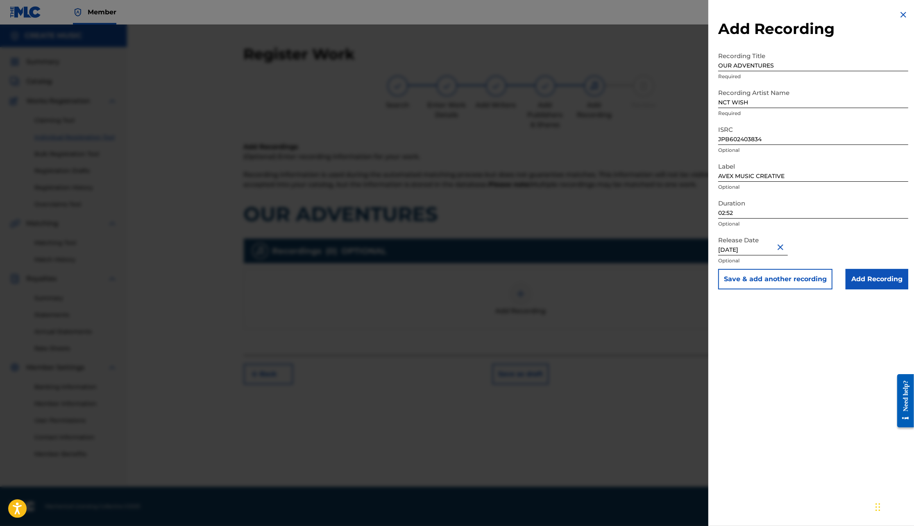
click at [818, 279] on button "Save & add another recording" at bounding box center [775, 279] width 114 height 20
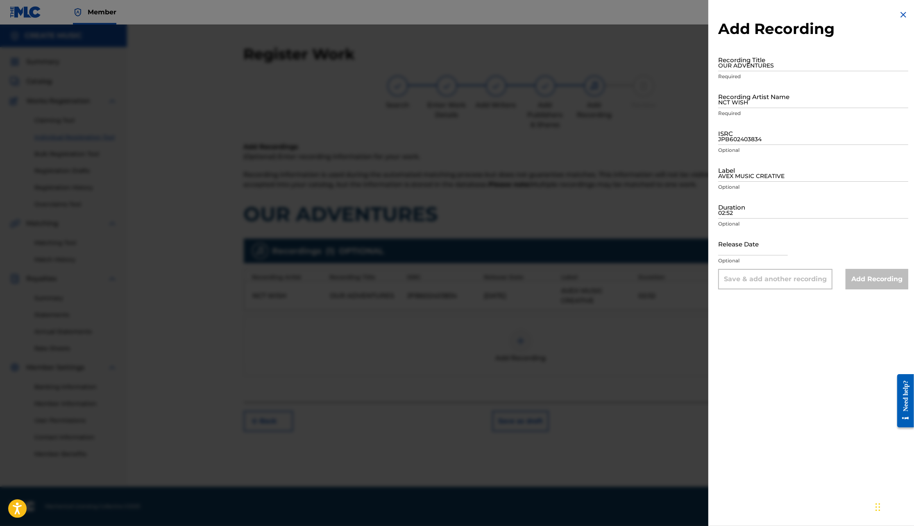
click at [900, 10] on img at bounding box center [903, 15] width 10 height 10
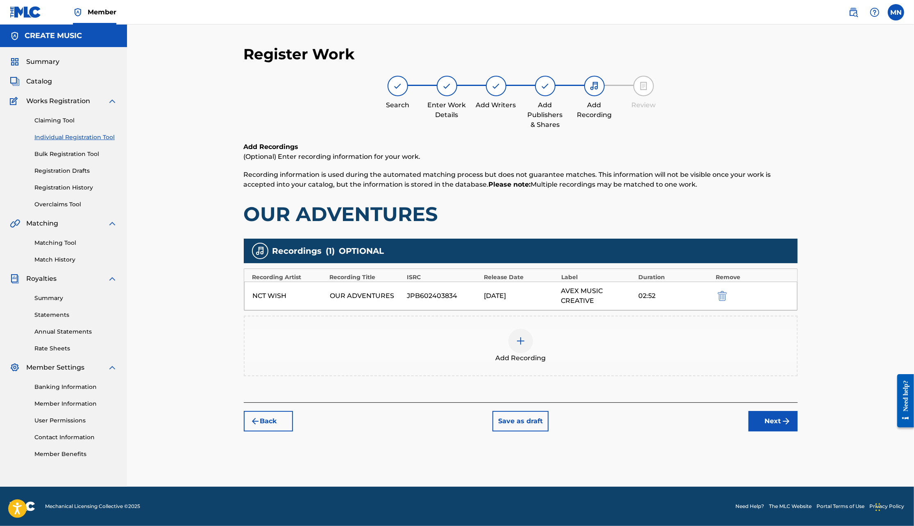
click at [776, 425] on button "Next" at bounding box center [772, 421] width 49 height 20
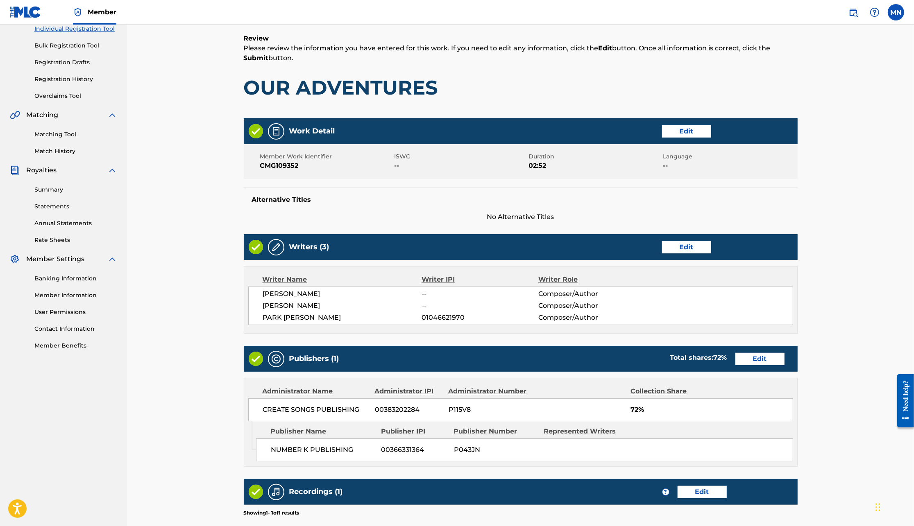
scroll to position [219, 0]
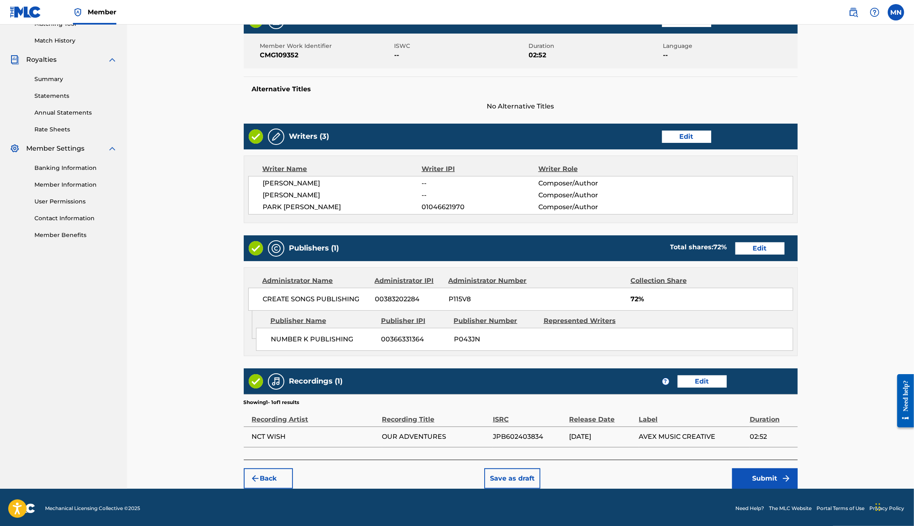
click at [765, 475] on button "Submit" at bounding box center [765, 479] width 66 height 20
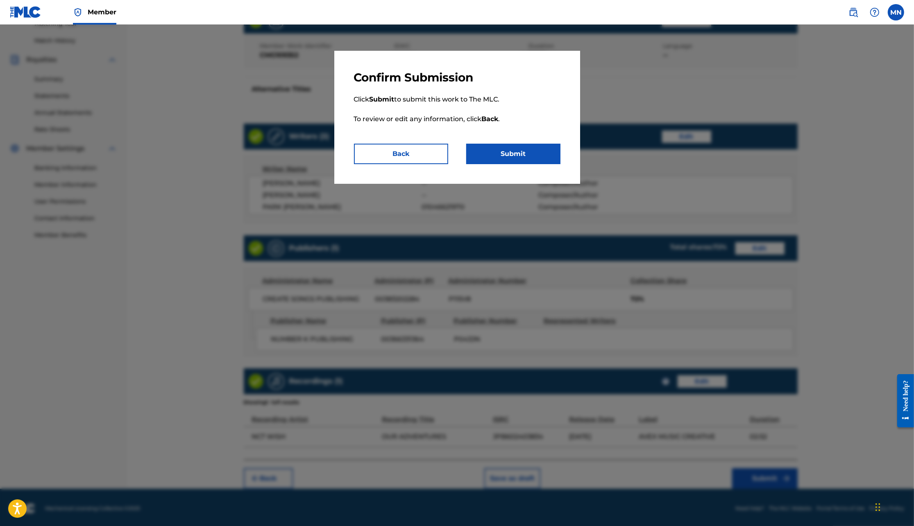
click at [503, 158] on button "Submit" at bounding box center [513, 154] width 94 height 20
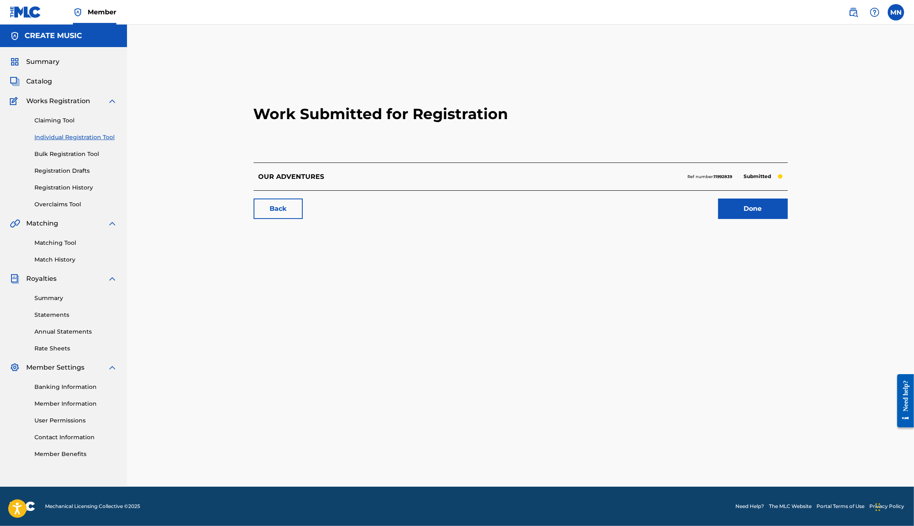
click at [852, 9] on img at bounding box center [853, 12] width 10 height 10
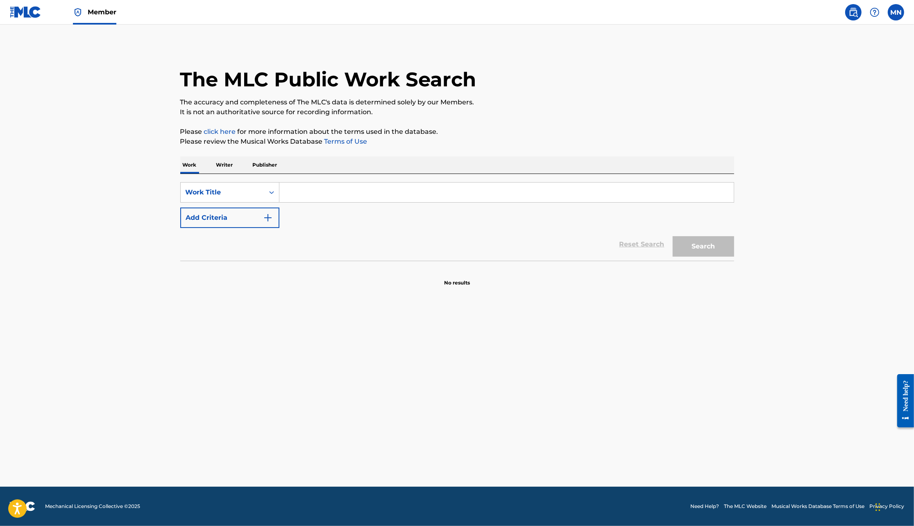
click at [389, 193] on input "Search Form" at bounding box center [506, 193] width 454 height 20
paste input "PAINT THIS LOVE"
type input "PAINT THIS LOVE"
click at [673, 236] on button "Search" at bounding box center [703, 246] width 61 height 20
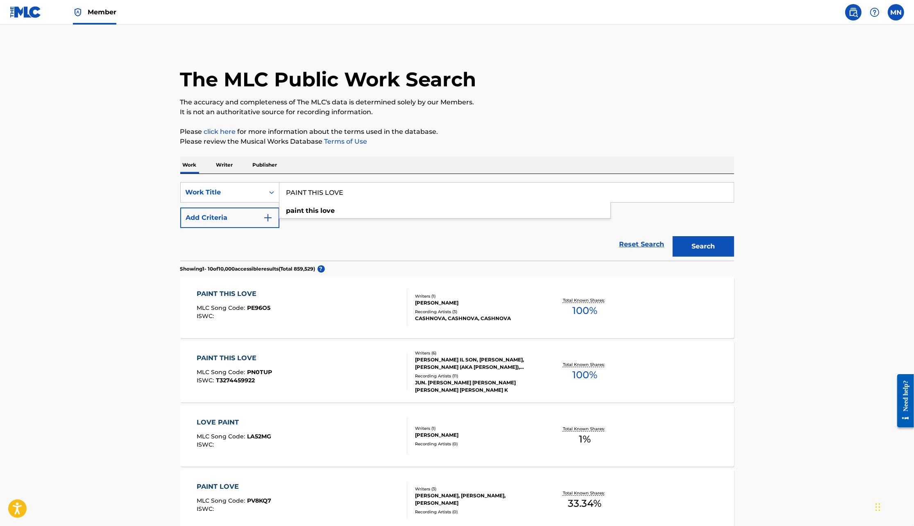
click at [348, 388] on div "PAINT THIS LOVE MLC Song Code : PN0TUP ISWC : T3274459922" at bounding box center [302, 372] width 211 height 37
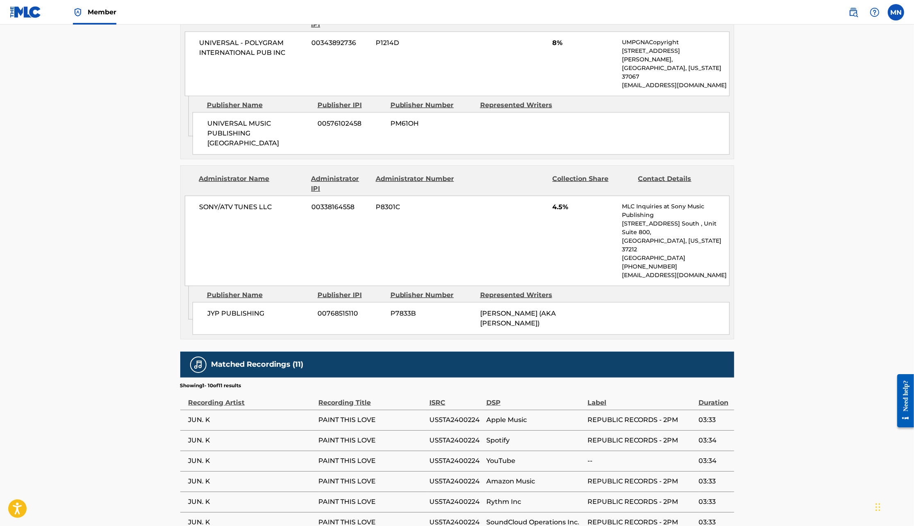
scroll to position [858, 0]
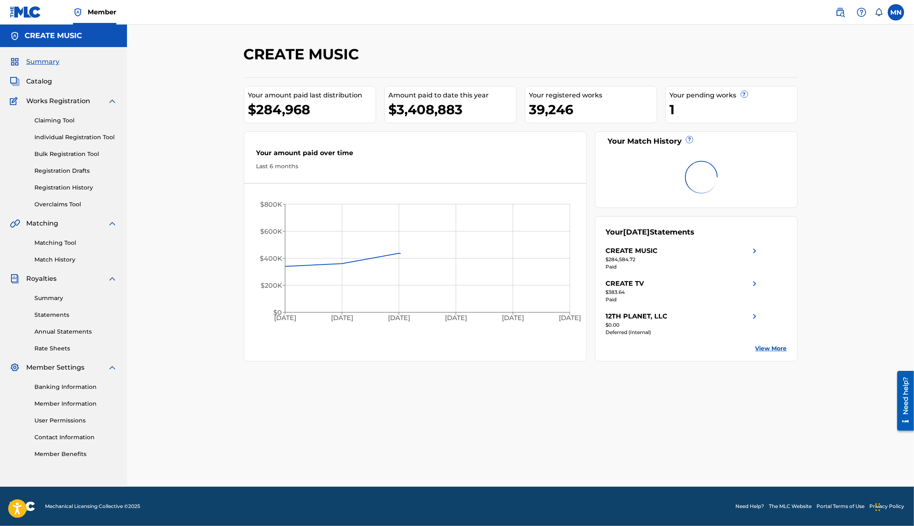
click at [841, 9] on img at bounding box center [840, 12] width 10 height 10
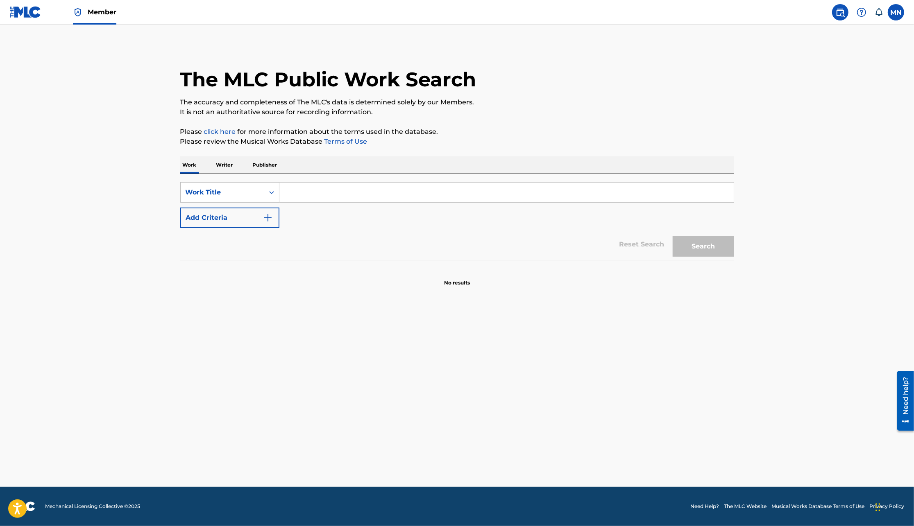
click at [364, 189] on input "Search Form" at bounding box center [506, 193] width 454 height 20
paste input "PARK [PERSON_NAME]"
type input "PARK [PERSON_NAME]"
click at [253, 214] on button "Add Criteria" at bounding box center [229, 218] width 99 height 20
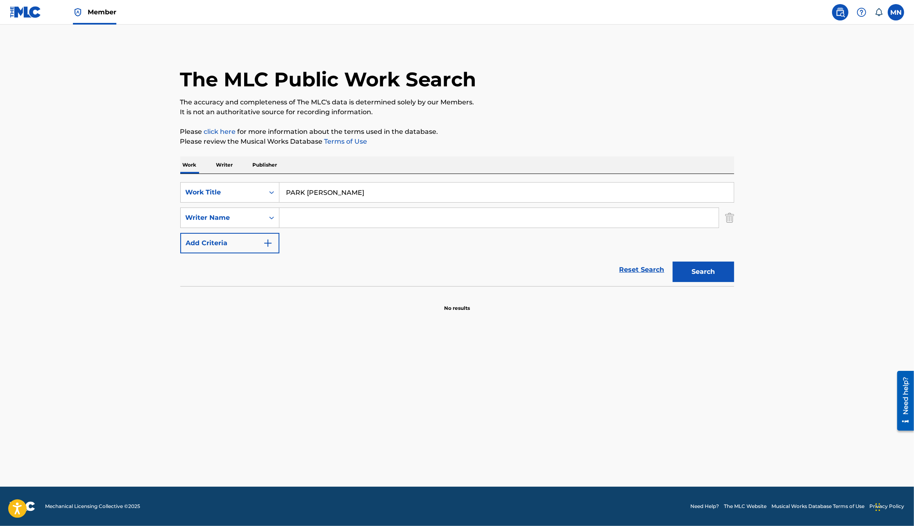
click at [304, 214] on input "Search Form" at bounding box center [498, 218] width 439 height 20
paste input "PARK [PERSON_NAME]"
type input "PARK [PERSON_NAME]"
click at [354, 194] on input "PARK [PERSON_NAME]" at bounding box center [506, 193] width 454 height 20
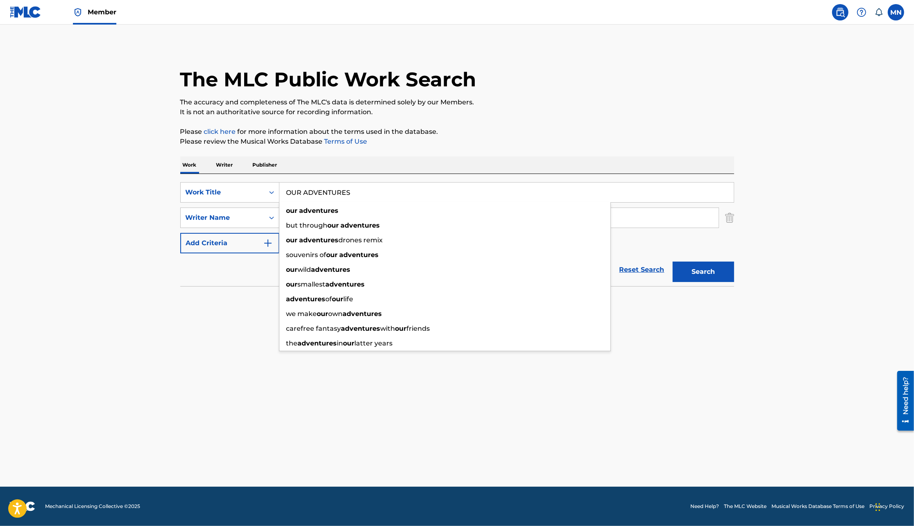
type input "OUR ADVENTURES"
click at [673, 262] on button "Search" at bounding box center [703, 272] width 61 height 20
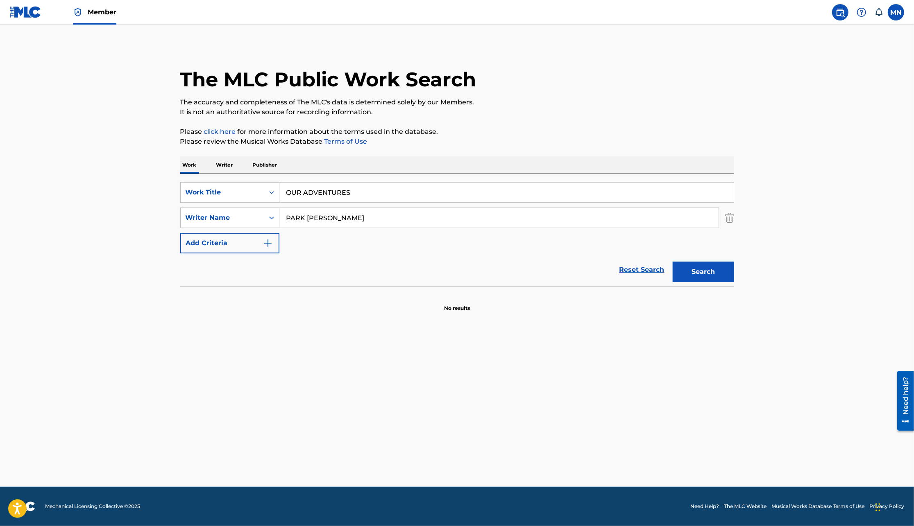
paste input "[PERSON_NAME]"
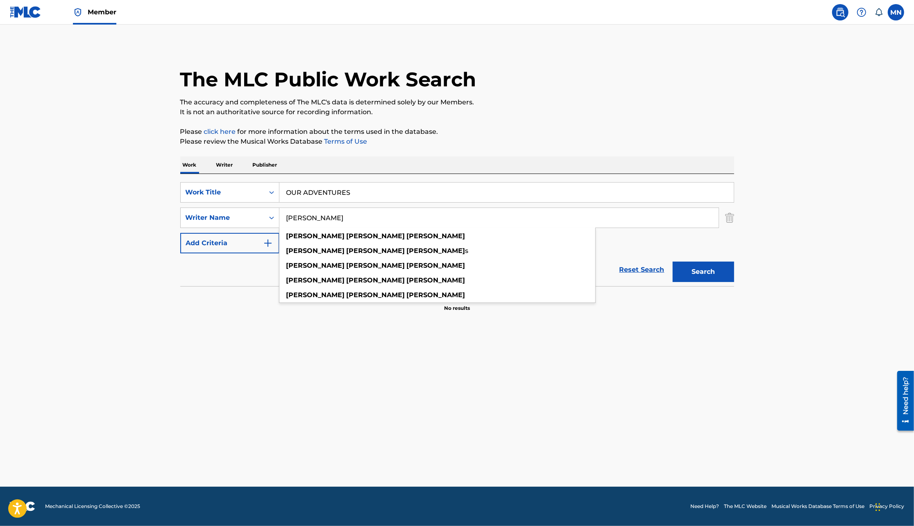
click at [332, 219] on input "[PERSON_NAME]" at bounding box center [498, 218] width 439 height 20
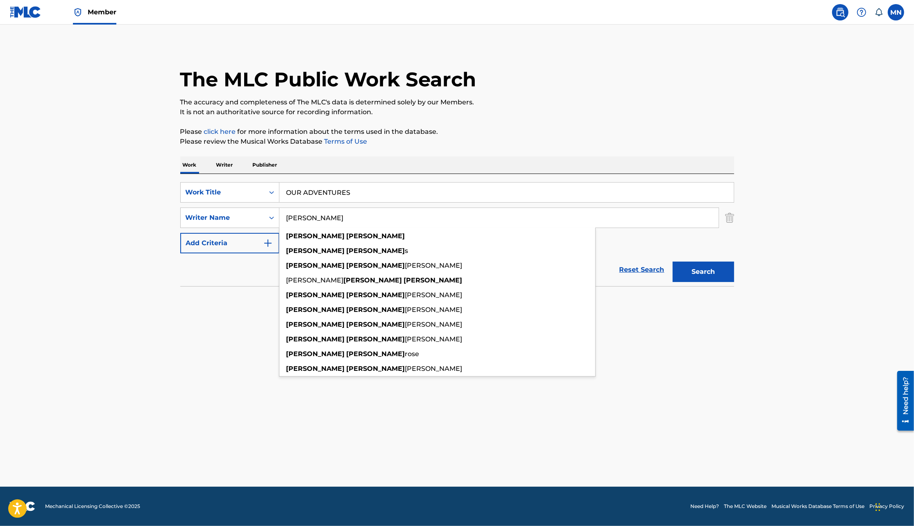
type input "RICHARD ANDREW"
click at [673, 262] on button "Search" at bounding box center [703, 272] width 61 height 20
